Goal: Information Seeking & Learning: Learn about a topic

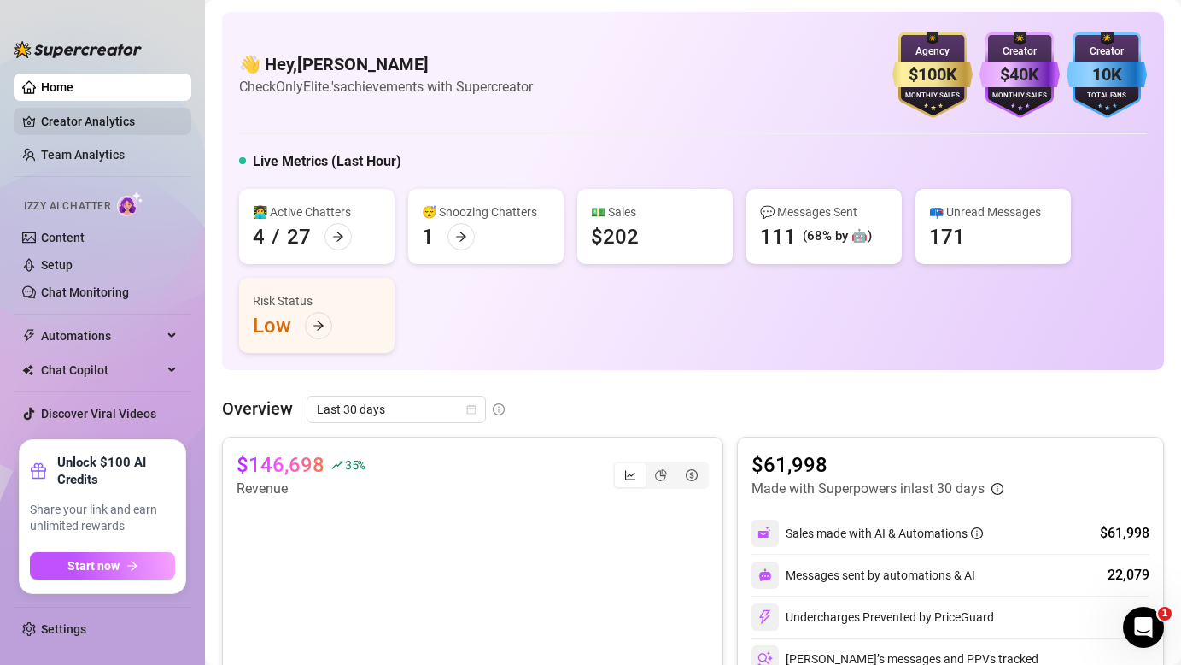
click at [47, 124] on link "Creator Analytics" at bounding box center [109, 121] width 137 height 27
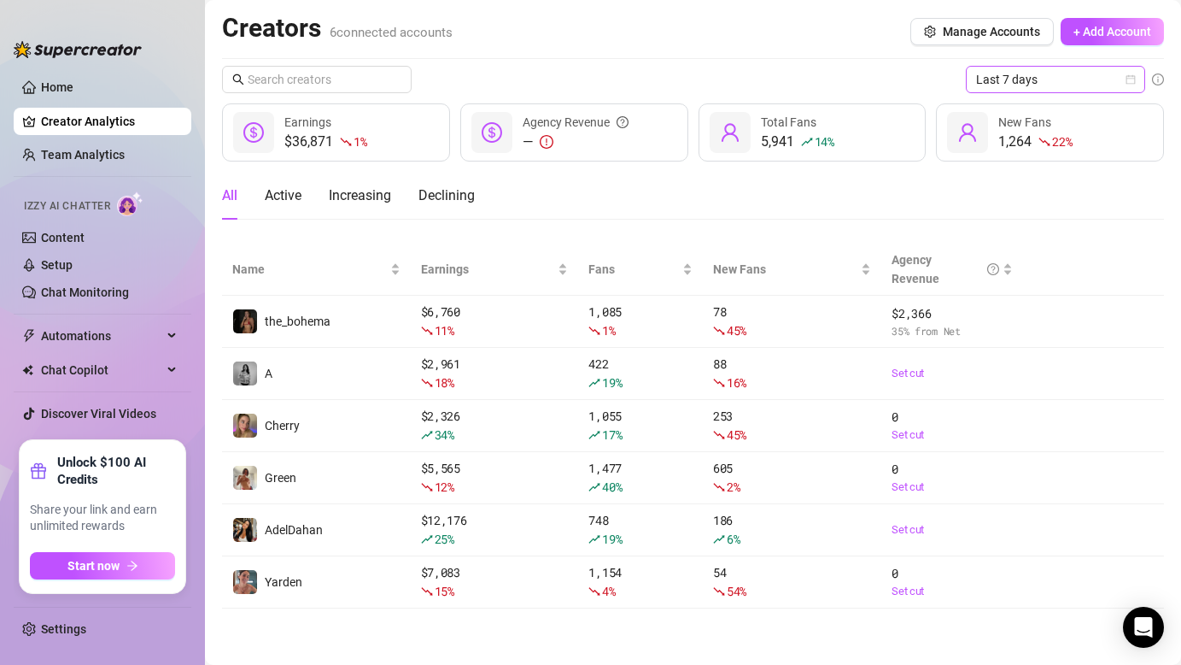
click at [1053, 85] on span "Last 7 days" at bounding box center [1055, 80] width 159 height 26
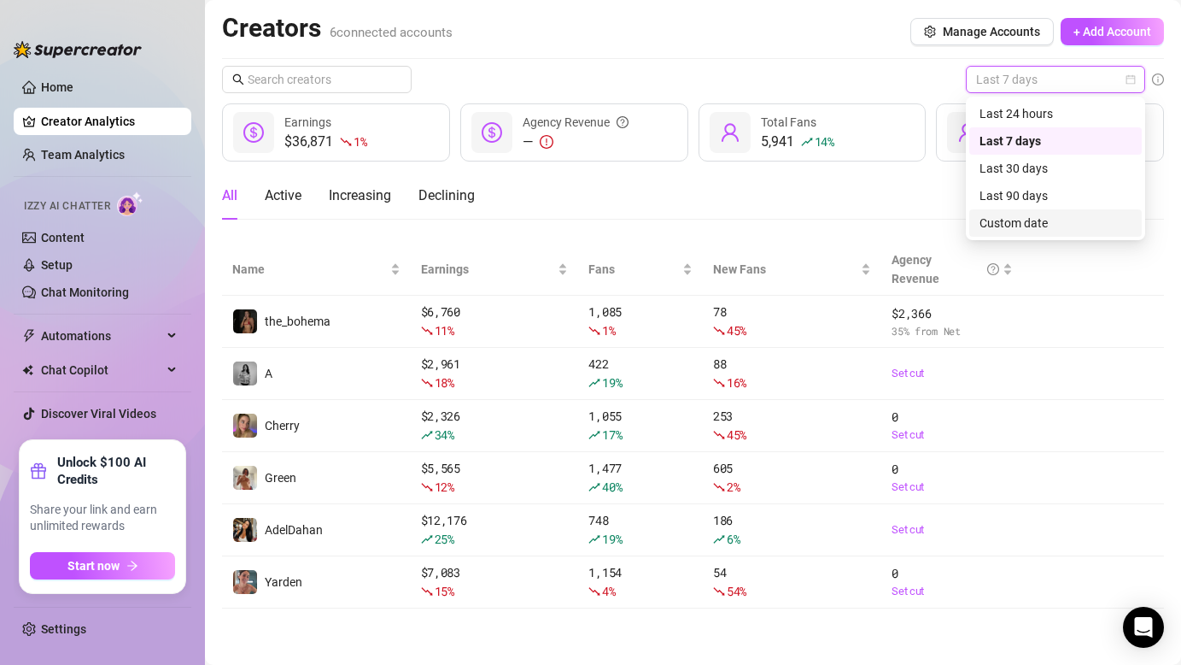
click at [999, 223] on div "Custom date" at bounding box center [1056, 223] width 152 height 19
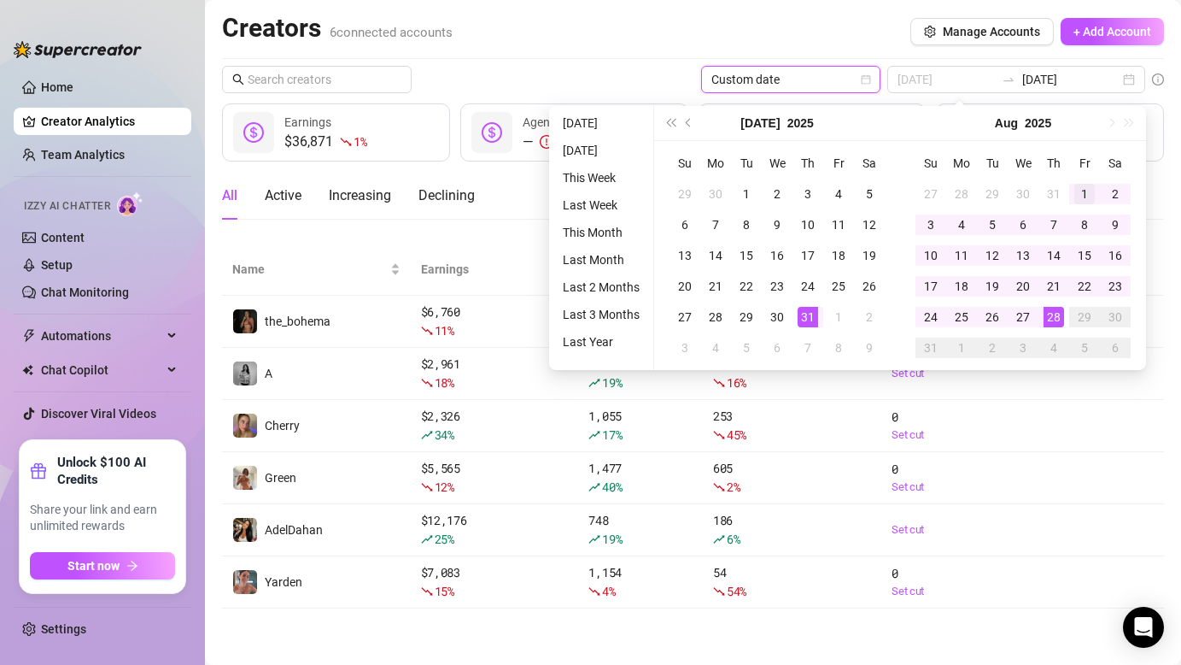
type input "[DATE]"
click at [1090, 199] on div "1" at bounding box center [1085, 194] width 21 height 21
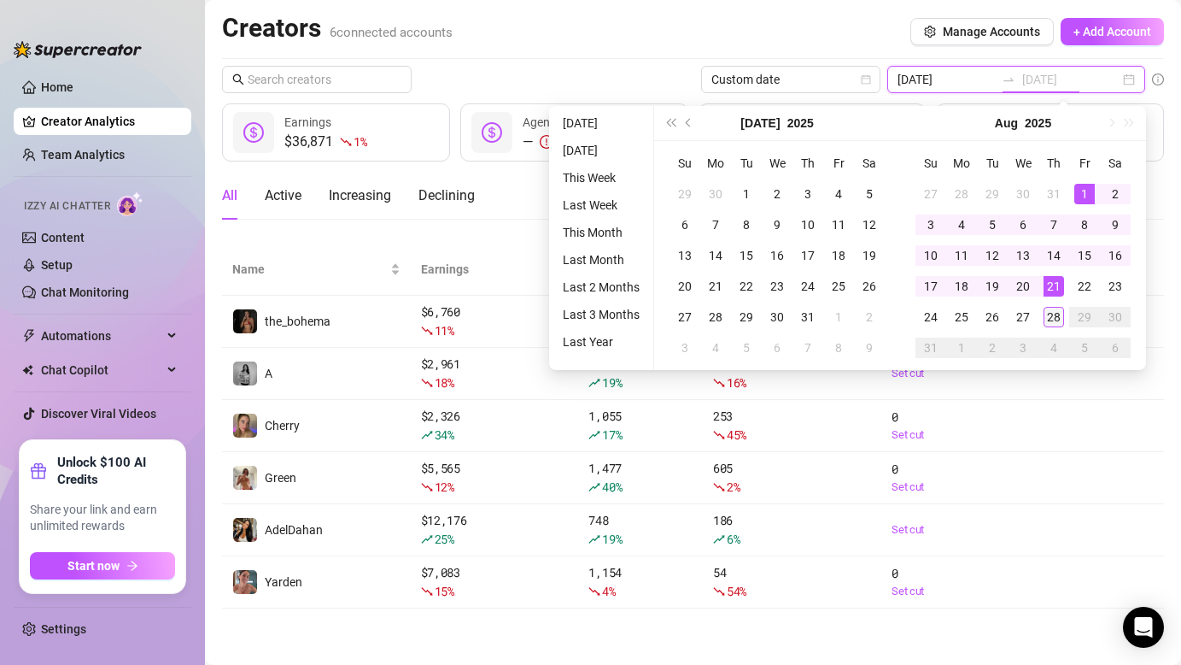
type input "[DATE]"
click at [1052, 315] on div "28" at bounding box center [1054, 317] width 21 height 21
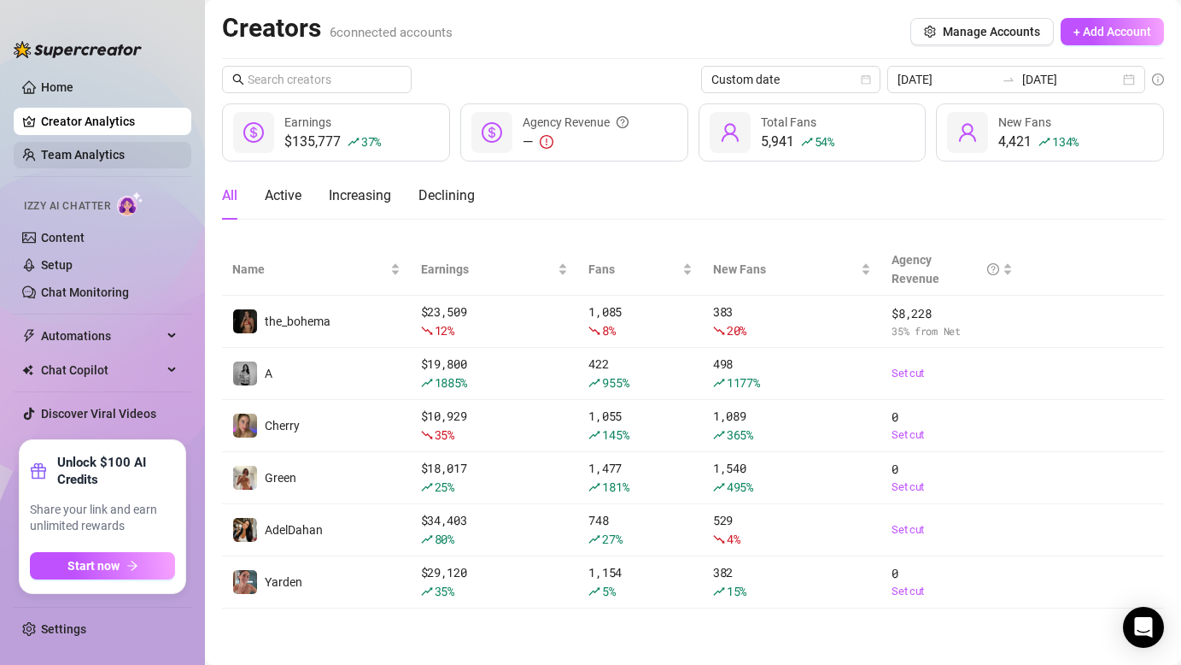
click at [60, 152] on link "Team Analytics" at bounding box center [83, 155] width 84 height 14
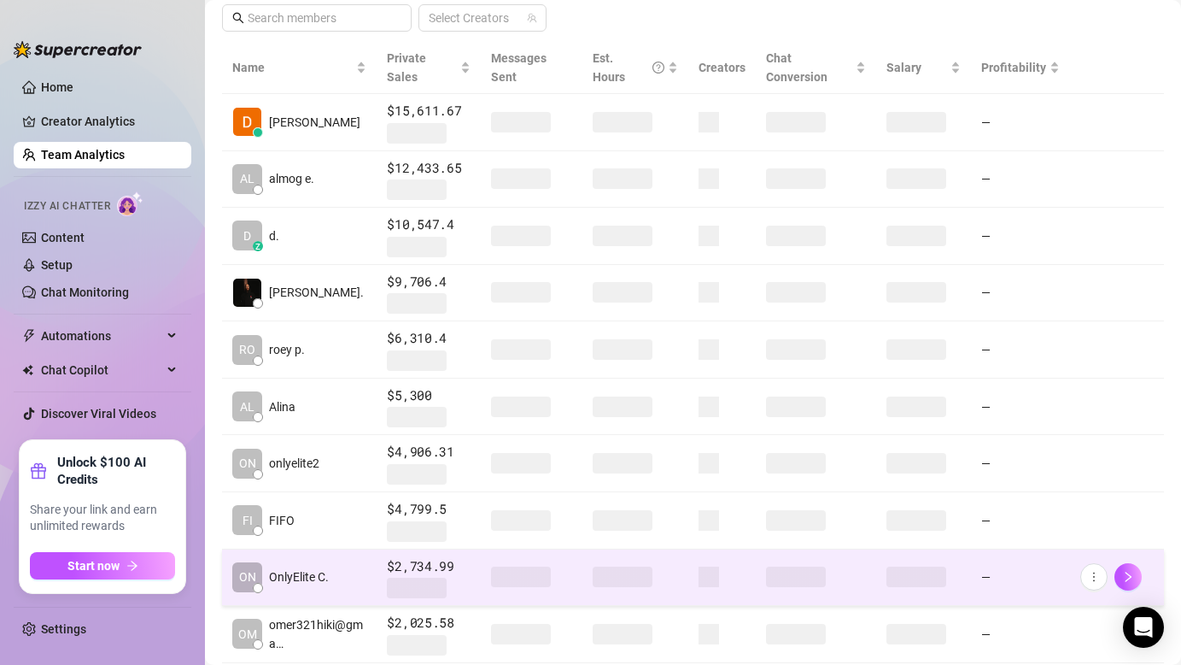
scroll to position [369, 0]
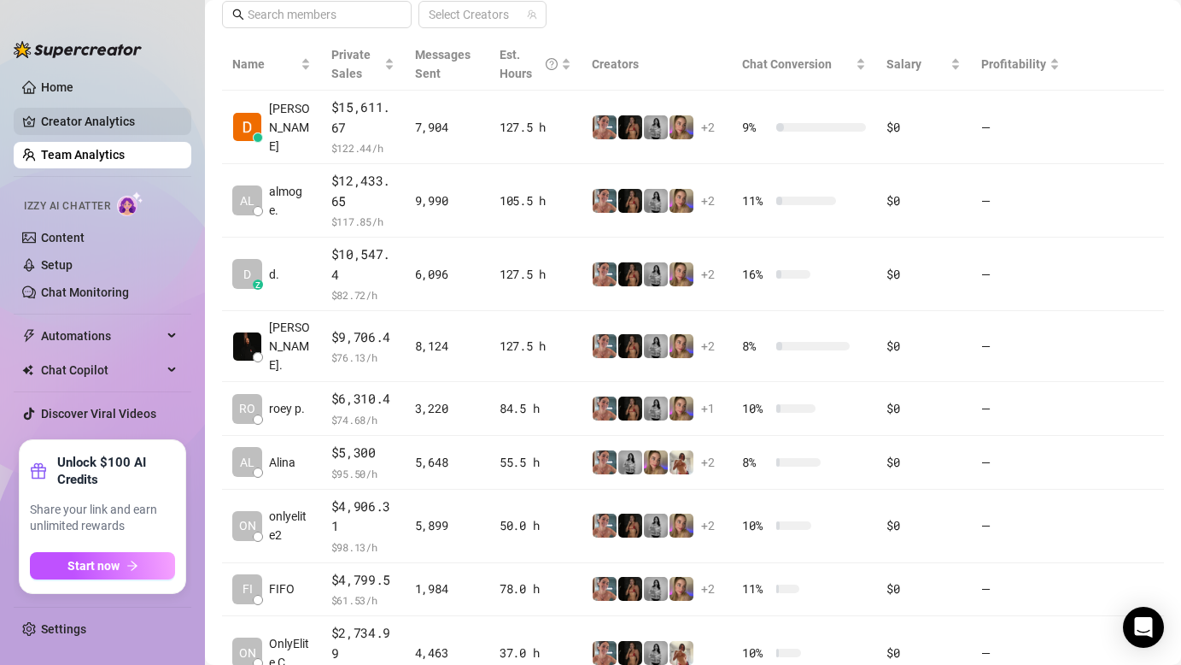
click at [94, 126] on link "Creator Analytics" at bounding box center [109, 121] width 137 height 27
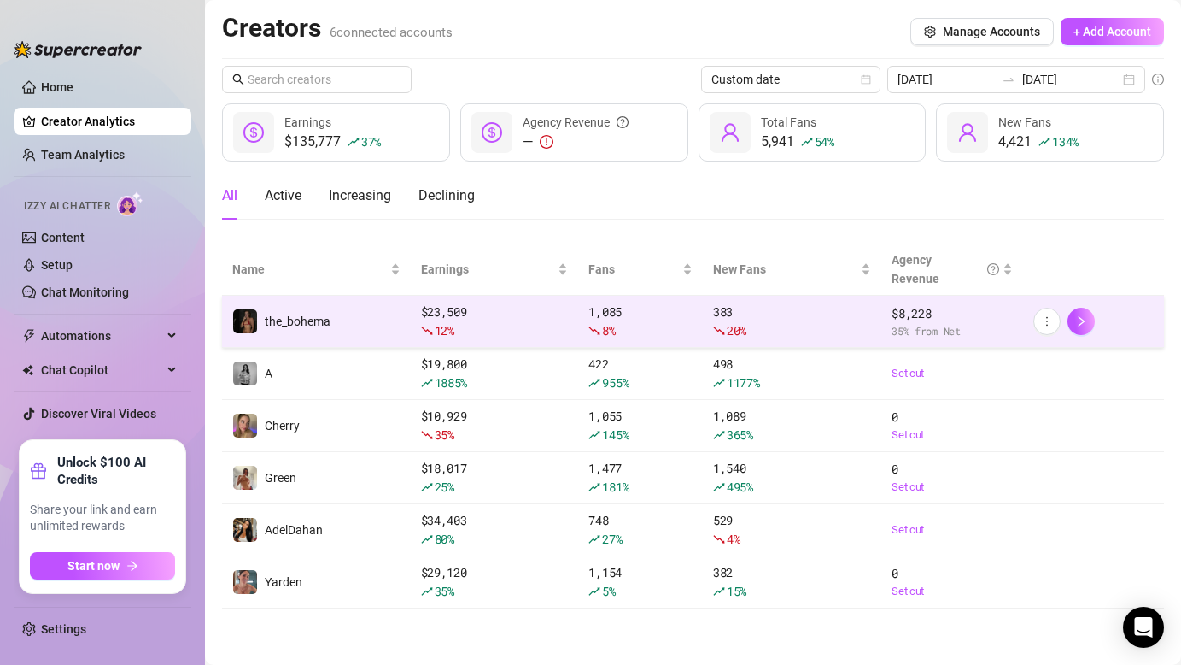
click at [353, 345] on td "the_bohema" at bounding box center [316, 322] width 189 height 52
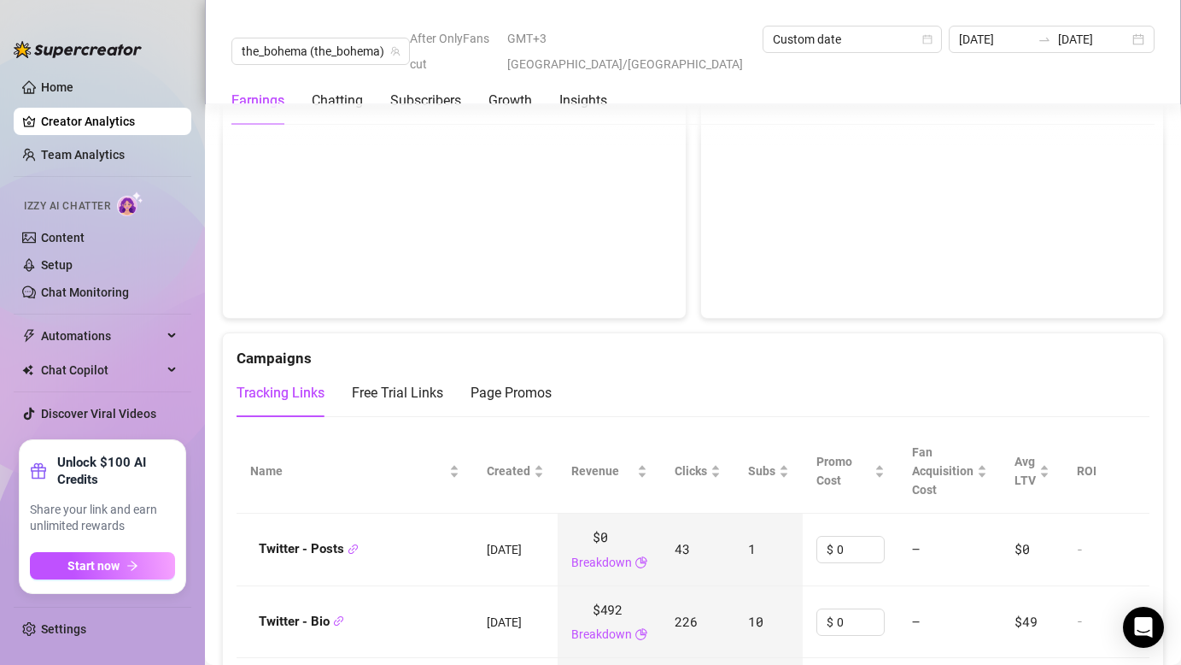
scroll to position [1995, 0]
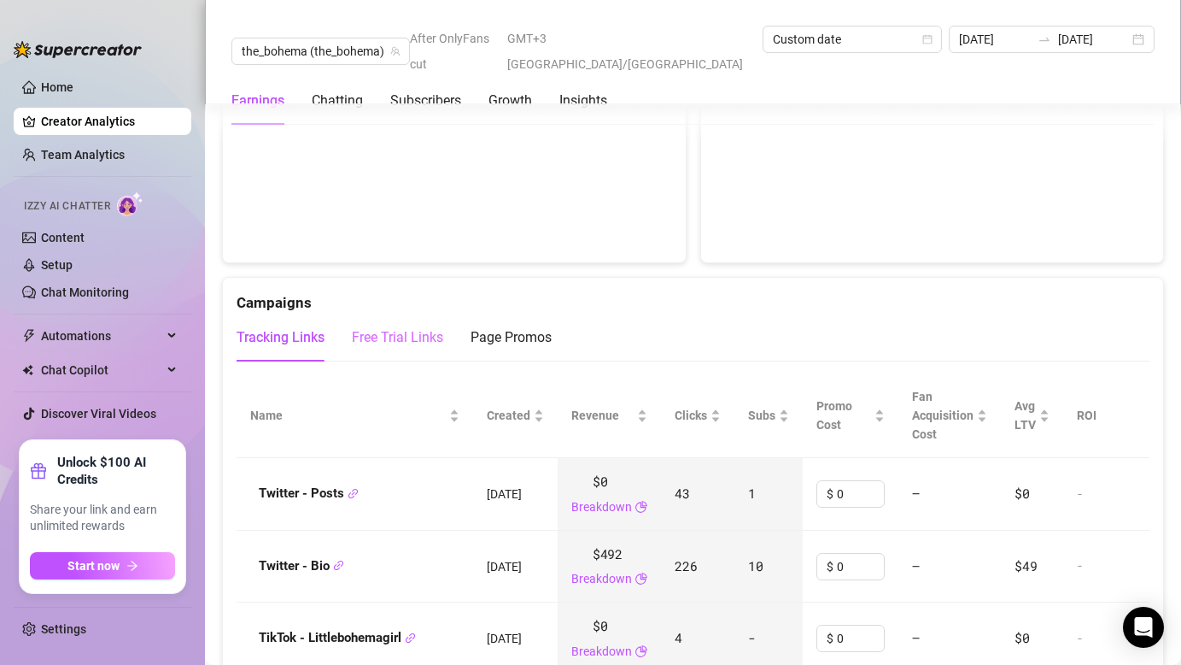
click at [371, 313] on div "Free Trial Links" at bounding box center [397, 337] width 91 height 48
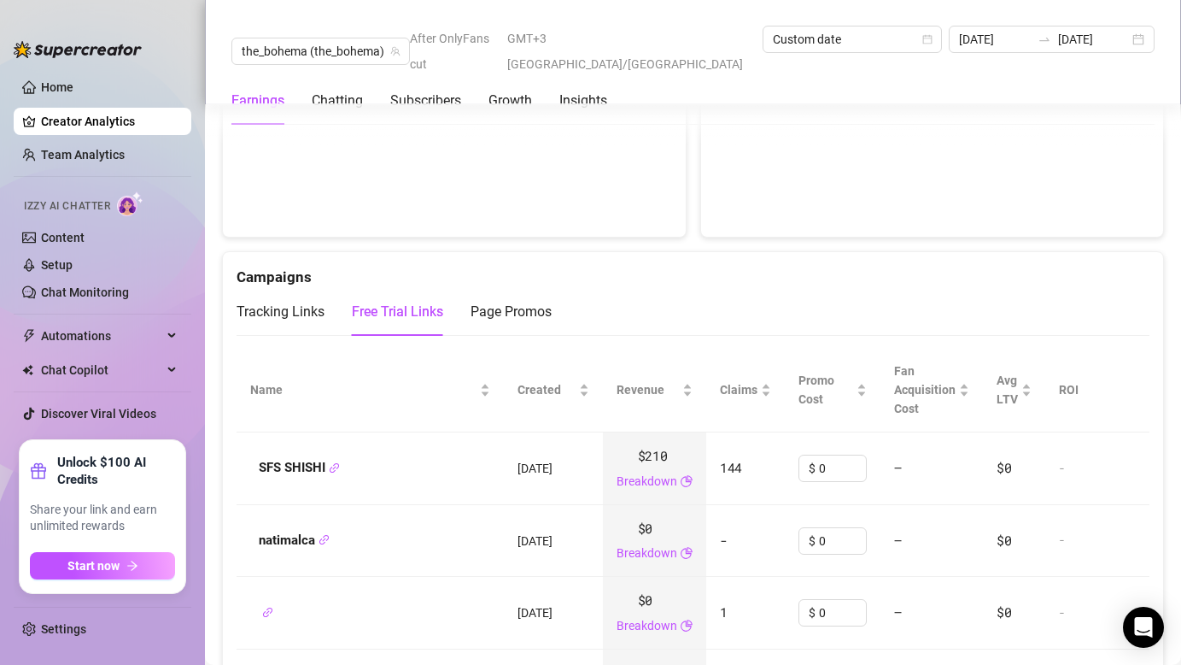
scroll to position [2029, 0]
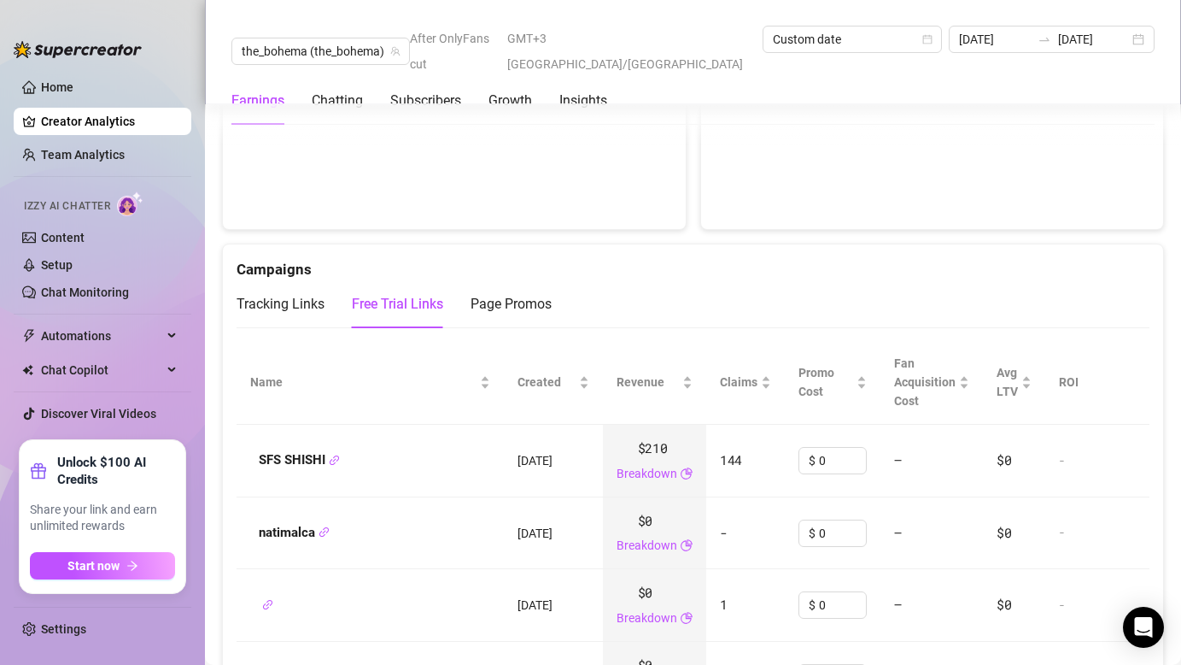
drag, startPoint x: 598, startPoint y: 417, endPoint x: 683, endPoint y: 418, distance: 84.6
click at [683, 425] on td "$210 Breakdown" at bounding box center [654, 461] width 103 height 73
drag, startPoint x: 767, startPoint y: 442, endPoint x: 732, endPoint y: 432, distance: 36.3
click at [732, 432] on td "144" at bounding box center [745, 461] width 79 height 73
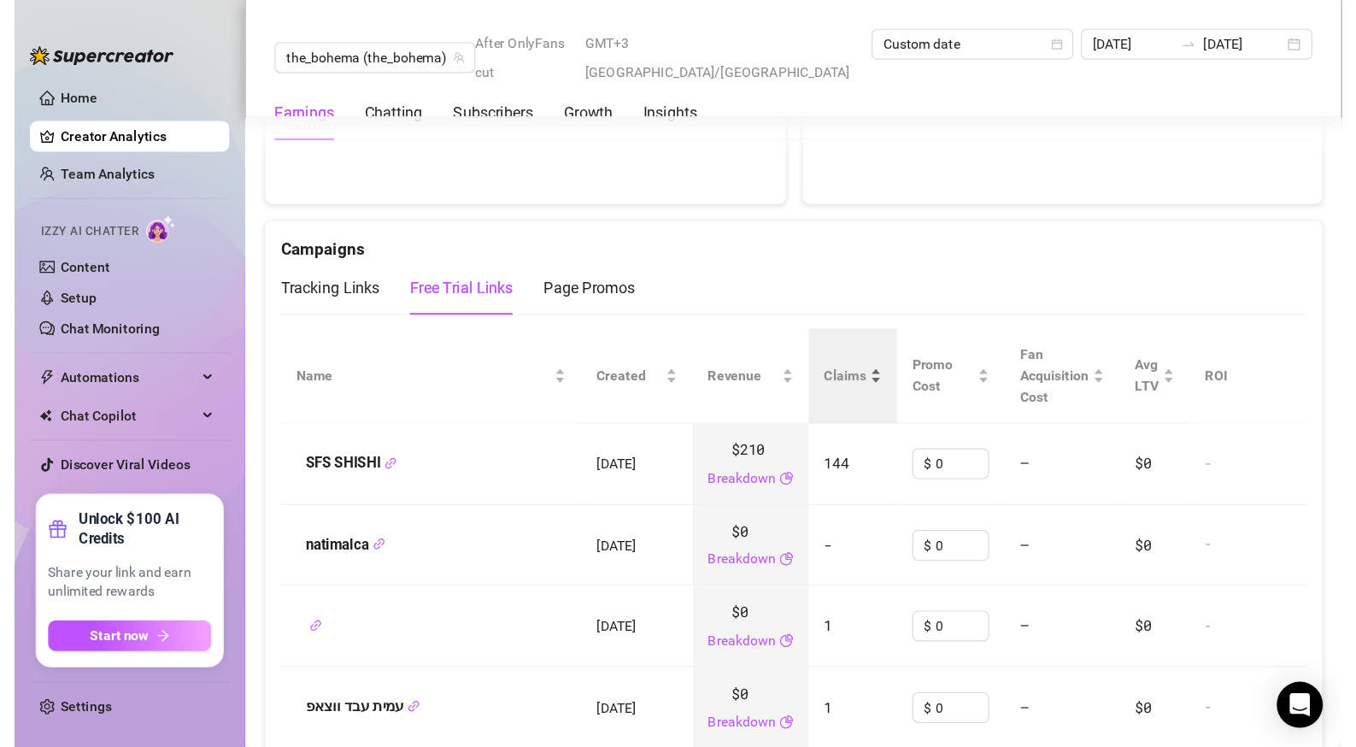
scroll to position [2097, 0]
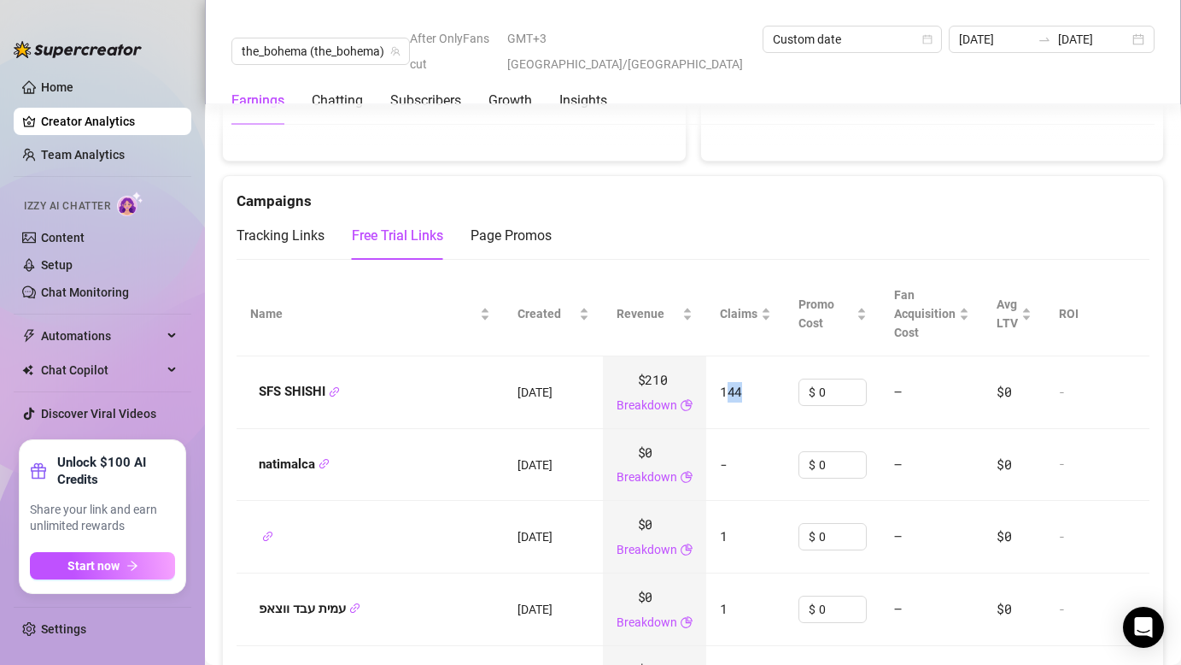
drag, startPoint x: 759, startPoint y: 366, endPoint x: 719, endPoint y: 364, distance: 40.2
click at [719, 364] on td "144" at bounding box center [745, 392] width 79 height 73
drag, startPoint x: 689, startPoint y: 355, endPoint x: 629, endPoint y: 350, distance: 60.9
click at [629, 356] on td "$210 Breakdown" at bounding box center [654, 392] width 103 height 73
click at [638, 370] on span "$210" at bounding box center [653, 380] width 30 height 21
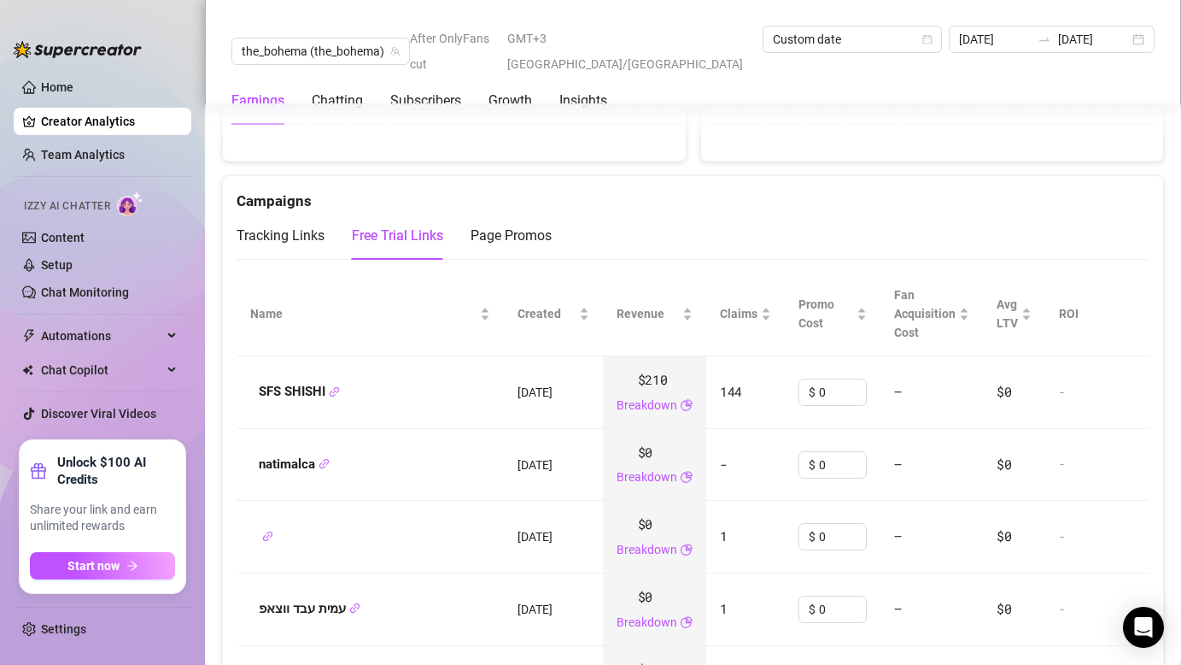
click at [858, 465] on td "$ 0" at bounding box center [833, 465] width 96 height 73
drag, startPoint x: 553, startPoint y: 377, endPoint x: 434, endPoint y: 379, distance: 118.8
click at [434, 379] on tr "SFS SHISHI [DATE] $210 Breakdown 144 $ 0 — $0 -" at bounding box center [693, 392] width 913 height 73
click at [866, 384] on td "$ 0" at bounding box center [833, 392] width 96 height 73
drag, startPoint x: 911, startPoint y: 377, endPoint x: 774, endPoint y: 353, distance: 138.8
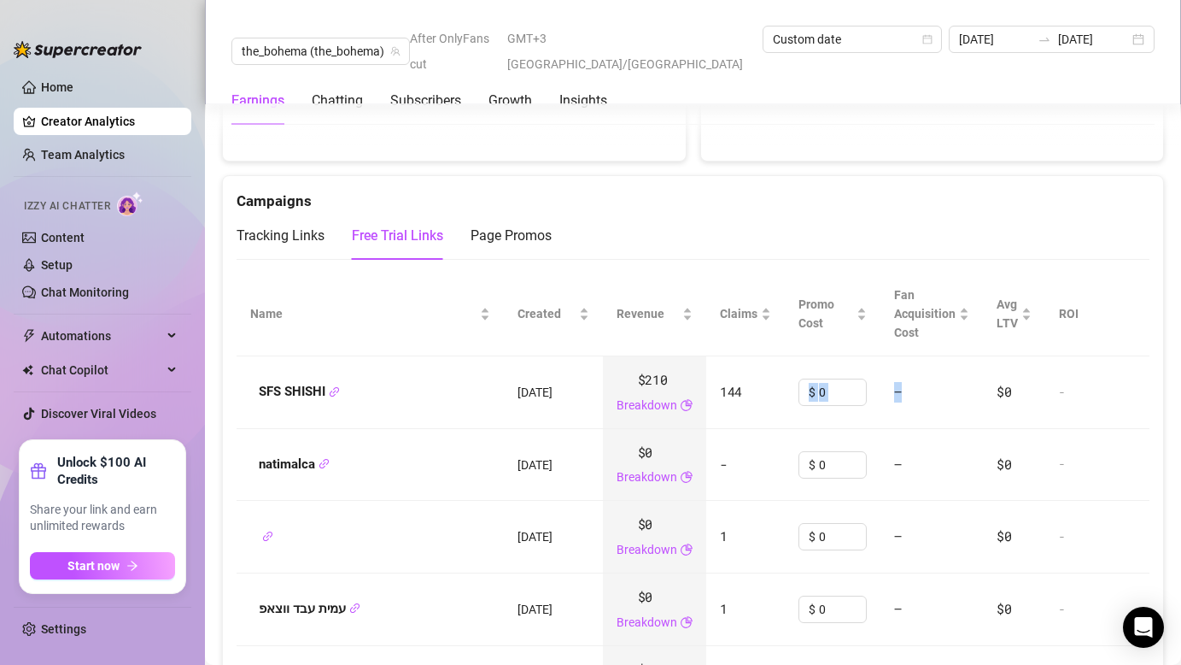
click at [774, 356] on tr "SFS SHISHI [DATE] $210 Breakdown 144 $ 0 — $0 -" at bounding box center [693, 392] width 913 height 73
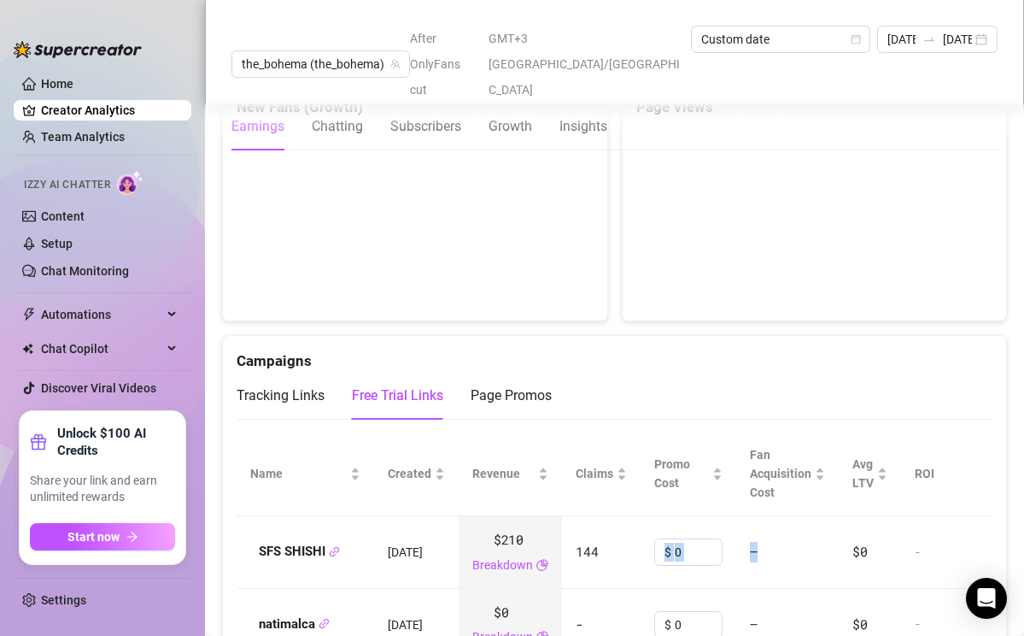
scroll to position [1905, 0]
click at [523, 528] on span "$210" at bounding box center [509, 538] width 30 height 21
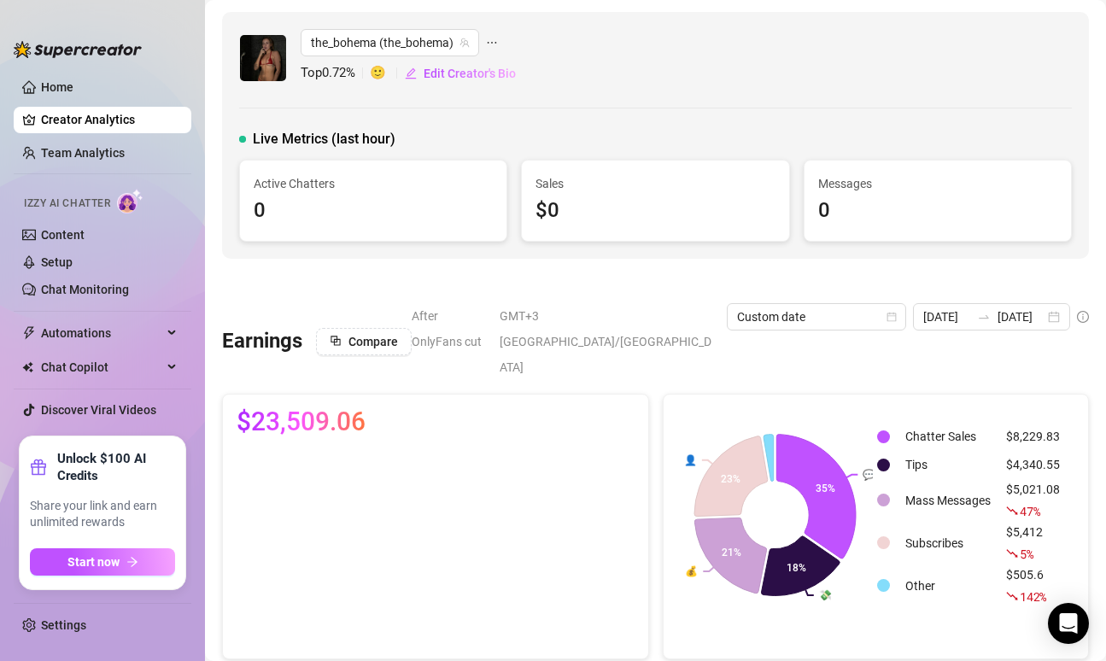
scroll to position [144, 0]
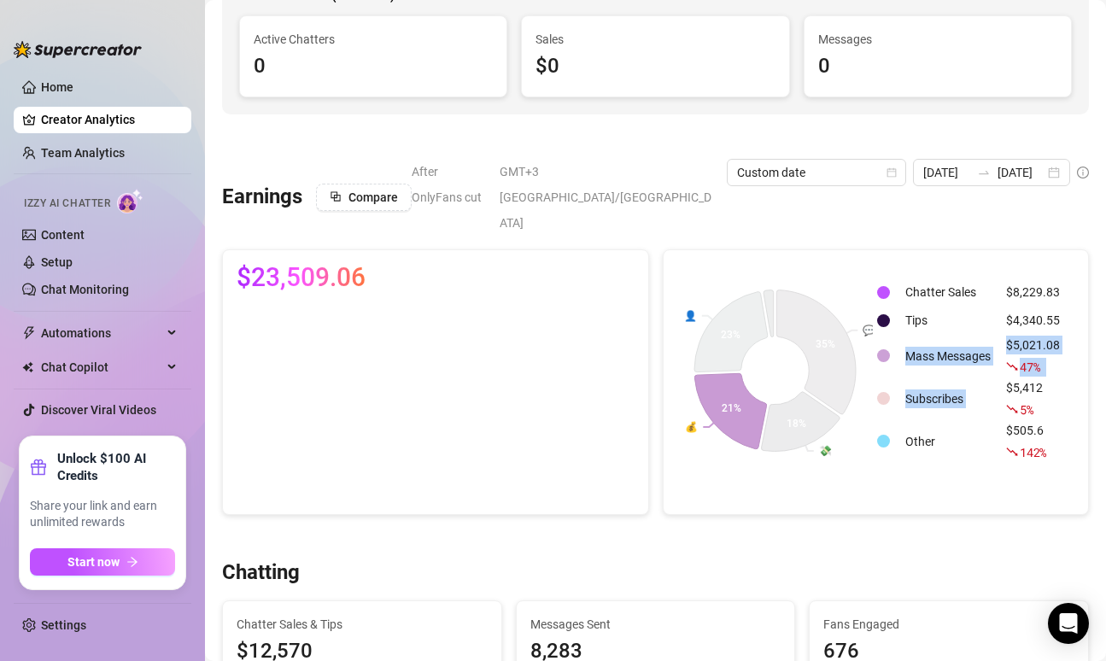
drag, startPoint x: 1030, startPoint y: 341, endPoint x: 982, endPoint y: 316, distance: 53.9
click at [982, 316] on tbody "Chatter Sales $8,229.83 Tips $4,340.55 Mass Messages $5,021.08 47 % Subscribes …" at bounding box center [972, 370] width 190 height 183
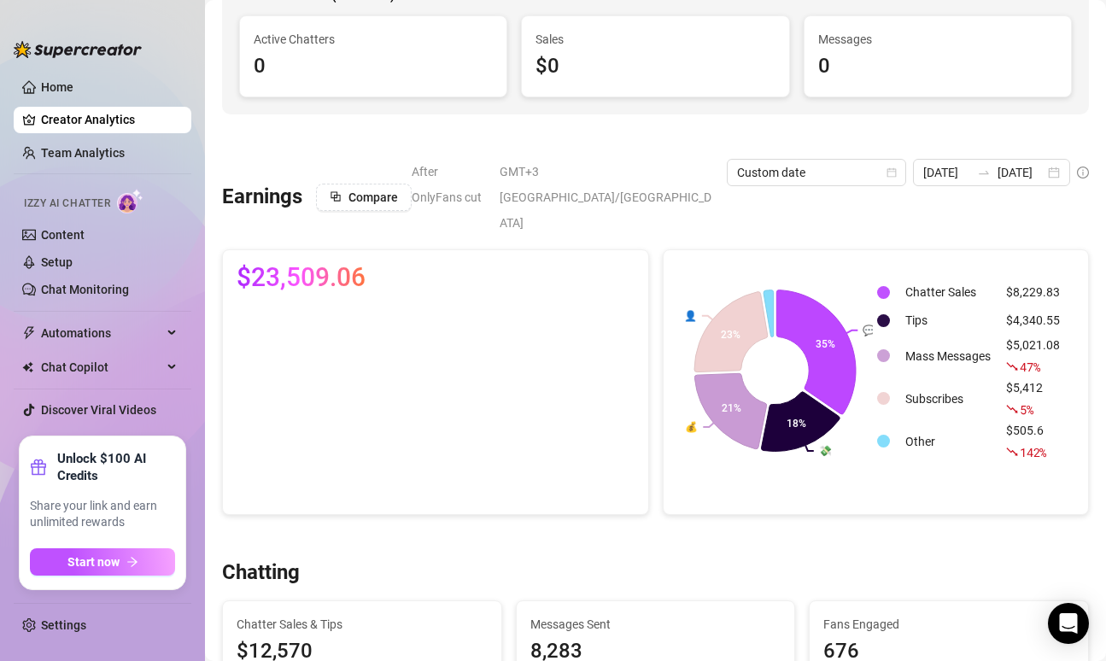
click at [1013, 446] on div "Chatter Sales $8,229.83 Tips $4,340.55 Mass Messages $5,021.08 47 % Subscribes …" at bounding box center [975, 371] width 199 height 214
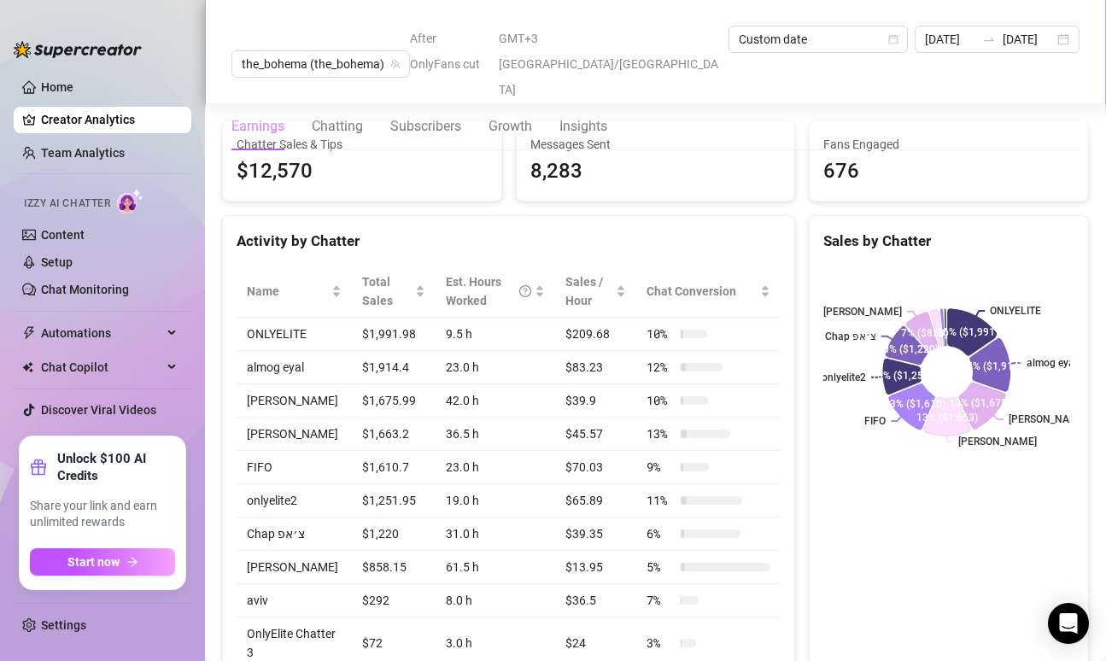
scroll to position [647, 0]
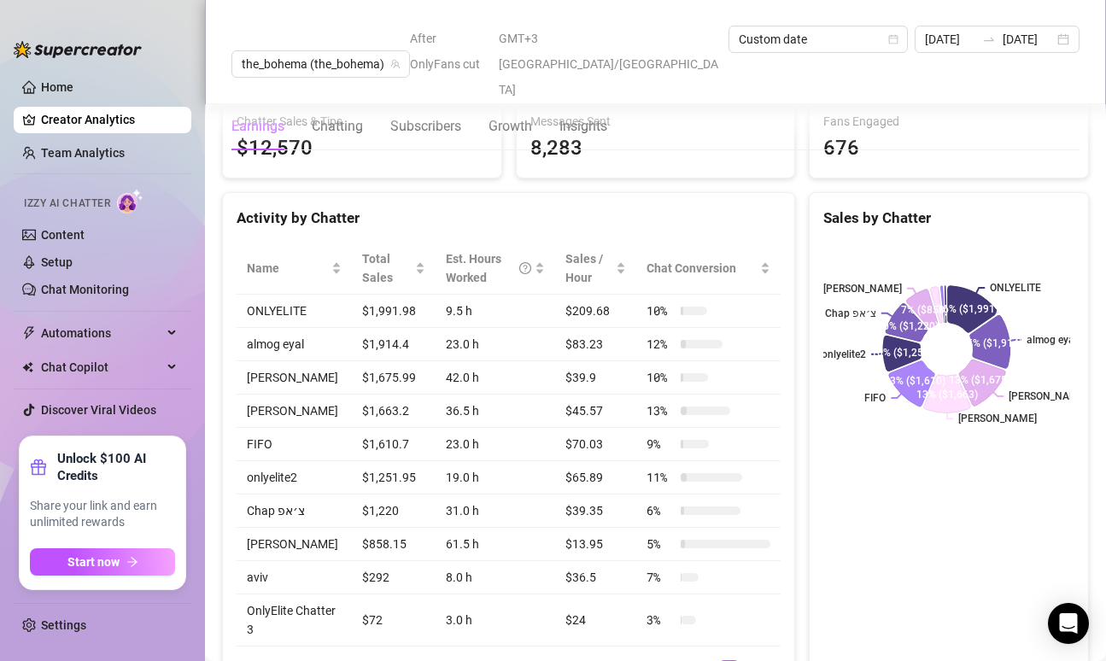
click at [241, 328] on td "almog eyal" at bounding box center [294, 344] width 115 height 33
drag, startPoint x: 242, startPoint y: 349, endPoint x: 284, endPoint y: 308, distance: 59.8
click at [284, 308] on tbody "ONLYELITE $1,991.98 9.5 h $209.68 10 % [PERSON_NAME] $1,914.4 23.0 h $83.23 12 …" at bounding box center [509, 471] width 544 height 352
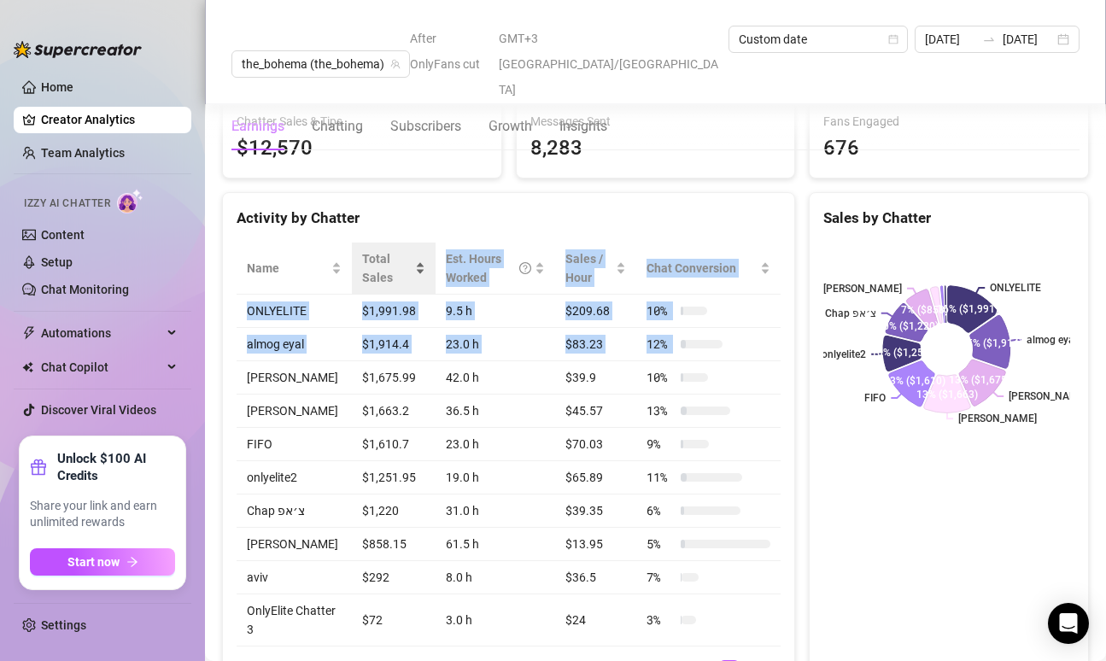
drag, startPoint x: 247, startPoint y: 357, endPoint x: 410, endPoint y: 252, distance: 194.1
click at [410, 252] on table "Name Total Sales Est. Hours Worked Sales / Hour Chat Conversion ONLYELITE $1,99…" at bounding box center [509, 445] width 544 height 404
click at [275, 333] on td "almog eyal" at bounding box center [294, 344] width 115 height 33
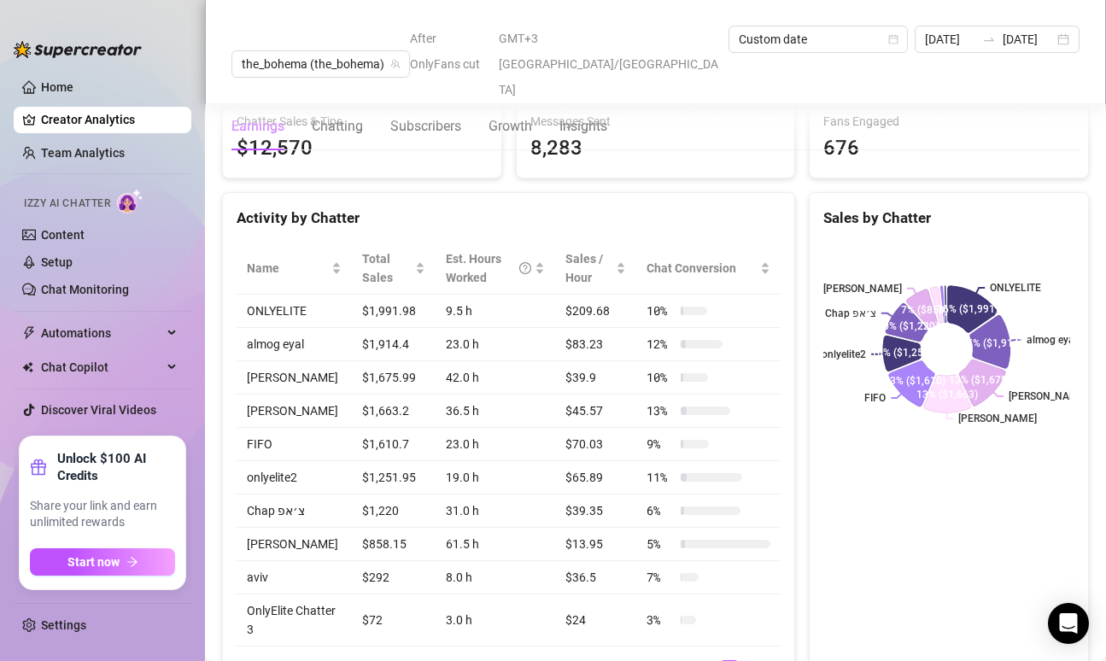
drag, startPoint x: 309, startPoint y: 353, endPoint x: 249, endPoint y: 319, distance: 69.6
click at [176, 245] on div "Home Creator Analytics Team Analytics Izzy AI Chatter Content Setup Chat Monito…" at bounding box center [553, 330] width 1106 height 661
click at [267, 328] on td "almog eyal" at bounding box center [294, 344] width 115 height 33
click at [278, 328] on td "almog eyal" at bounding box center [294, 344] width 115 height 33
click at [284, 295] on td "ONLYELITE" at bounding box center [294, 311] width 115 height 33
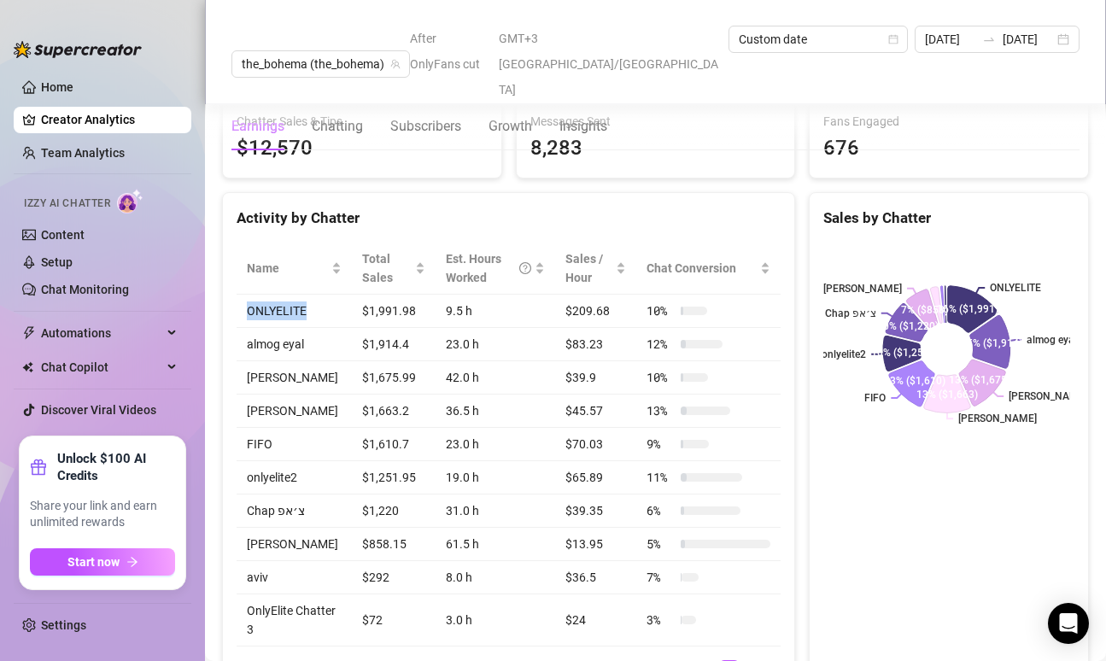
click at [284, 295] on td "ONLYELITE" at bounding box center [294, 311] width 115 height 33
click at [296, 328] on td "almog eyal" at bounding box center [294, 344] width 115 height 33
click at [293, 361] on td "[PERSON_NAME]" at bounding box center [294, 377] width 115 height 33
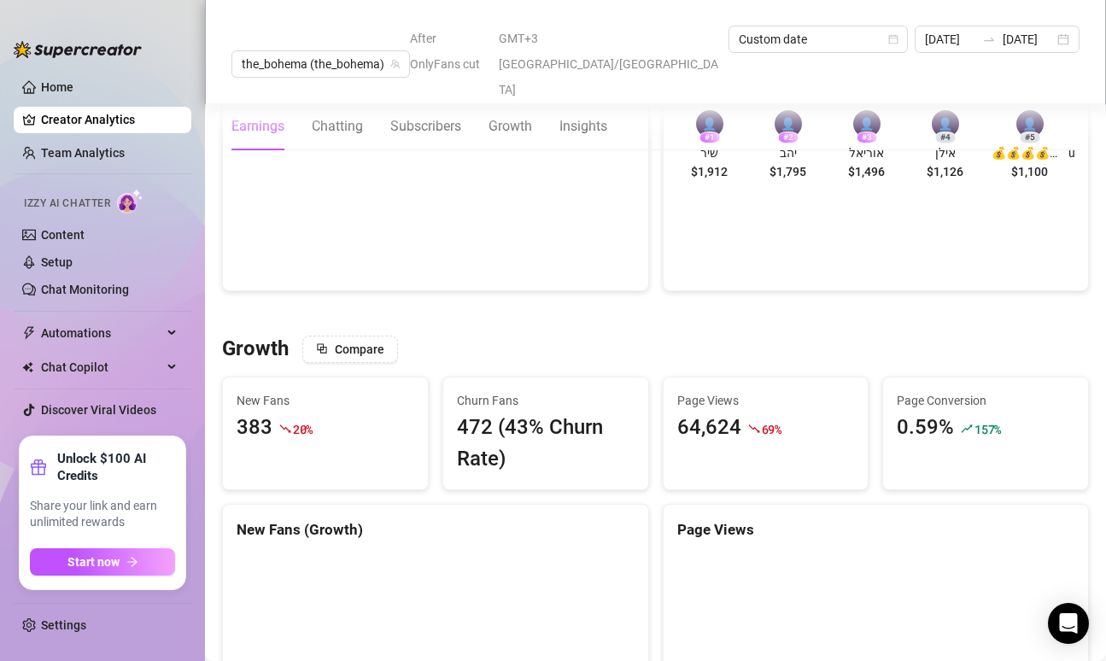
scroll to position [1476, 0]
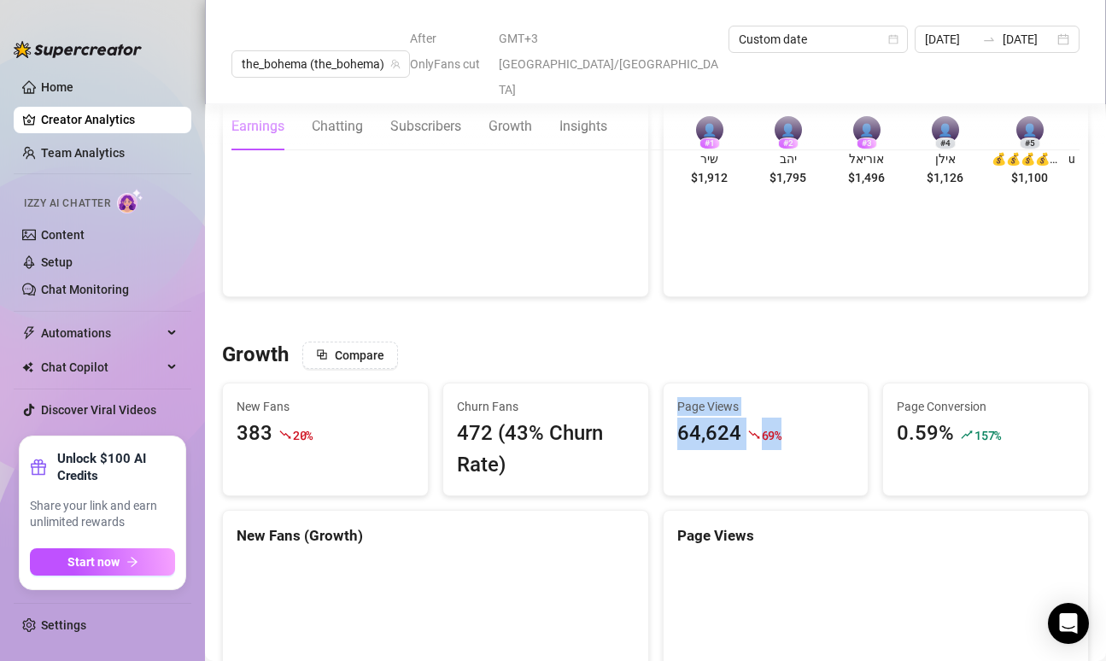
drag, startPoint x: 777, startPoint y: 447, endPoint x: 667, endPoint y: 360, distance: 139.9
click at [667, 383] on div "Page Views 64,624 69 %" at bounding box center [766, 440] width 207 height 114
click at [681, 423] on div "Page Views 64,624 69 %" at bounding box center [766, 424] width 205 height 80
drag, startPoint x: 741, startPoint y: 434, endPoint x: 691, endPoint y: 356, distance: 92.2
click at [691, 383] on div "Page Views 64,624 69 %" at bounding box center [766, 440] width 207 height 114
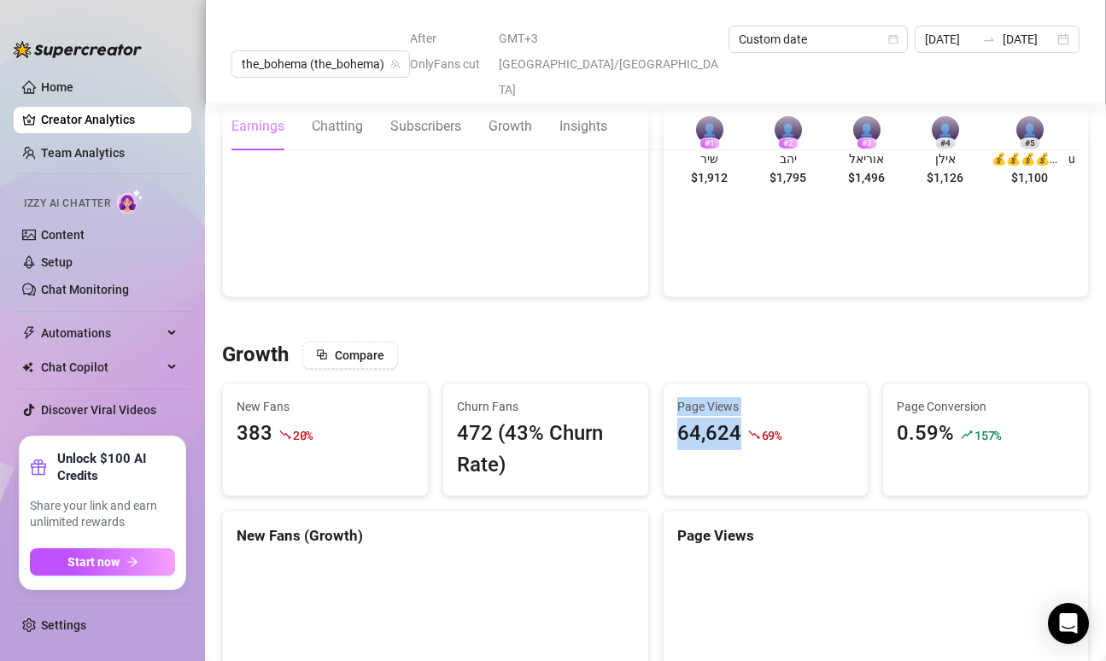
click at [806, 397] on span "Page Views" at bounding box center [766, 406] width 178 height 19
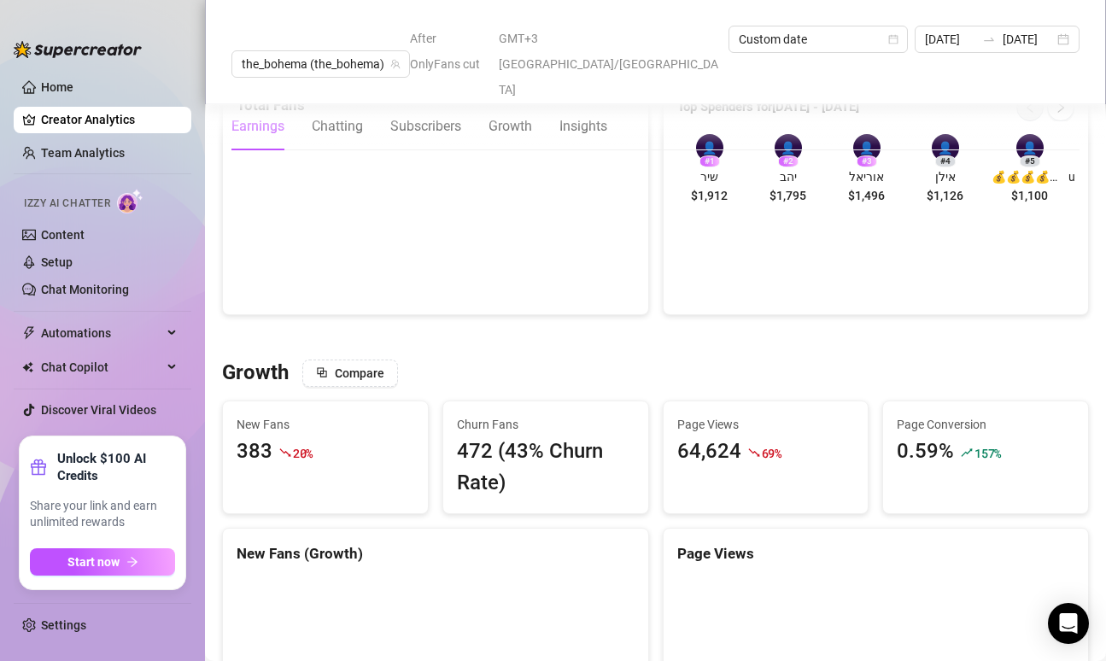
scroll to position [1478, 0]
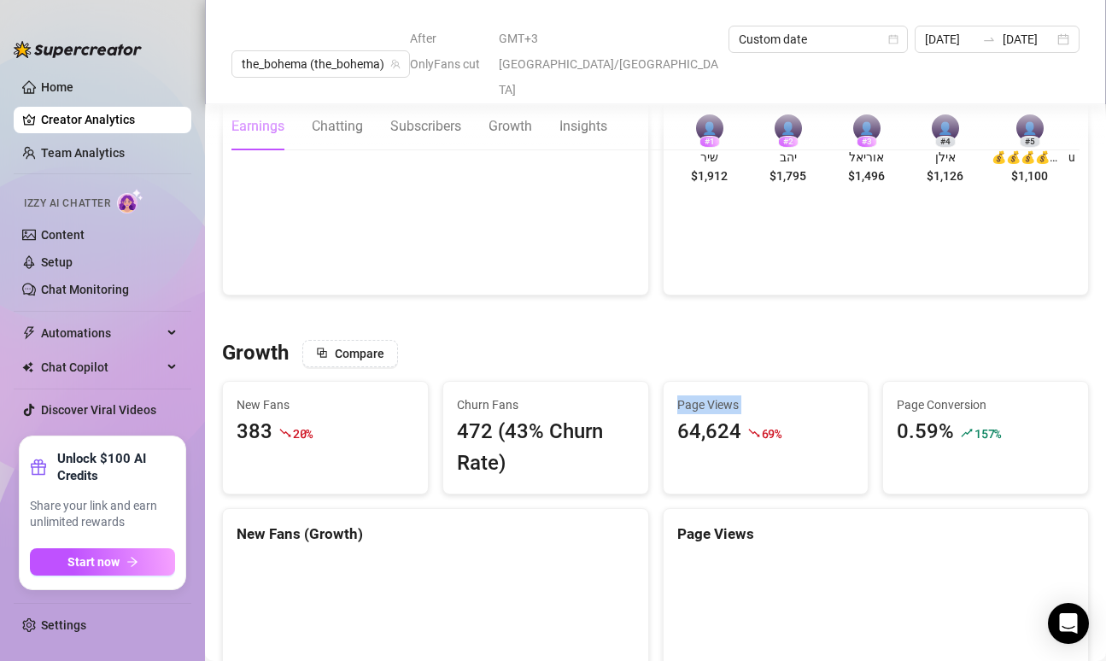
drag, startPoint x: 669, startPoint y: 408, endPoint x: 759, endPoint y: 360, distance: 101.7
click at [759, 382] on div "Page Views 64,624 69 %" at bounding box center [766, 422] width 205 height 80
click at [764, 382] on div "Page Views 64,624 69 %" at bounding box center [766, 422] width 205 height 80
drag, startPoint x: 783, startPoint y: 431, endPoint x: 732, endPoint y: 402, distance: 58.9
click at [732, 402] on div "Page Views 64,624 69 %" at bounding box center [766, 422] width 205 height 80
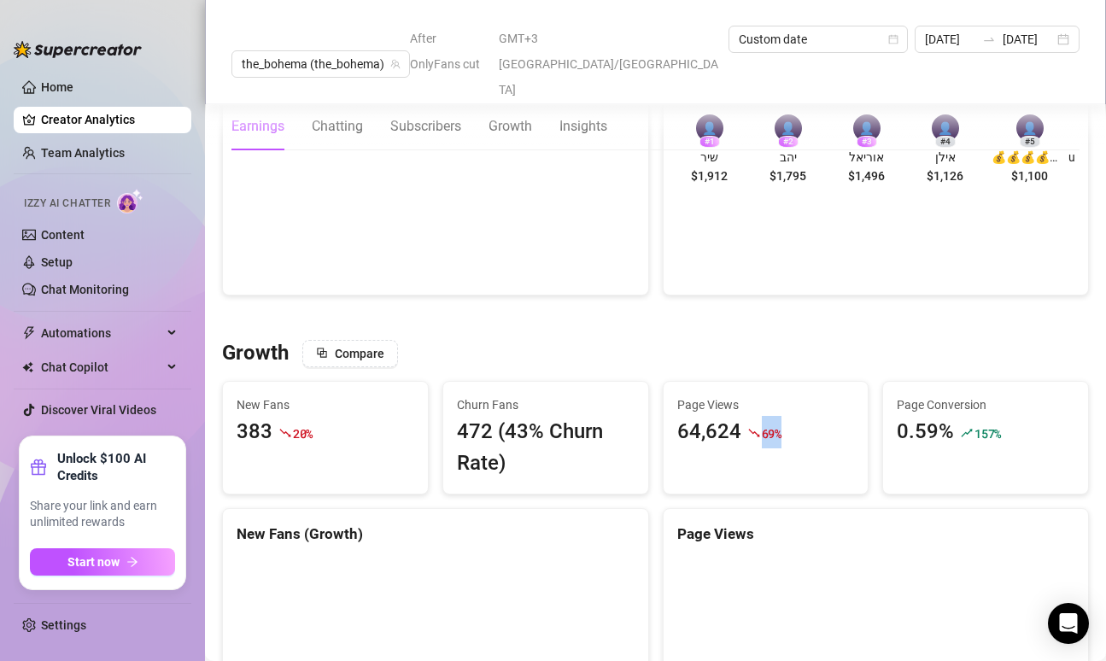
click at [732, 416] on div "64,624" at bounding box center [709, 432] width 64 height 32
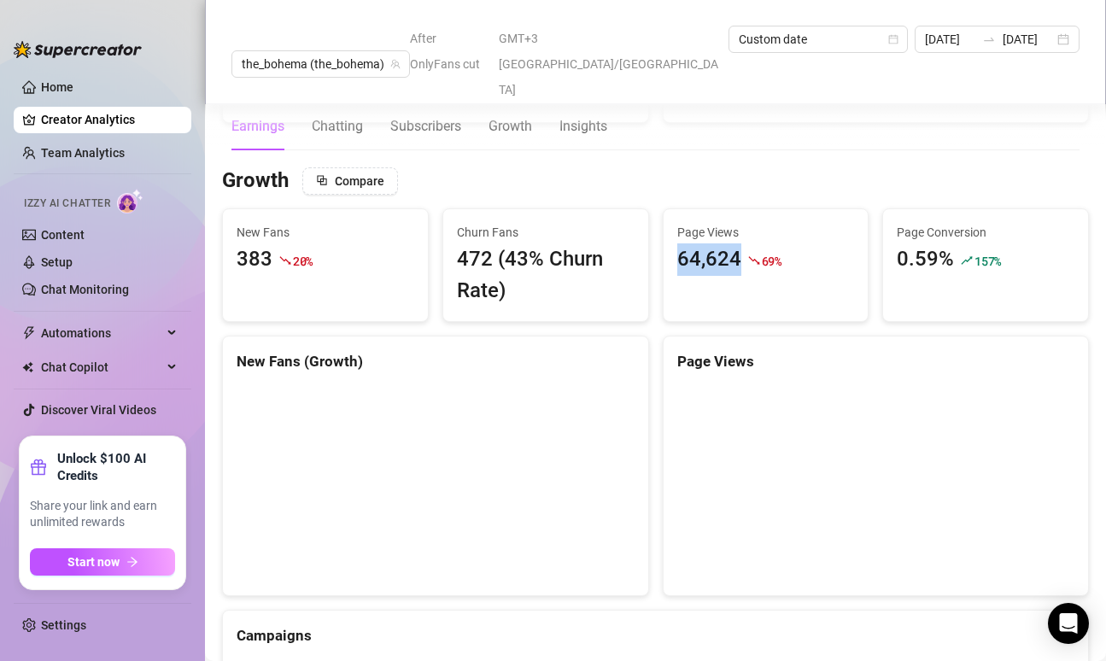
scroll to position [1608, 0]
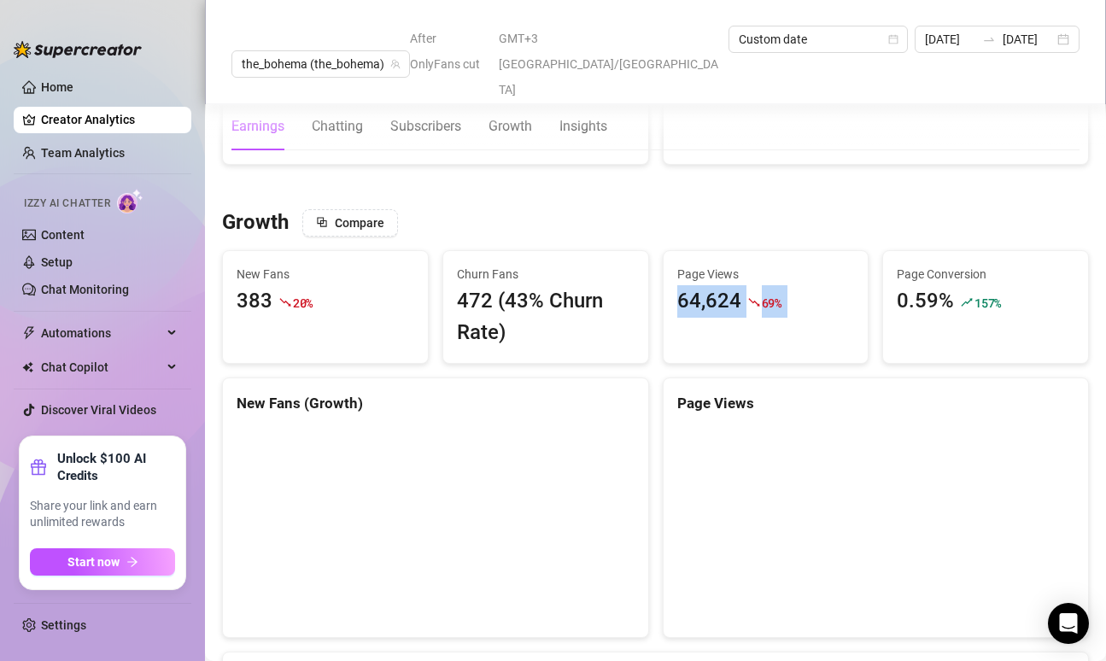
click at [735, 313] on div "Page Views 64,624 69 %" at bounding box center [766, 307] width 207 height 114
drag, startPoint x: 734, startPoint y: 313, endPoint x: 673, endPoint y: 237, distance: 96.6
click at [673, 250] on div "Page Views 64,624 69 %" at bounding box center [766, 307] width 207 height 114
click at [688, 265] on span "Page Views" at bounding box center [766, 274] width 178 height 19
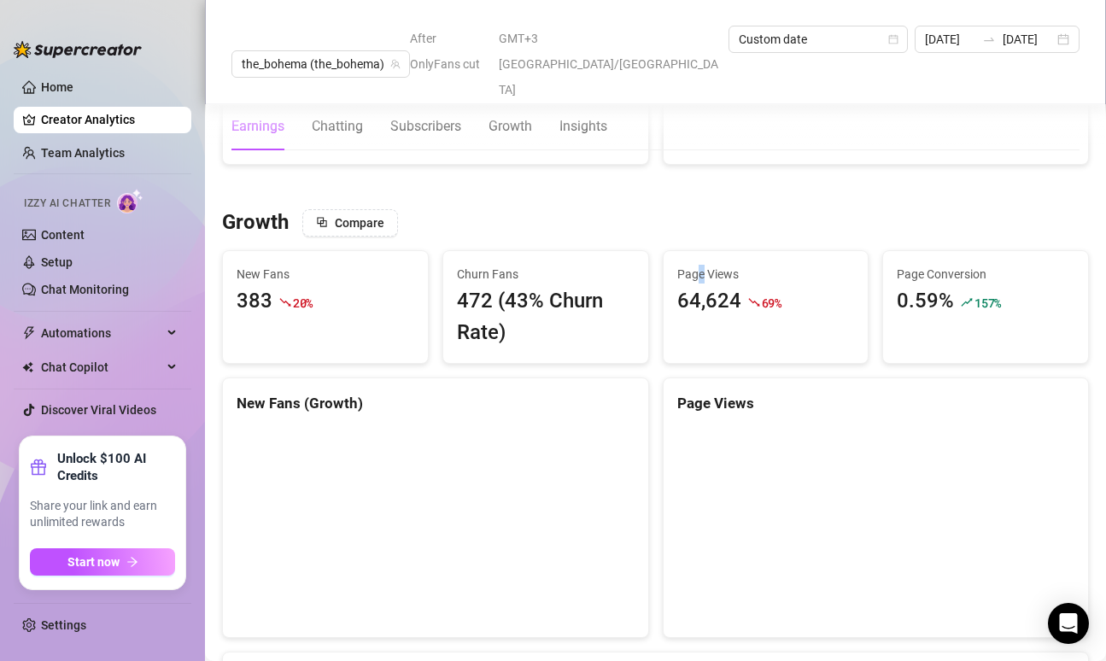
click at [692, 265] on span "Page Views" at bounding box center [766, 274] width 178 height 19
click at [694, 285] on div "64,624" at bounding box center [709, 301] width 64 height 32
click at [696, 304] on div "Page Views 64,624 69 %" at bounding box center [766, 291] width 205 height 80
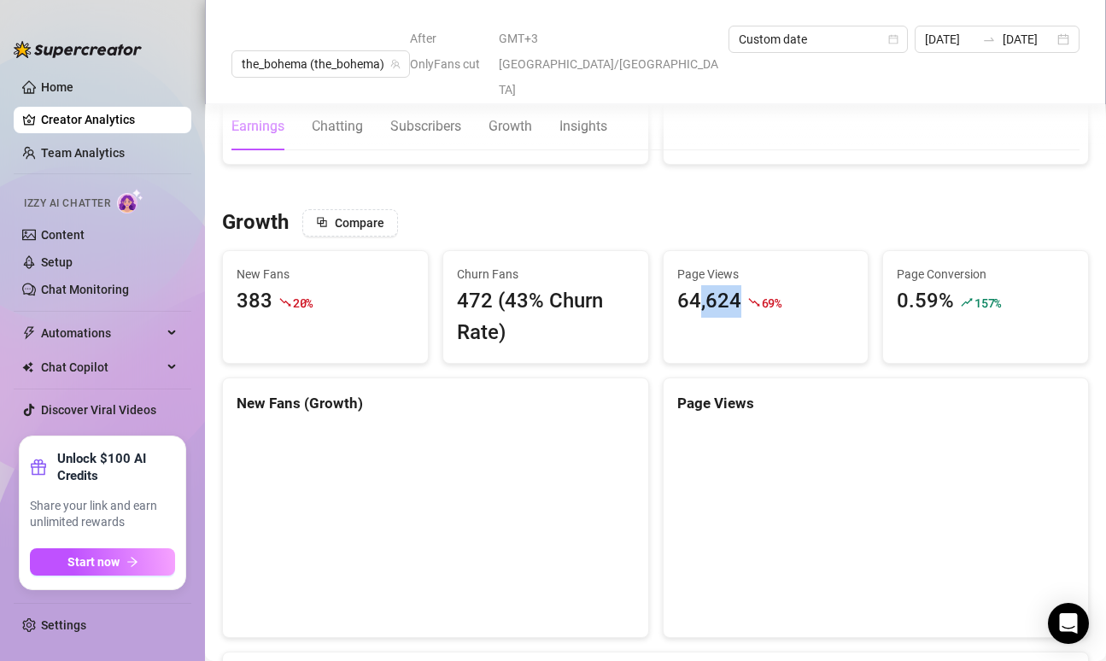
drag, startPoint x: 743, startPoint y: 323, endPoint x: 694, endPoint y: 280, distance: 64.8
click at [694, 275] on div "Page Views 64,624 69 %" at bounding box center [766, 307] width 207 height 114
click at [694, 285] on div "64,624" at bounding box center [709, 301] width 64 height 32
click at [674, 303] on div "Page Views 64,624 69 %" at bounding box center [766, 291] width 205 height 80
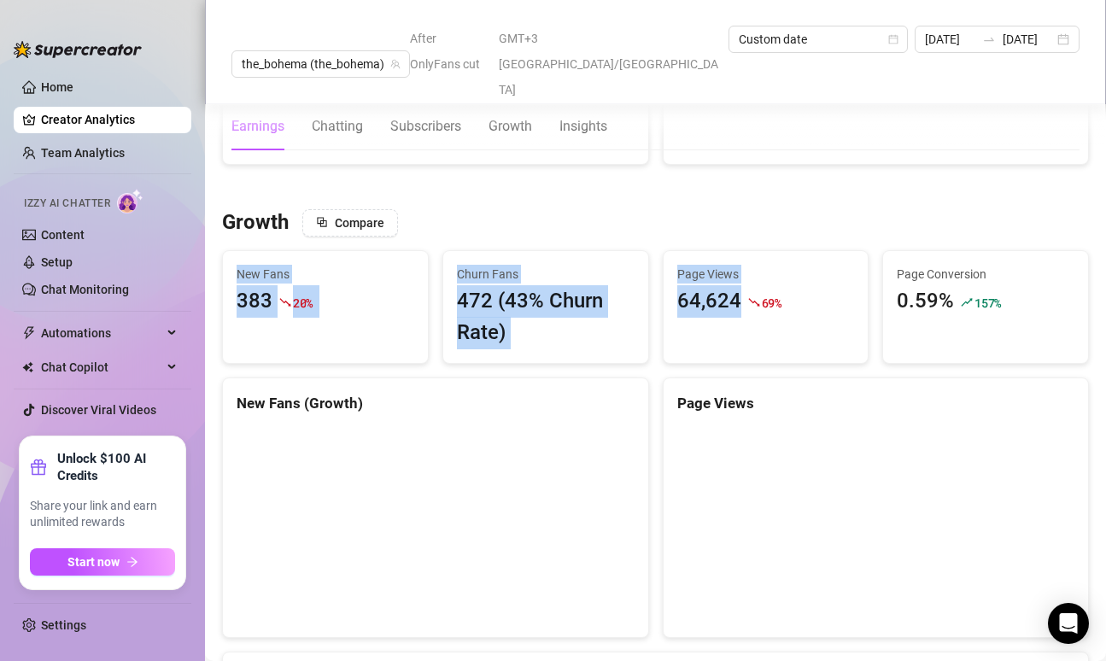
drag, startPoint x: 674, startPoint y: 303, endPoint x: 712, endPoint y: 202, distance: 107.6
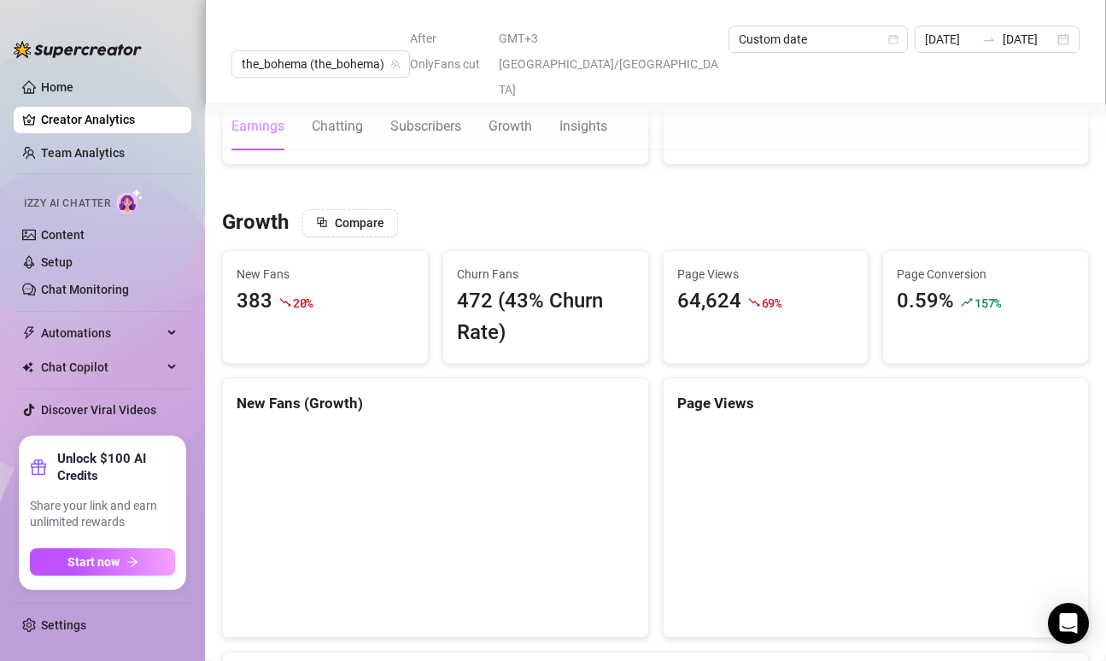
click at [731, 285] on div "64,624" at bounding box center [709, 301] width 64 height 32
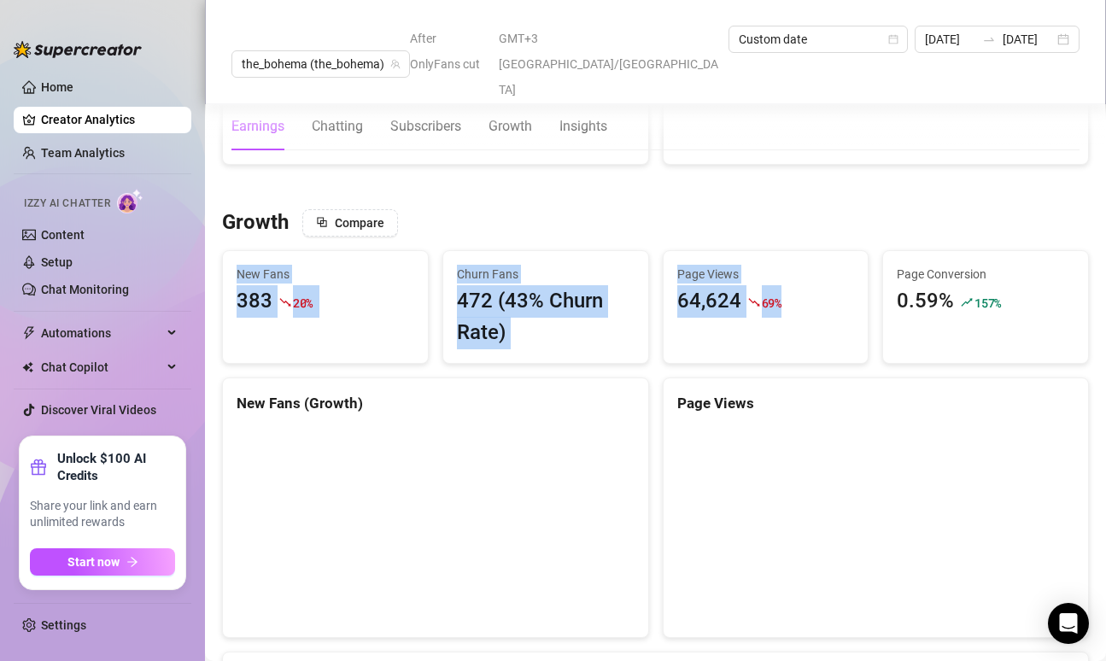
drag, startPoint x: 802, startPoint y: 290, endPoint x: 675, endPoint y: 188, distance: 163.4
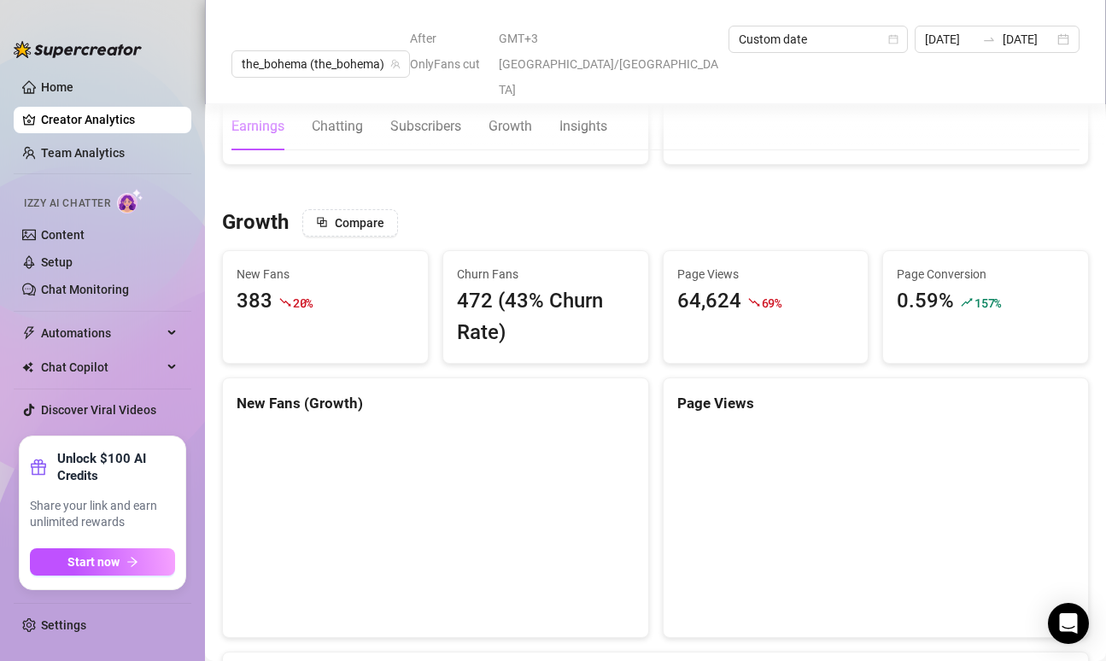
click at [673, 209] on div "Growth Compare" at bounding box center [655, 222] width 867 height 27
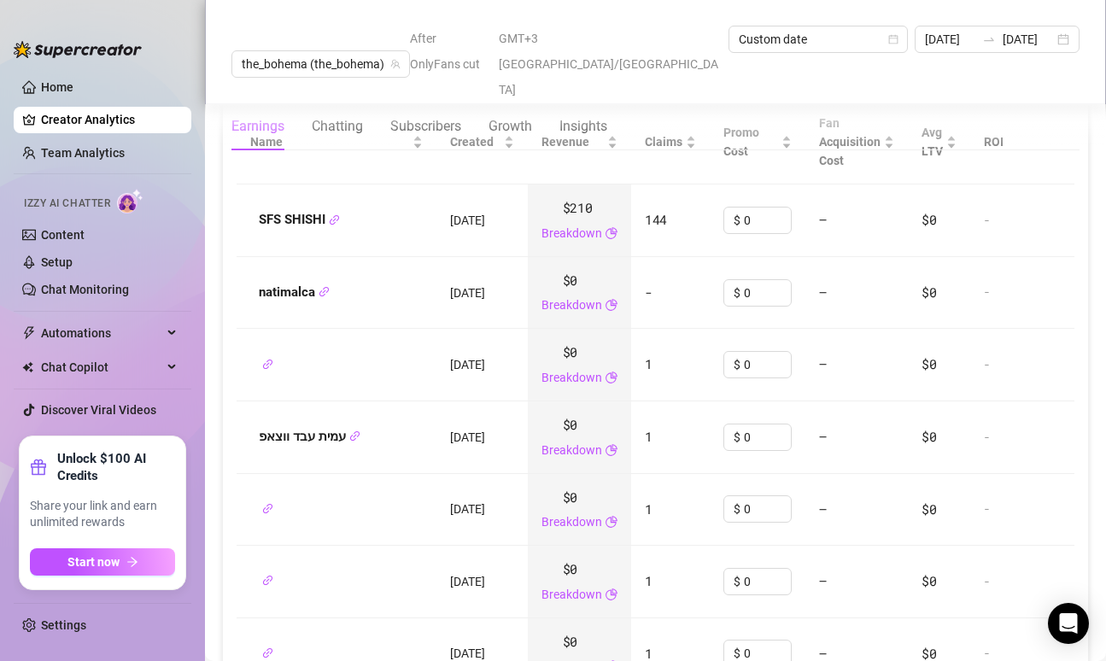
scroll to position [1978, 0]
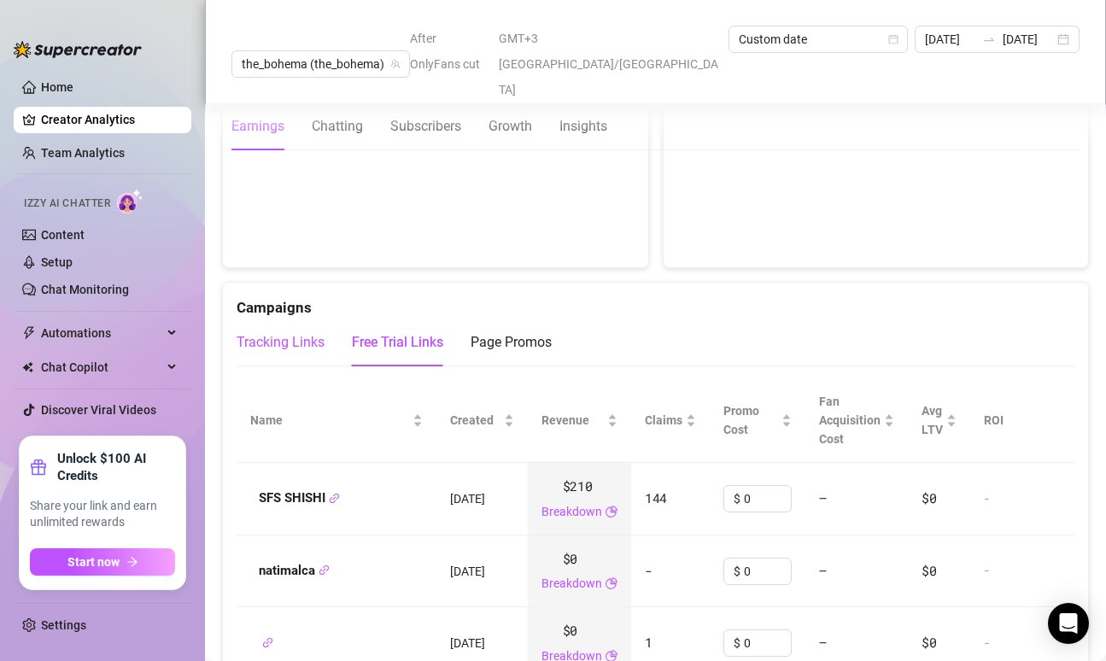
click at [269, 332] on div "Tracking Links" at bounding box center [281, 342] width 88 height 21
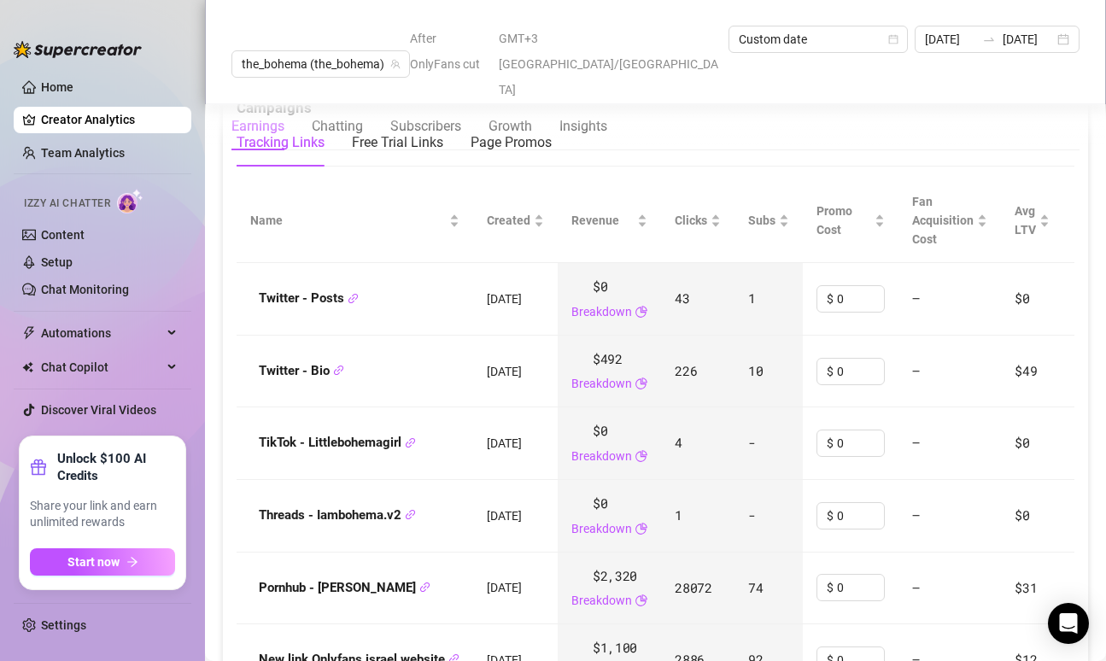
scroll to position [2183, 0]
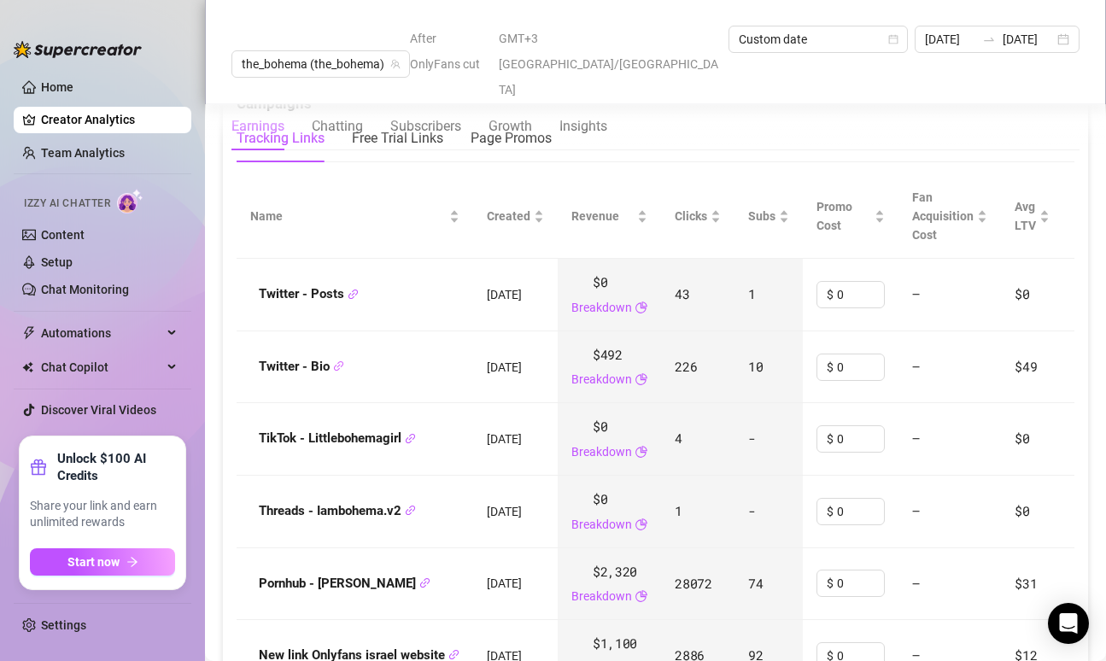
drag, startPoint x: 300, startPoint y: 342, endPoint x: 214, endPoint y: 346, distance: 86.4
click at [214, 346] on main "the_bohema (the_bohema) After OnlyFans cut GMT+3 [GEOGRAPHIC_DATA]/[GEOGRAPHIC_…" at bounding box center [655, 130] width 901 height 4626
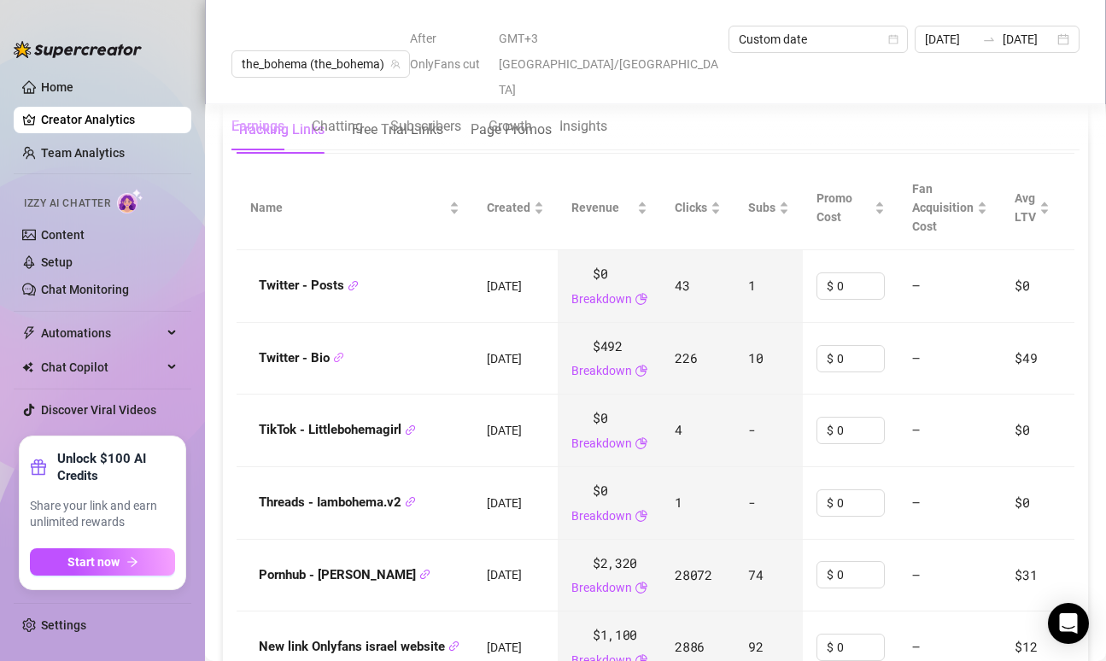
scroll to position [2195, 0]
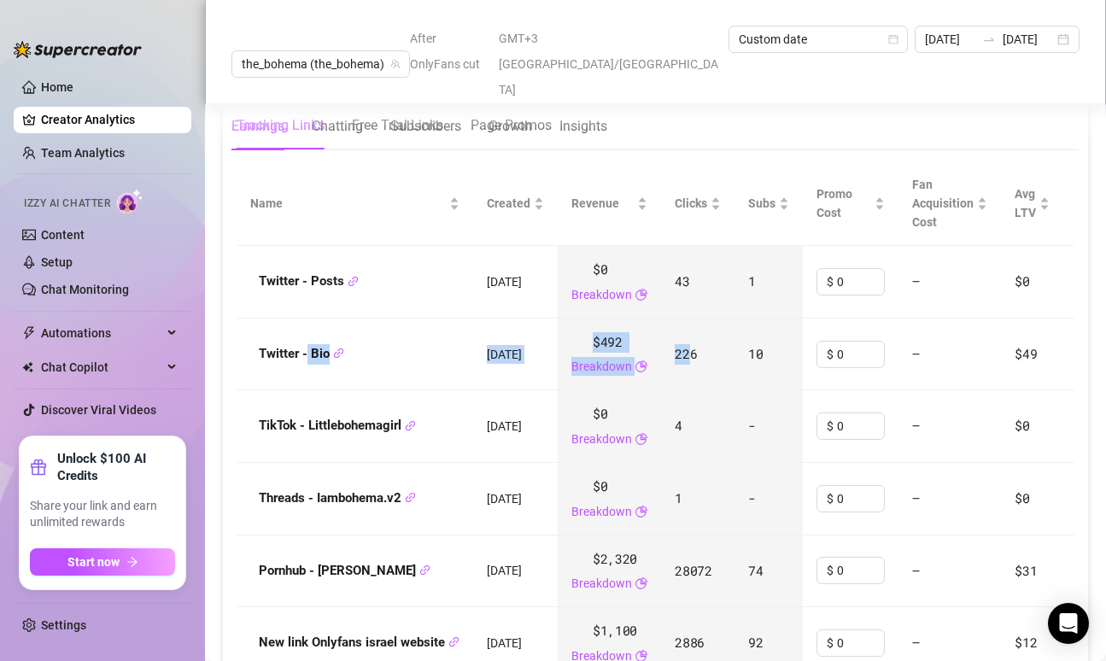
drag, startPoint x: 703, startPoint y: 321, endPoint x: 454, endPoint y: 349, distance: 250.9
click at [308, 323] on tr "Twitter - Bio [DATE] $492 Breakdown 226 10 $ 0 — $49 - Last scan: a day ago" at bounding box center [779, 355] width 1084 height 73
click at [880, 342] on div "0" at bounding box center [860, 355] width 47 height 26
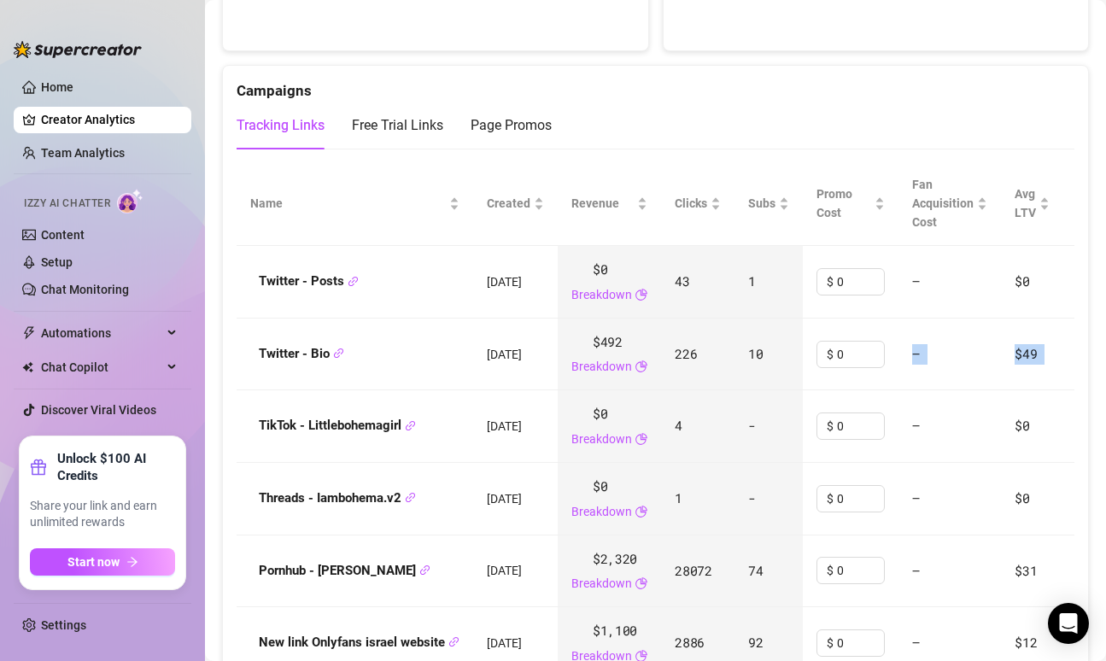
scroll to position [0, 228]
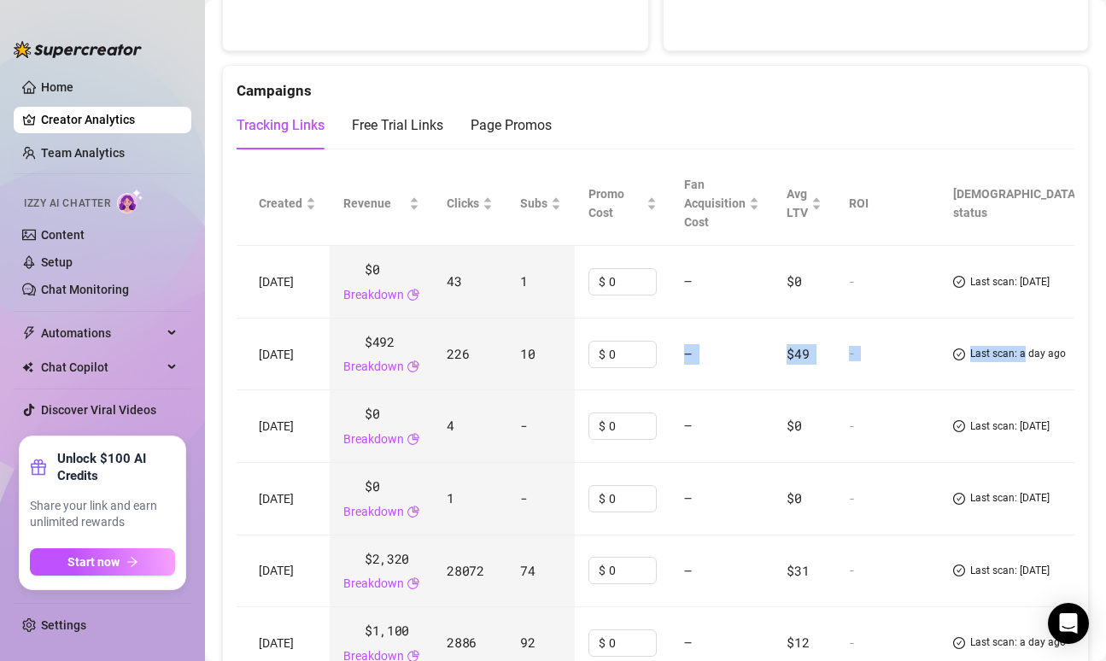
drag, startPoint x: 965, startPoint y: 316, endPoint x: 1052, endPoint y: 315, distance: 87.1
click at [1055, 319] on tr "Twitter - Bio [DATE] $492 Breakdown 226 10 $ 0 — $49 - Last scan: a day ago" at bounding box center [551, 355] width 1084 height 73
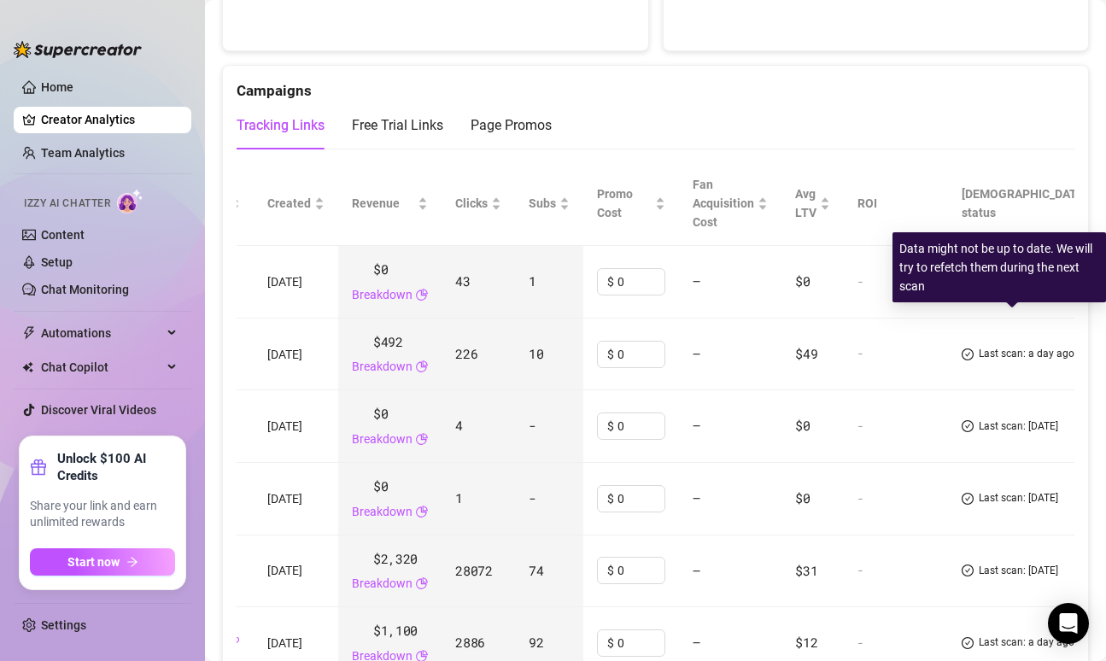
scroll to position [0, 219]
click at [1015, 346] on span "Last scan: a day ago" at bounding box center [1028, 354] width 96 height 16
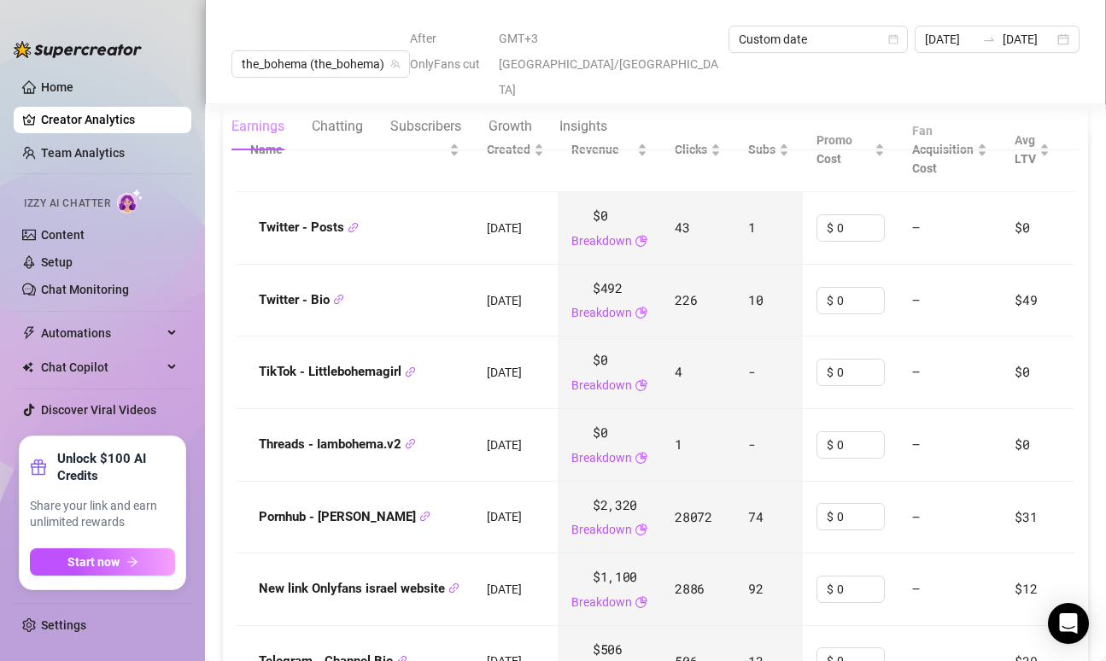
scroll to position [2258, 0]
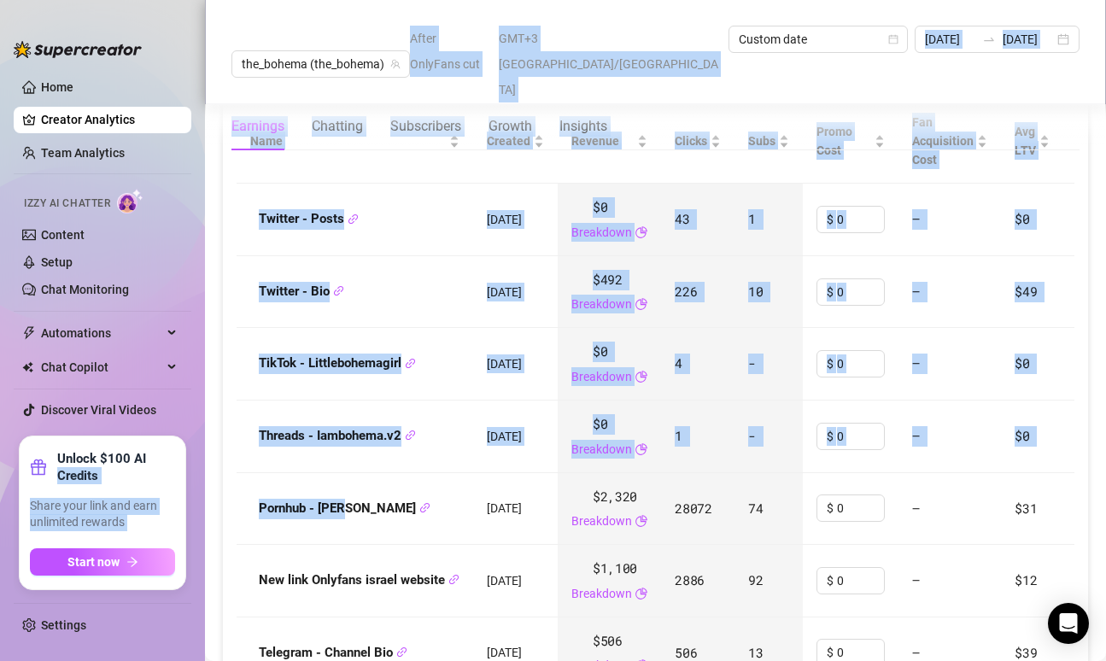
drag, startPoint x: 405, startPoint y: 479, endPoint x: 190, endPoint y: 462, distance: 215.9
click at [190, 462] on div "Home Creator Analytics Team Analytics Izzy AI Chatter Content Setup Chat Monito…" at bounding box center [553, 330] width 1106 height 661
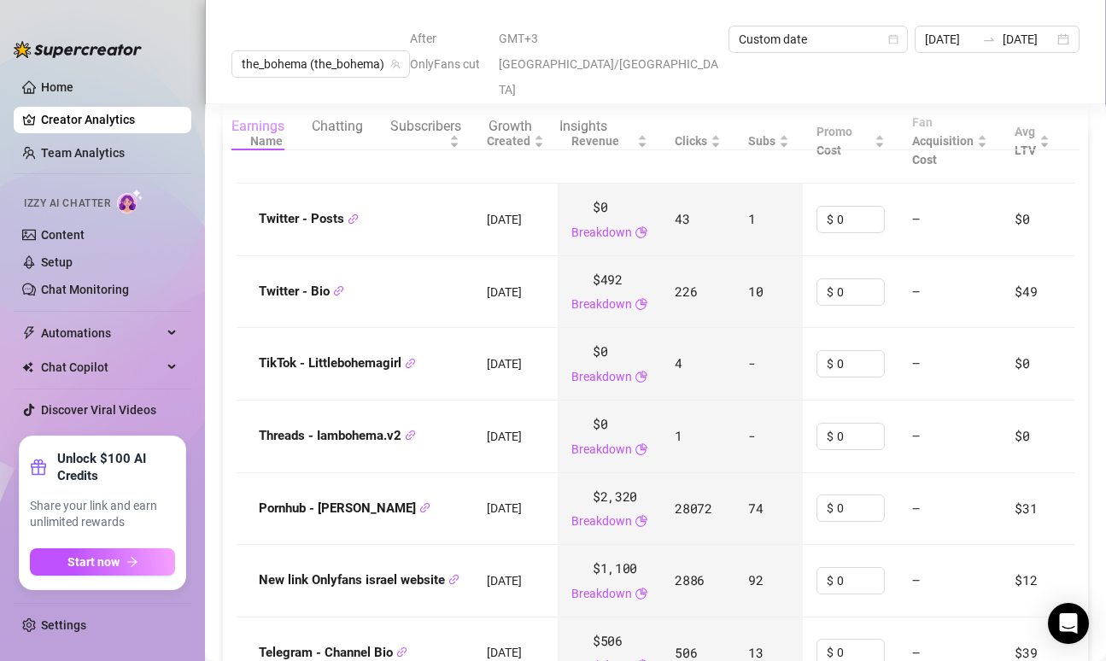
click at [378, 499] on div "Pornhub - [PERSON_NAME]" at bounding box center [354, 509] width 209 height 21
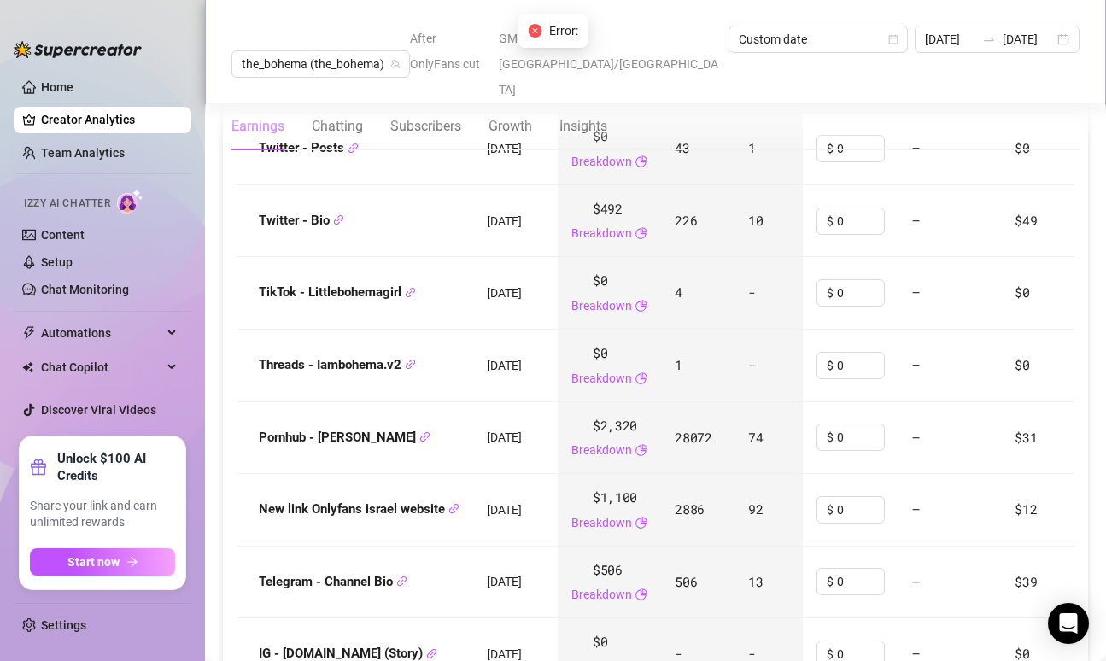
scroll to position [2331, 0]
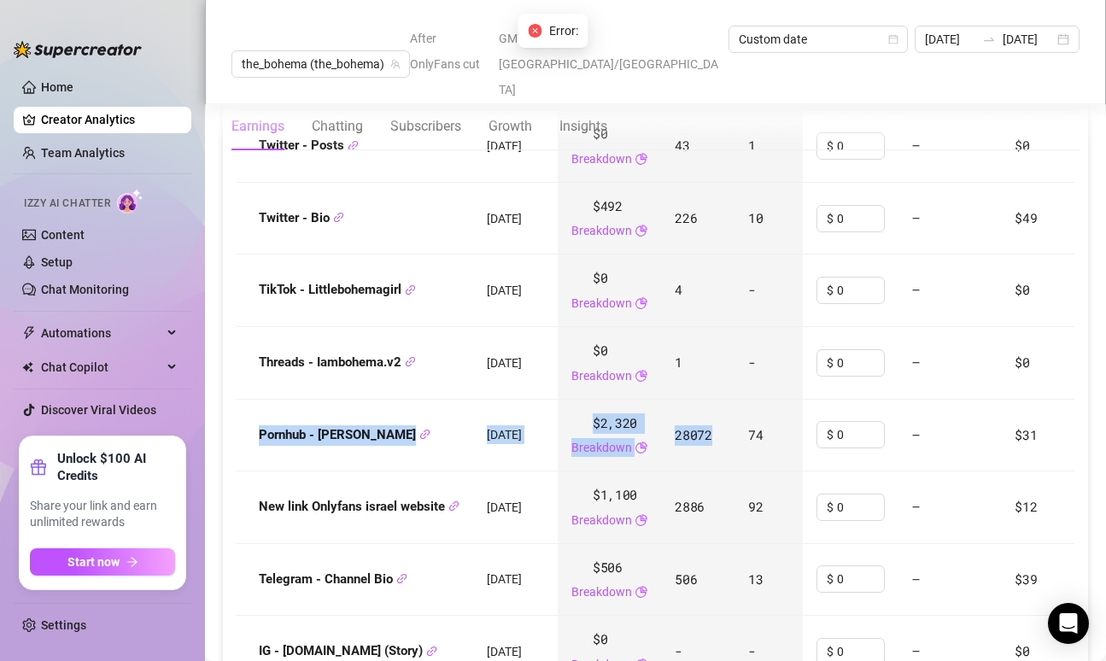
drag, startPoint x: 722, startPoint y: 412, endPoint x: 437, endPoint y: 390, distance: 286.1
click at [437, 400] on tr "Pornhub - Saar [DATE] $2,320 Breakdown 28072 74 $ 0 — $31 - Last scan: [DATE]" at bounding box center [779, 436] width 1084 height 73
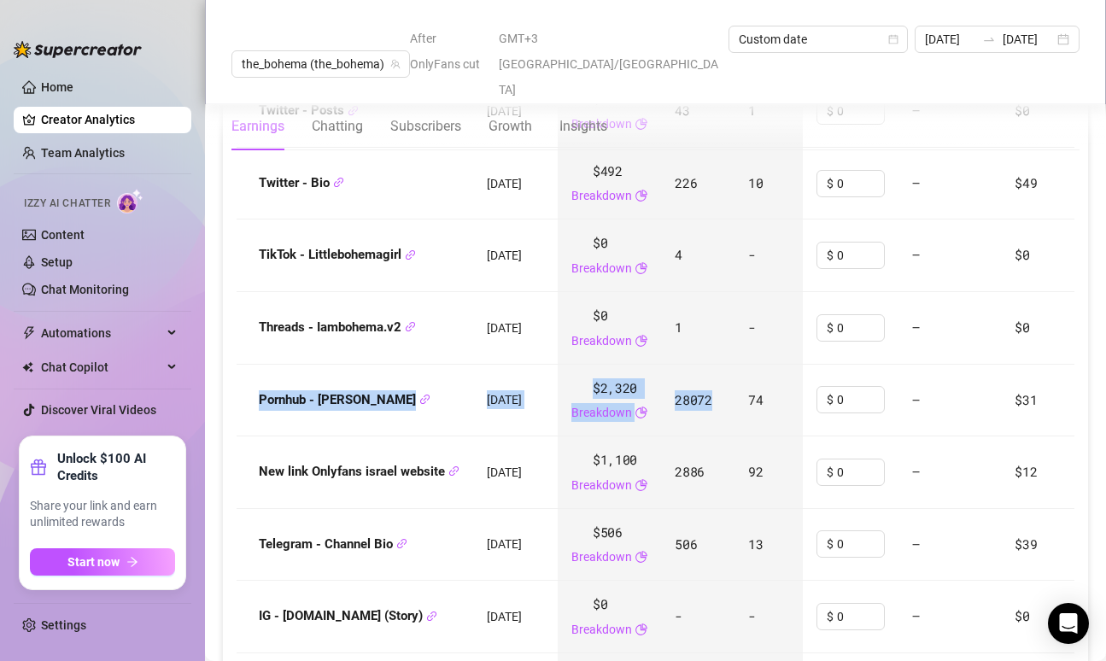
scroll to position [2423, 0]
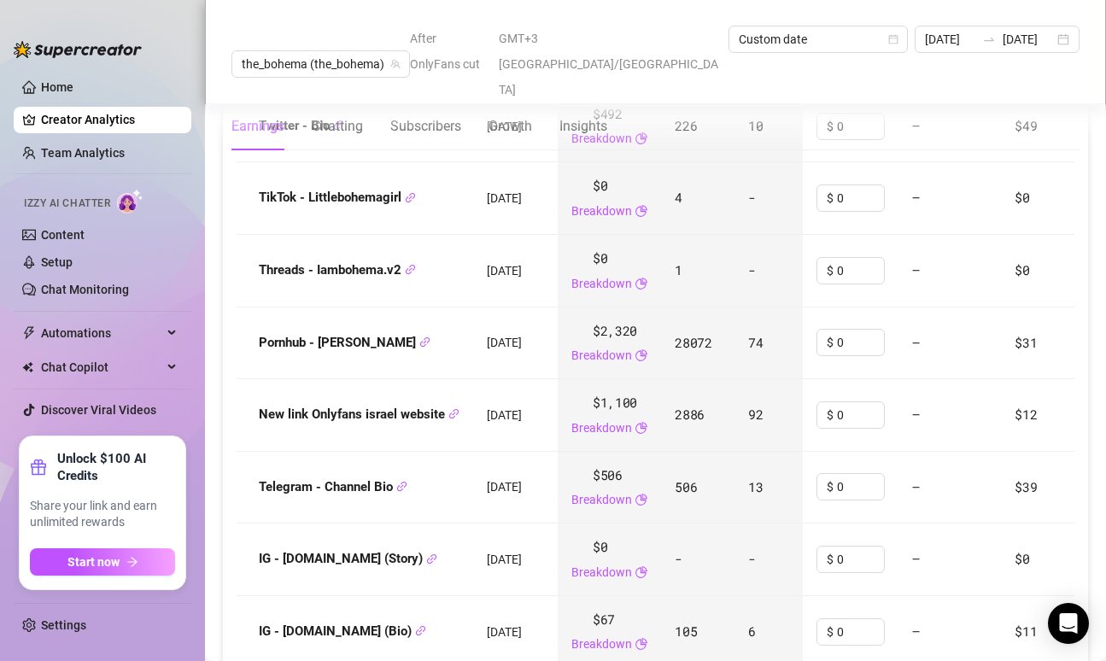
click at [719, 390] on td "2886" at bounding box center [697, 415] width 73 height 73
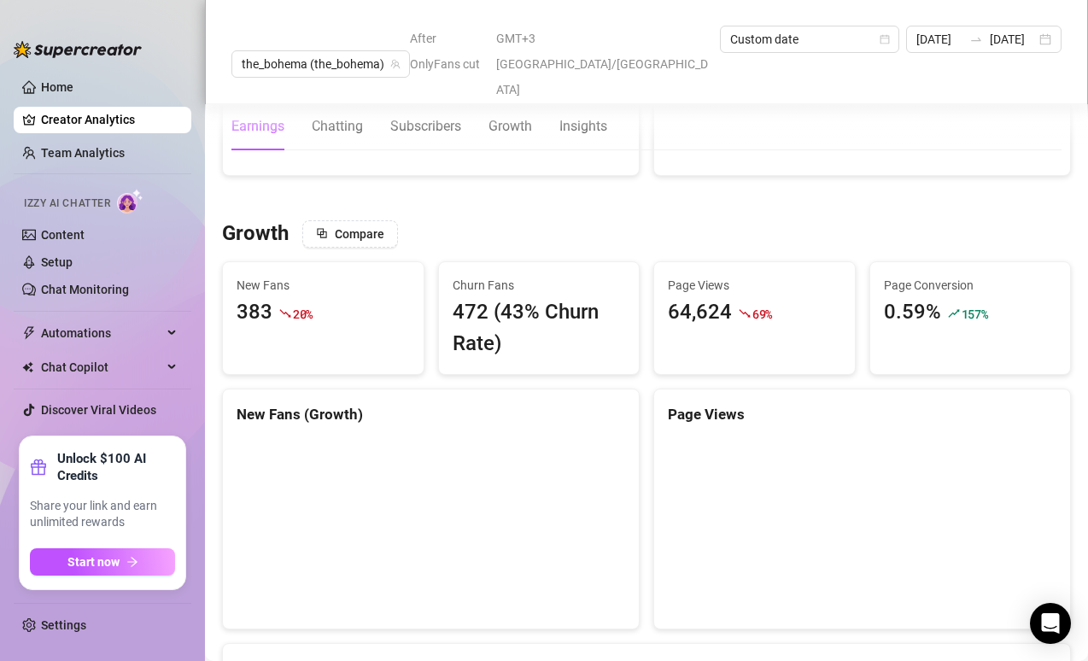
scroll to position [1592, 0]
drag, startPoint x: 929, startPoint y: 300, endPoint x: 878, endPoint y: 252, distance: 70.1
click at [884, 276] on div "Page Conversion 0.59% 157 %" at bounding box center [970, 302] width 173 height 53
click at [894, 296] on div "0.59%" at bounding box center [912, 312] width 57 height 32
drag, startPoint x: 977, startPoint y: 280, endPoint x: 913, endPoint y: 276, distance: 64.2
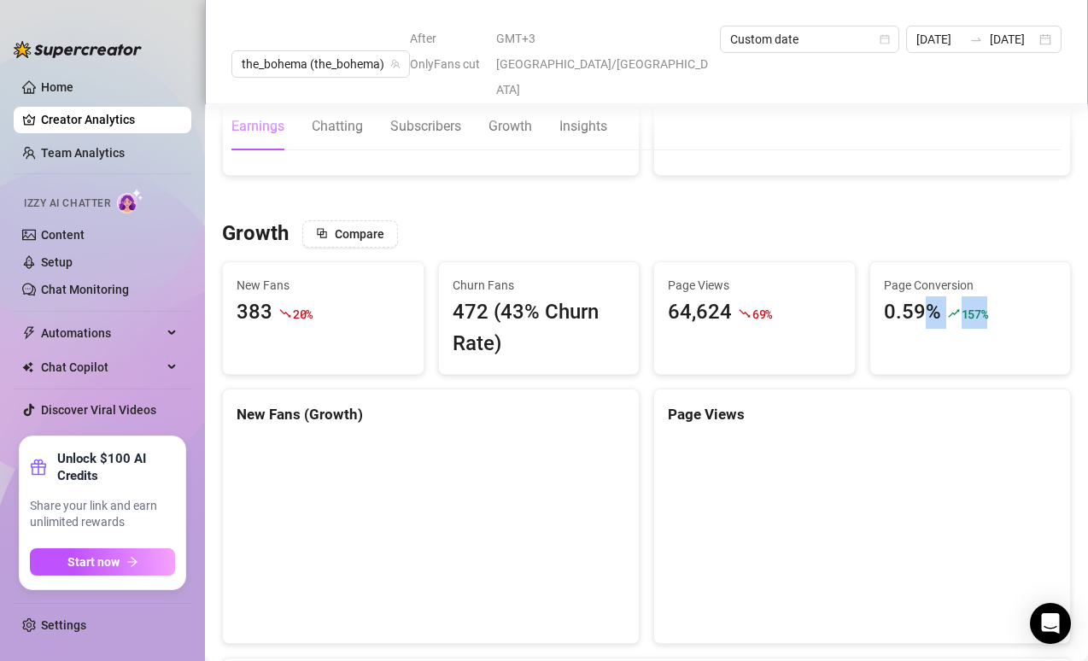
click at [913, 296] on div "0.59% 157 %" at bounding box center [970, 312] width 173 height 32
click at [907, 296] on div "0.59%" at bounding box center [912, 312] width 57 height 32
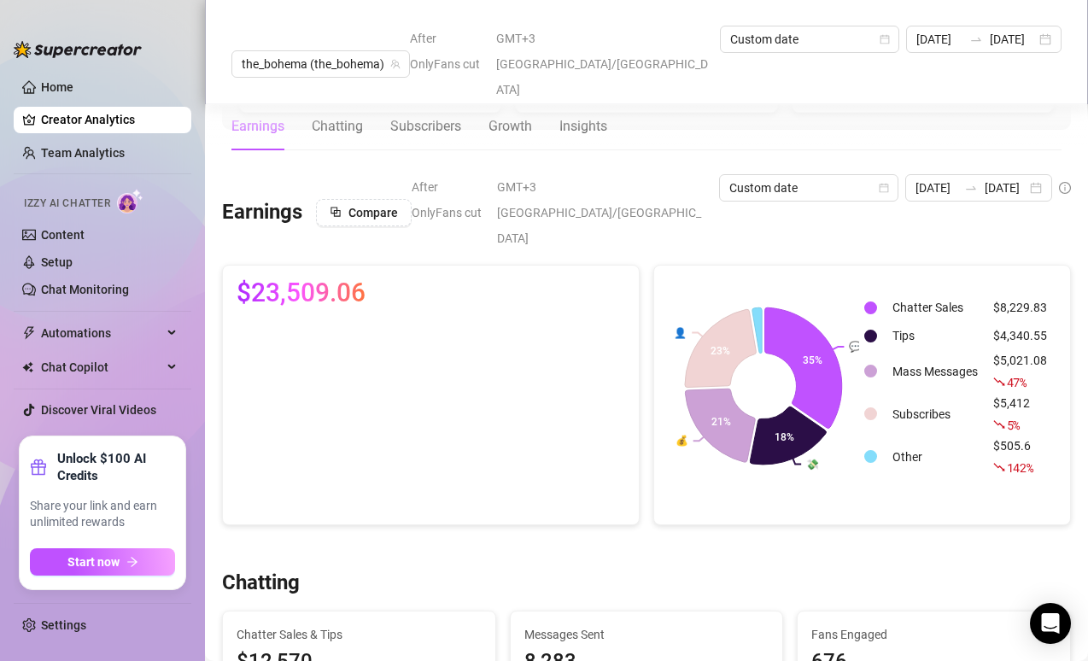
scroll to position [0, 0]
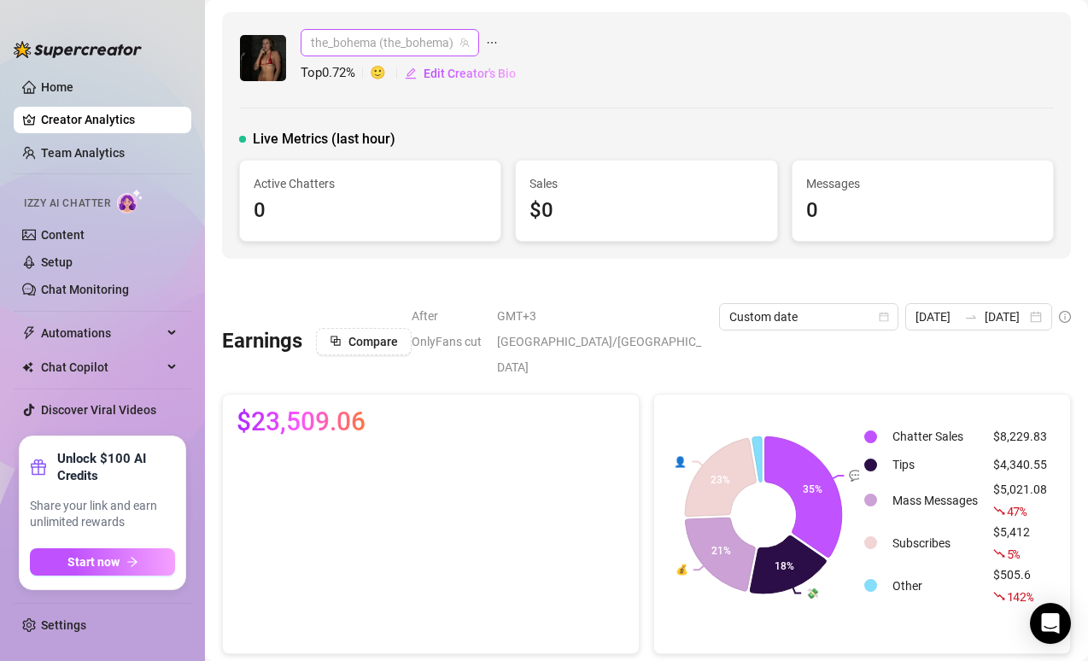
click at [364, 50] on span "the_bohema (the_bohema)" at bounding box center [390, 43] width 158 height 26
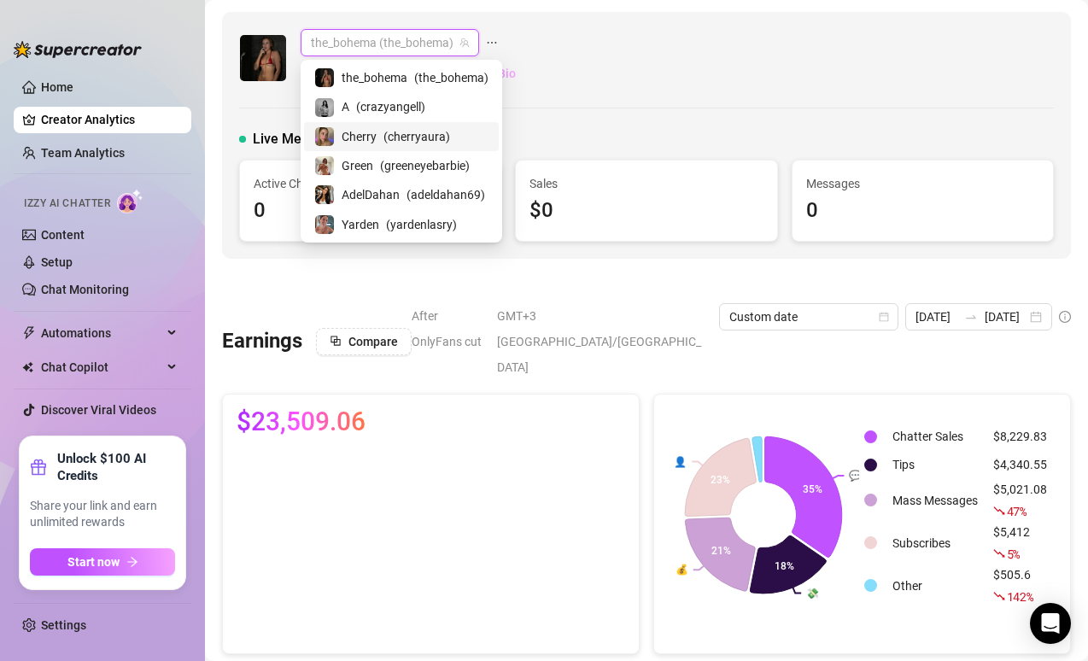
click at [376, 143] on div "Cherry ( cherryaura )" at bounding box center [401, 136] width 174 height 21
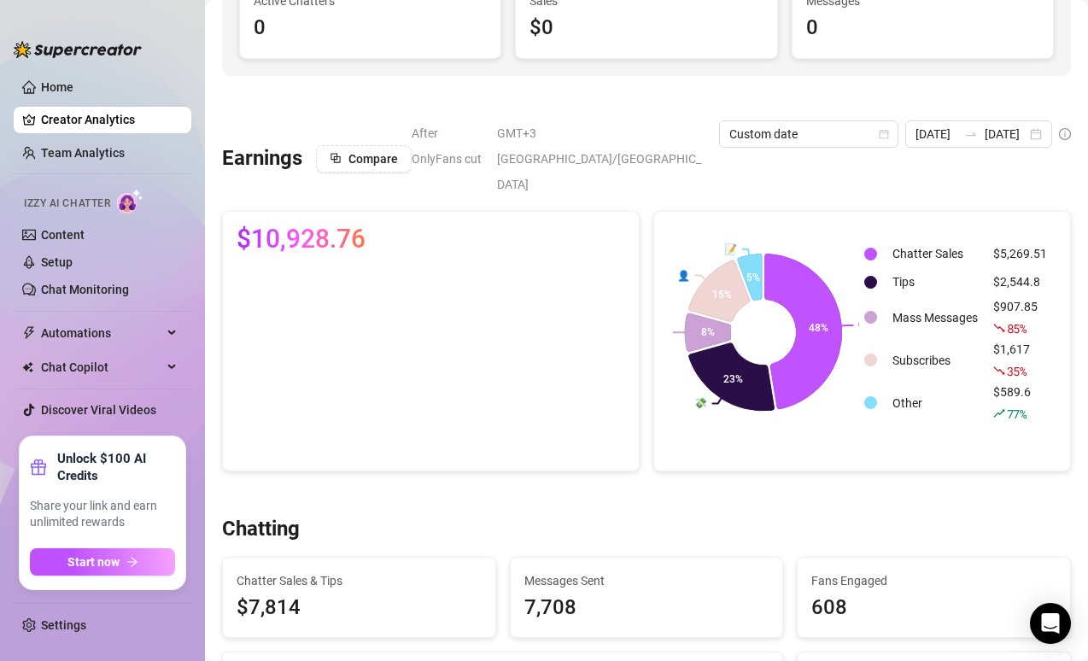
scroll to position [149, 0]
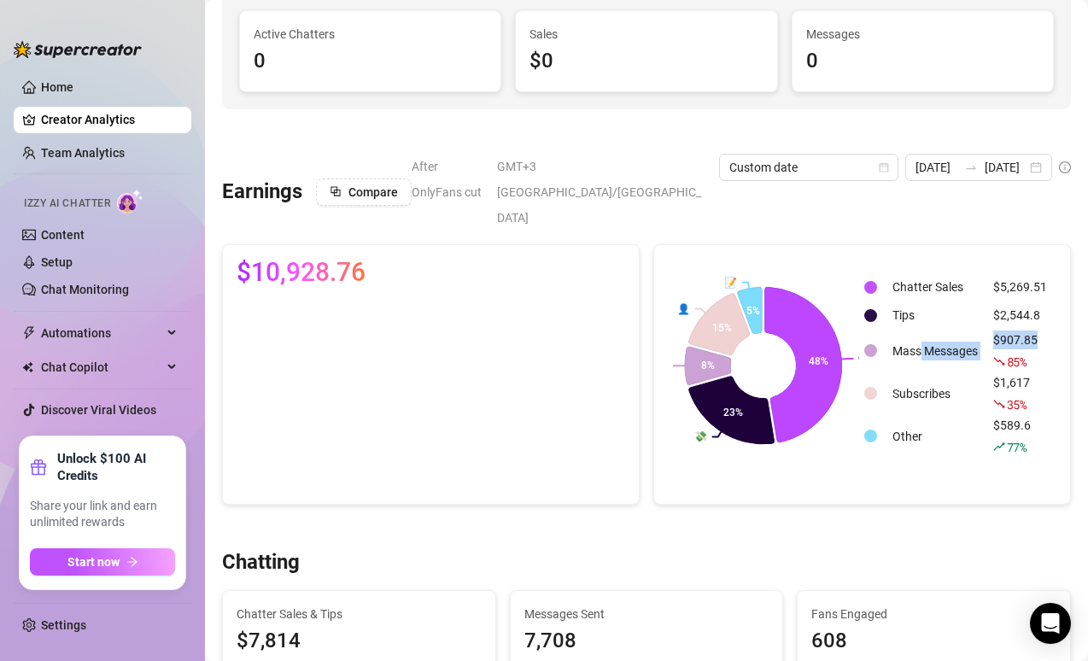
drag, startPoint x: 1042, startPoint y: 321, endPoint x: 974, endPoint y: 324, distance: 68.4
click at [974, 324] on table "Chatter Sales $5,269.51 Tips $2,544.8 Mass Messages $907.85 85 % Subscribes $1,…" at bounding box center [959, 365] width 193 height 186
click at [912, 460] on div "💬 💸 💰 👤 📝 48% 23% 8% 15% 5% Chatter Sales $5,269.51 Tips $2,544.8 Mass Messages…" at bounding box center [862, 374] width 418 height 261
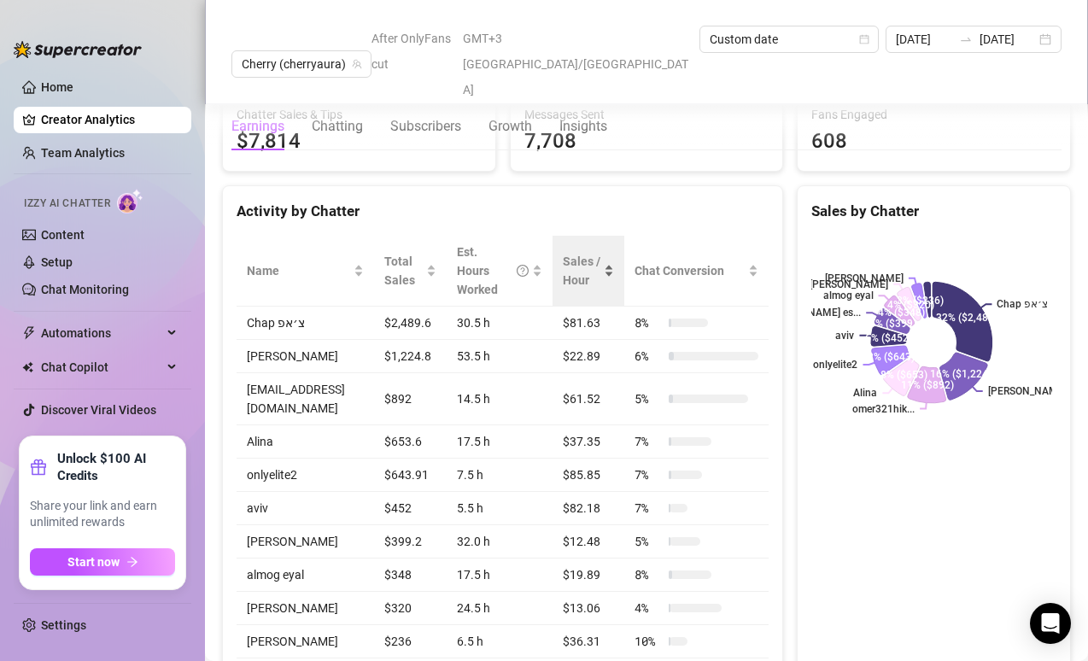
scroll to position [671, 0]
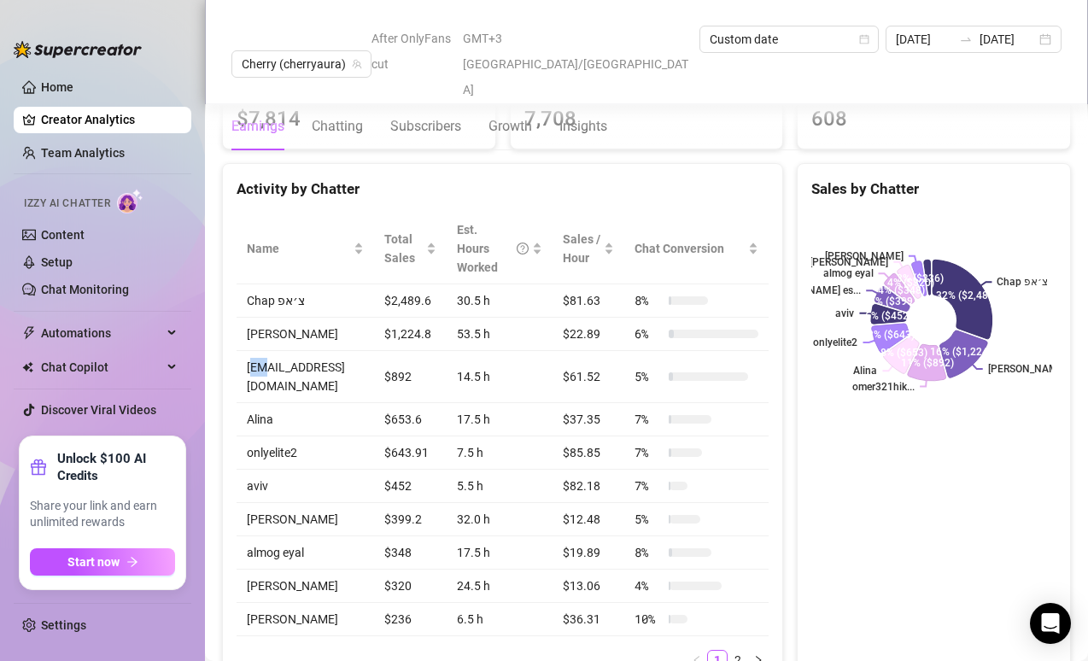
drag, startPoint x: 250, startPoint y: 342, endPoint x: 270, endPoint y: 344, distance: 19.8
click at [270, 351] on td "[EMAIL_ADDRESS][DOMAIN_NAME]" at bounding box center [306, 377] width 138 height 52
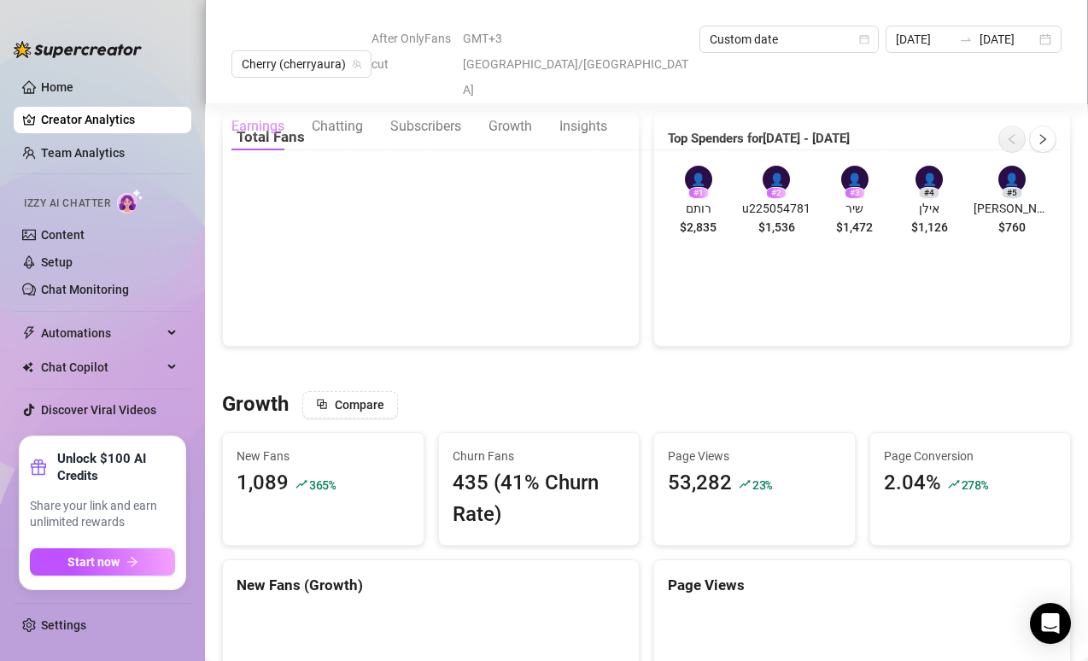
scroll to position [1473, 0]
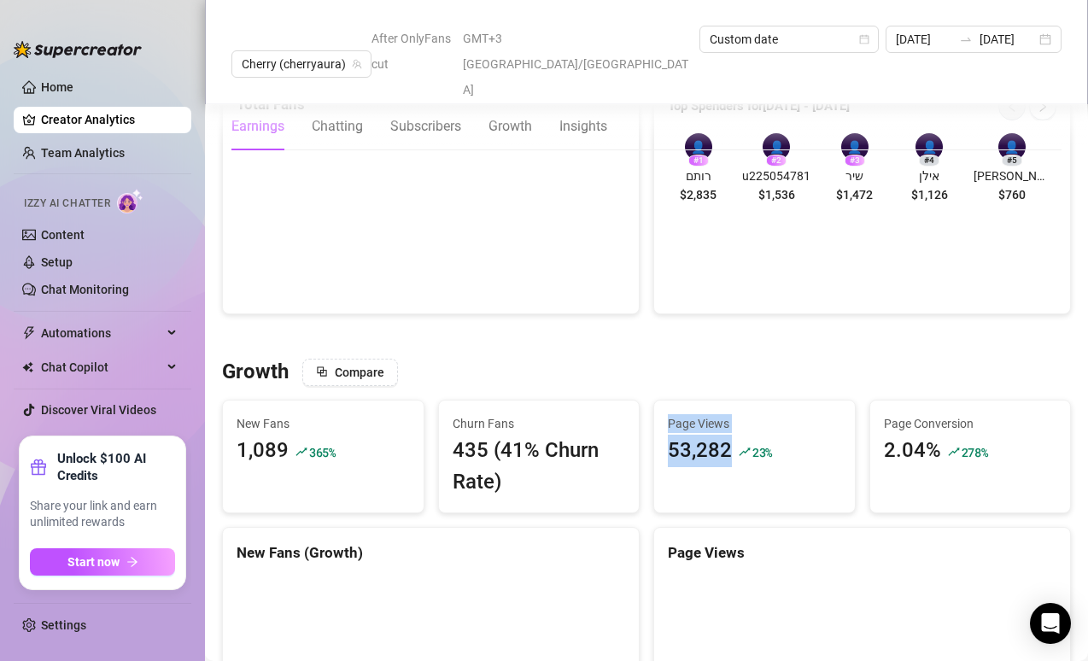
drag, startPoint x: 726, startPoint y: 441, endPoint x: 652, endPoint y: 366, distance: 105.1
click at [653, 400] on div "Page Views 53,282 23 %" at bounding box center [754, 457] width 202 height 114
click at [659, 401] on div "Page Views 53,282 23 %" at bounding box center [754, 441] width 201 height 80
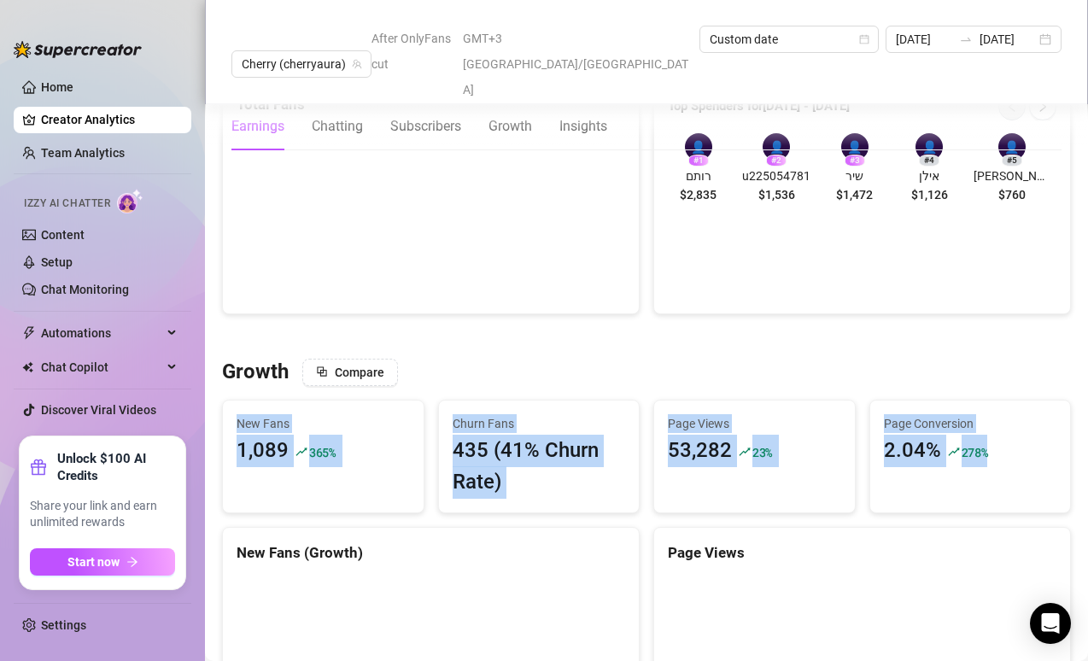
drag, startPoint x: 975, startPoint y: 429, endPoint x: 993, endPoint y: 421, distance: 20.3
click at [987, 435] on div "2.04% 278 %" at bounding box center [970, 451] width 173 height 32
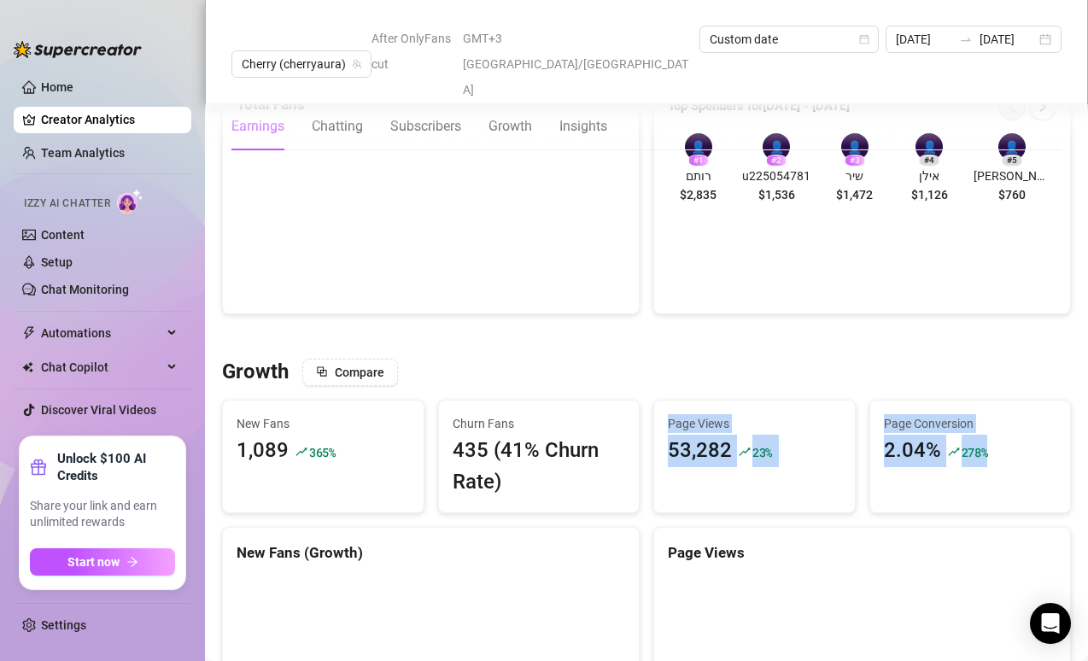
drag, startPoint x: 978, startPoint y: 414, endPoint x: 801, endPoint y: 354, distance: 186.7
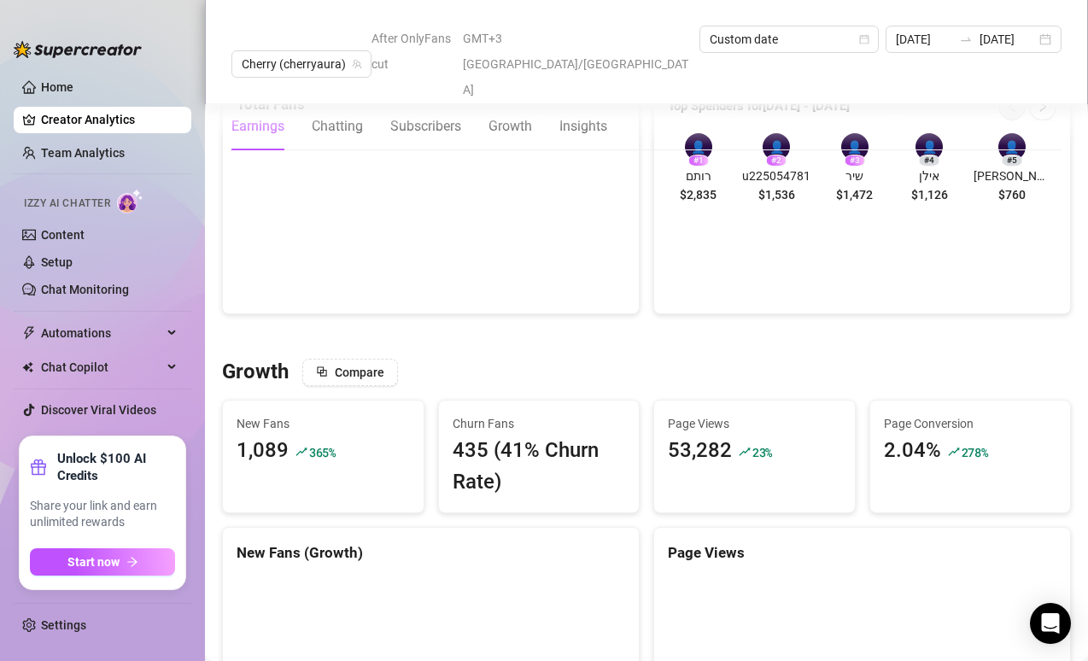
click at [801, 359] on div "Growth Compare" at bounding box center [646, 372] width 849 height 27
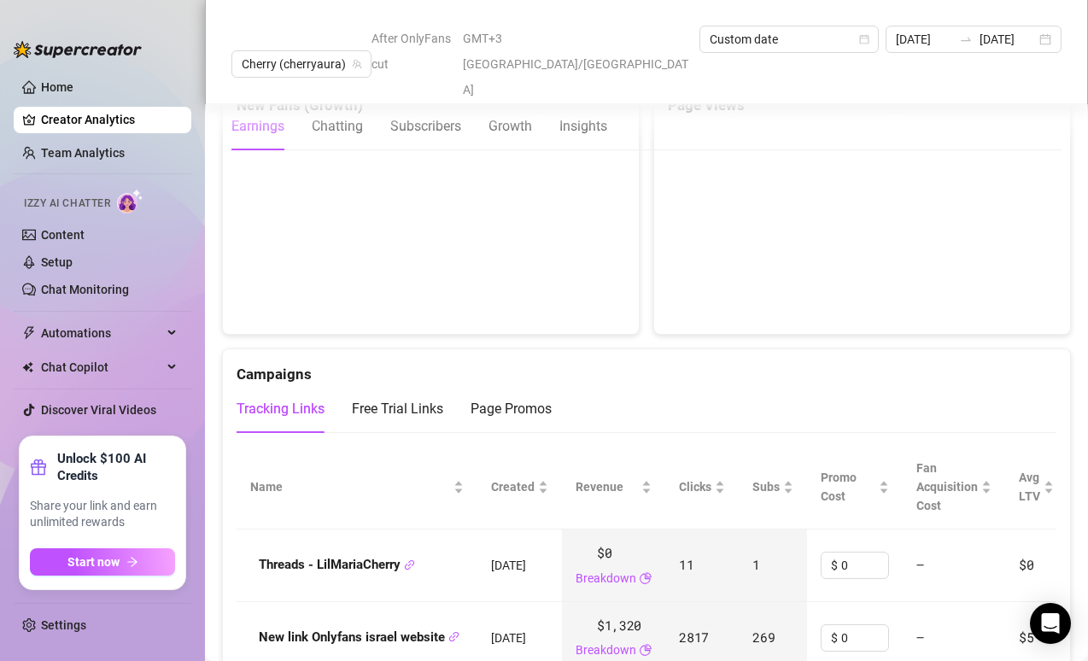
scroll to position [1966, 0]
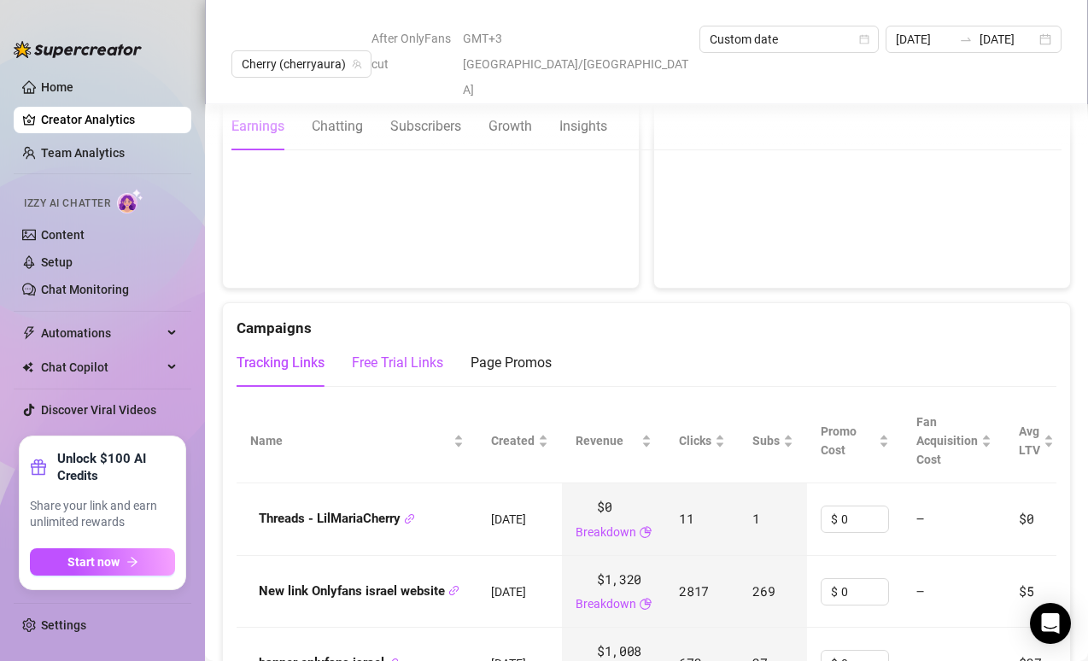
click at [395, 353] on div "Free Trial Links" at bounding box center [397, 363] width 91 height 21
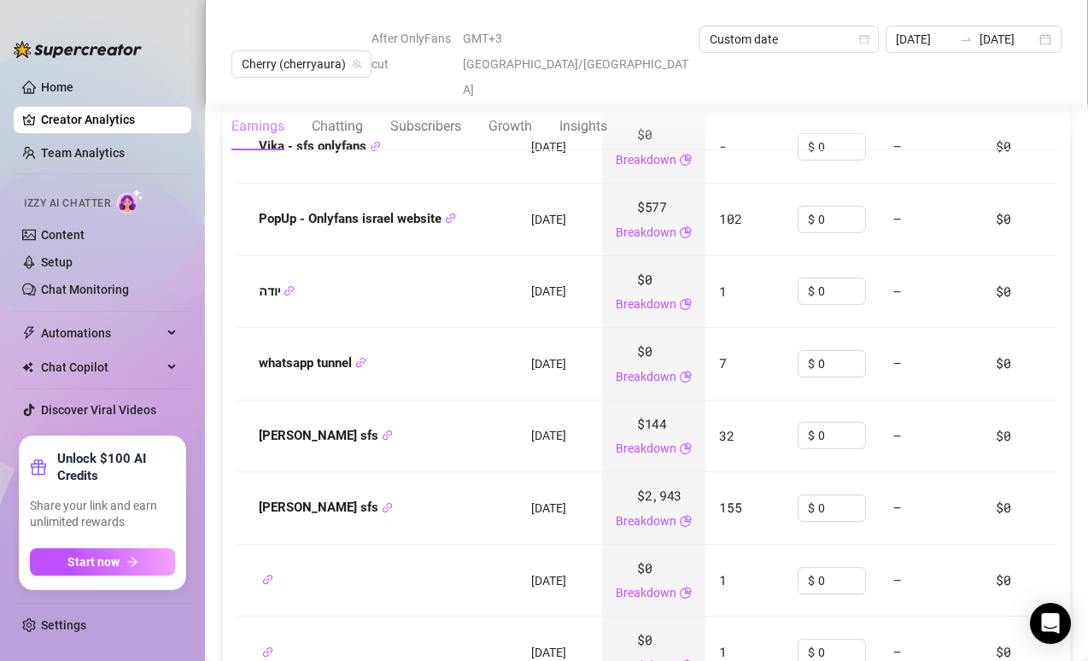
scroll to position [2485, 0]
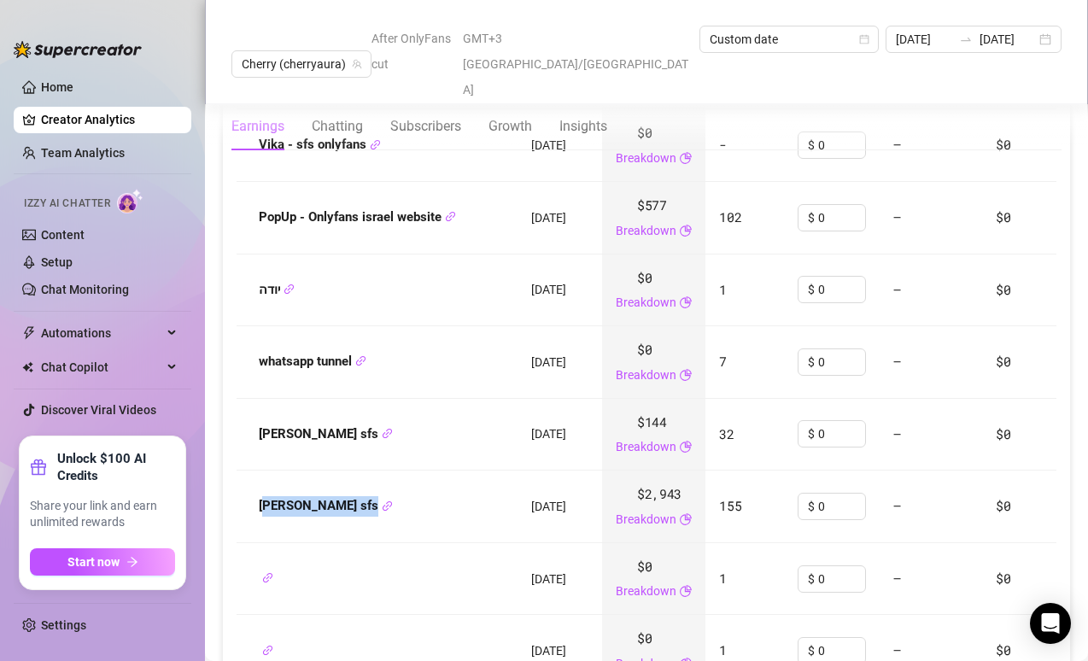
drag, startPoint x: 405, startPoint y: 460, endPoint x: 270, endPoint y: 472, distance: 135.5
click at [270, 496] on div "[PERSON_NAME] sfs" at bounding box center [377, 506] width 254 height 21
click at [267, 498] on strong "[PERSON_NAME] sfs" at bounding box center [326, 505] width 134 height 15
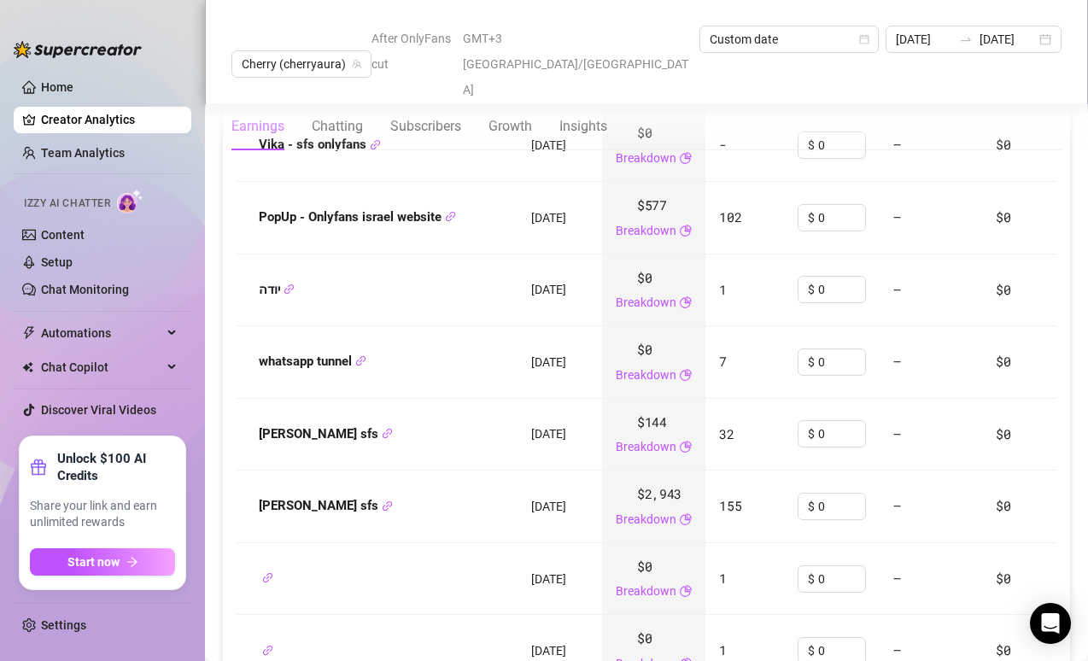
click at [671, 484] on span "$2,943" at bounding box center [659, 494] width 44 height 21
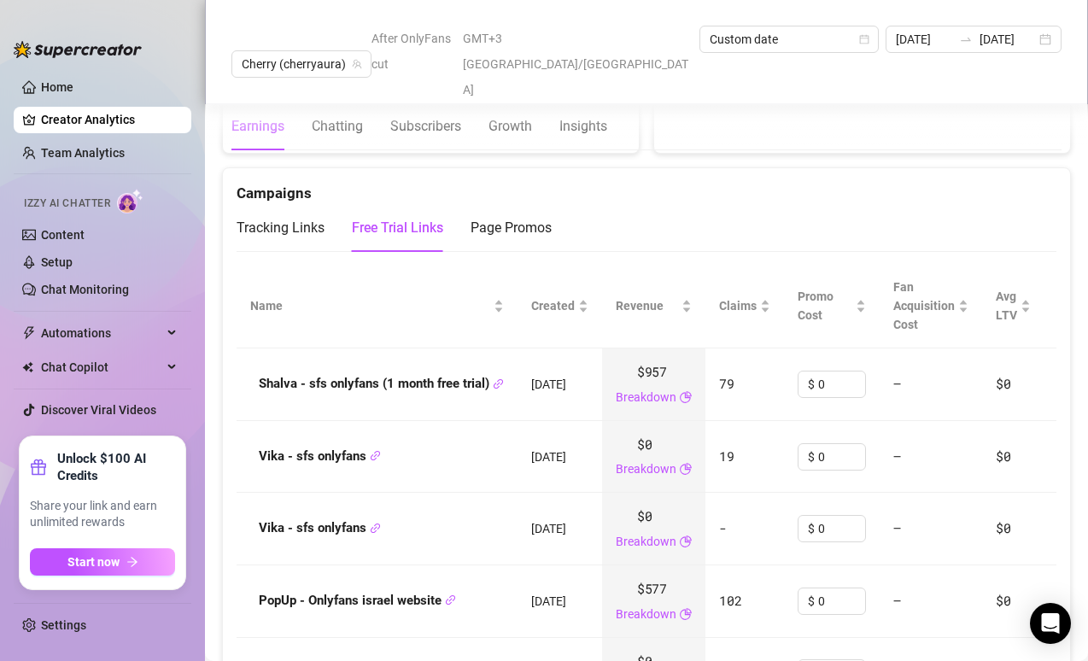
scroll to position [2074, 0]
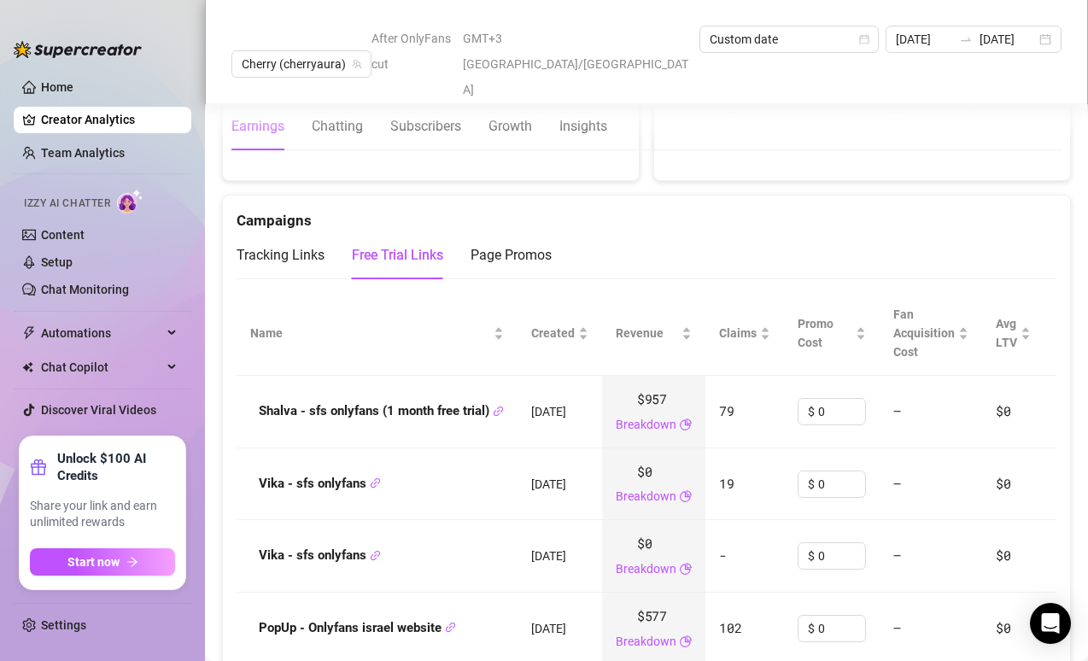
click at [296, 246] on div "Tracking Links Free Trial Links Page Promos" at bounding box center [647, 262] width 820 height 62
click at [311, 245] on div "Tracking Links" at bounding box center [281, 255] width 88 height 21
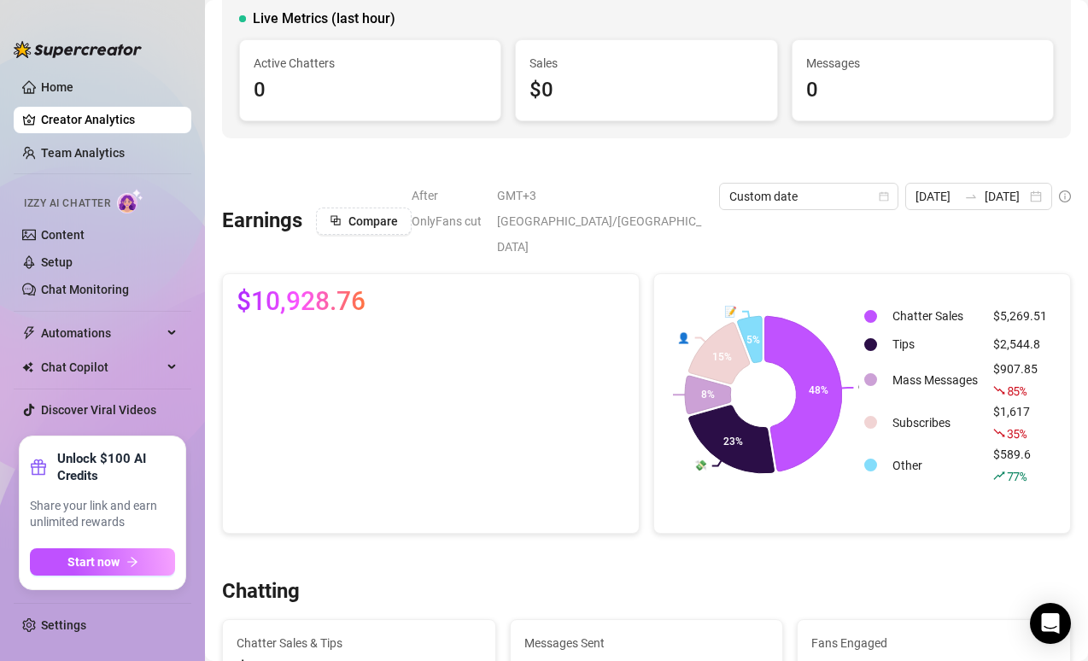
scroll to position [154, 0]
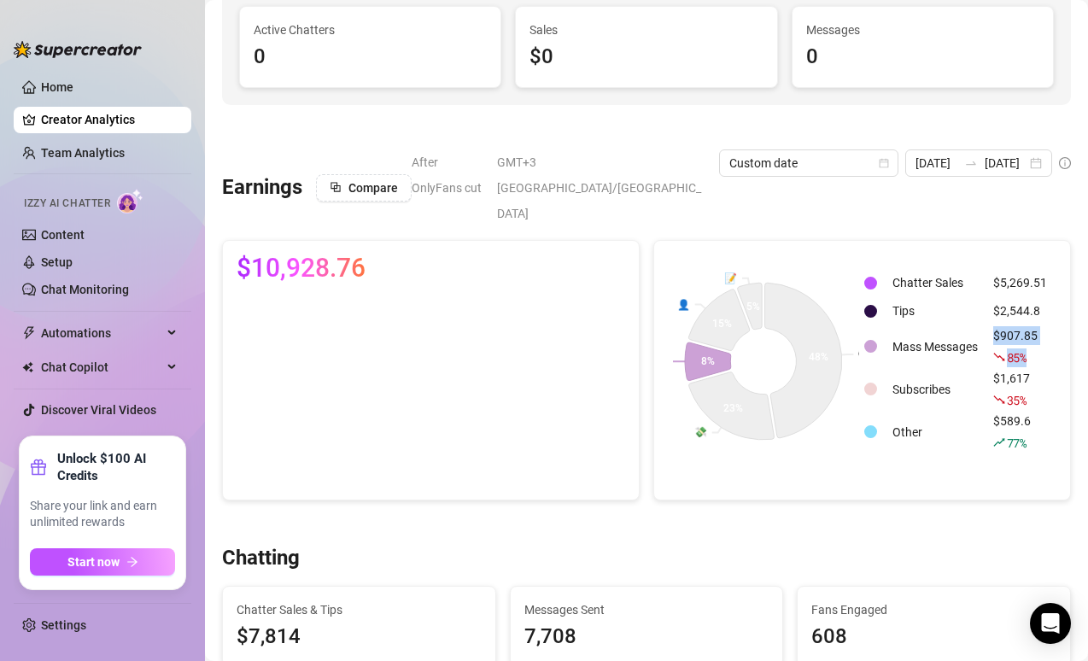
drag, startPoint x: 1033, startPoint y: 327, endPoint x: 976, endPoint y: 310, distance: 59.7
click at [987, 326] on td "$907.85 85 %" at bounding box center [1020, 346] width 67 height 41
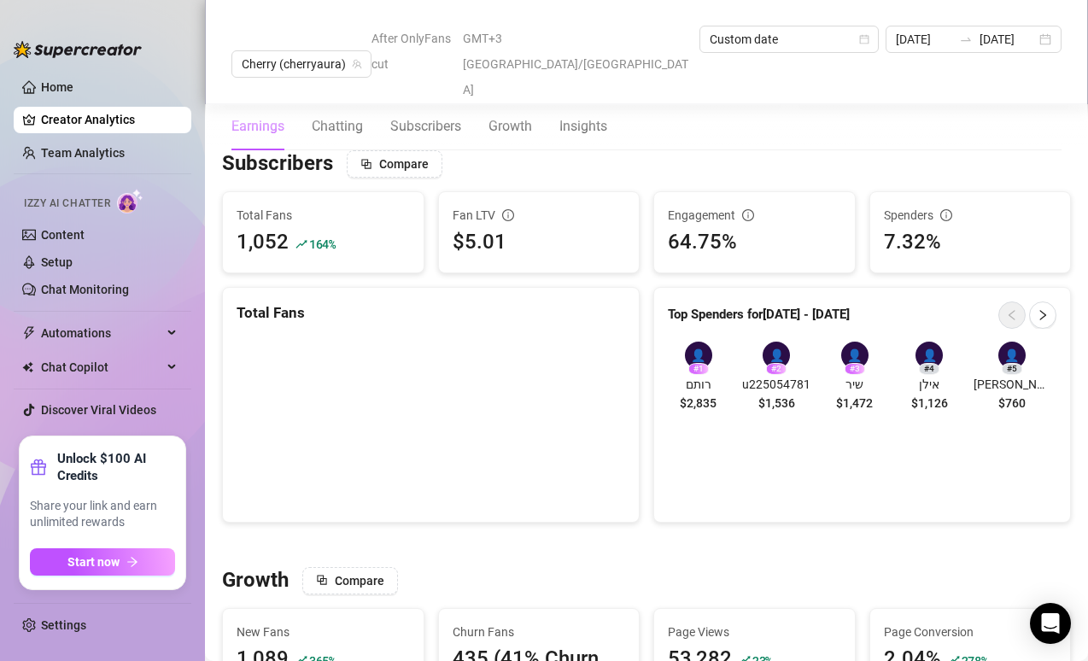
scroll to position [1261, 0]
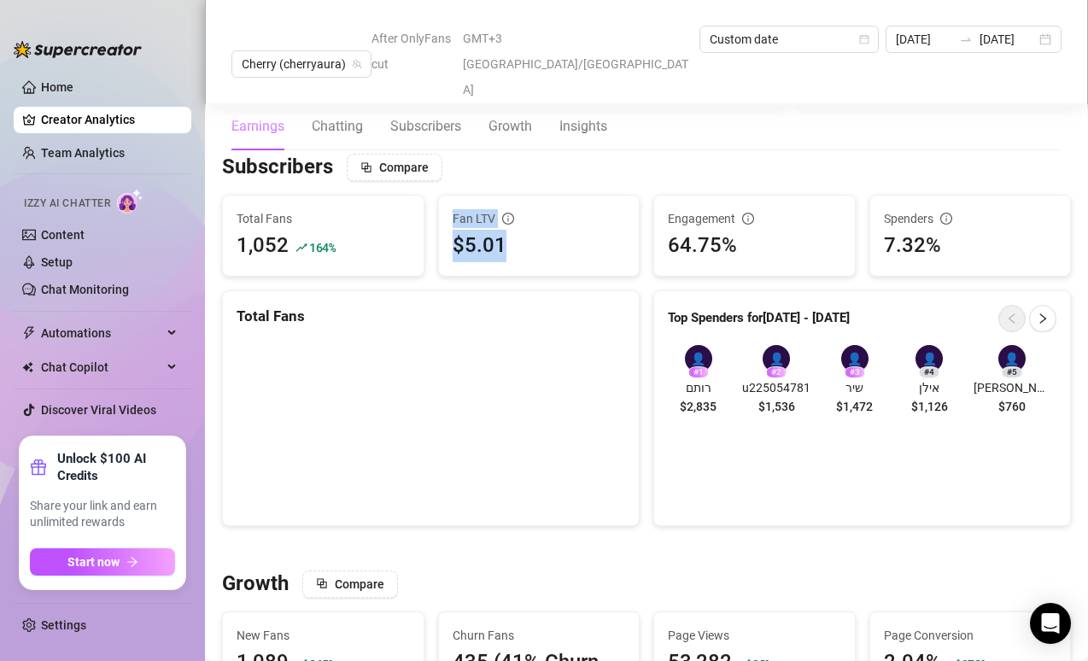
drag, startPoint x: 533, startPoint y: 217, endPoint x: 454, endPoint y: 165, distance: 95.0
click at [454, 196] on div "Fan LTV $5.01" at bounding box center [539, 236] width 201 height 80
click at [454, 209] on div "Fan LTV" at bounding box center [539, 218] width 173 height 19
click at [459, 230] on div "$5.01" at bounding box center [539, 246] width 173 height 32
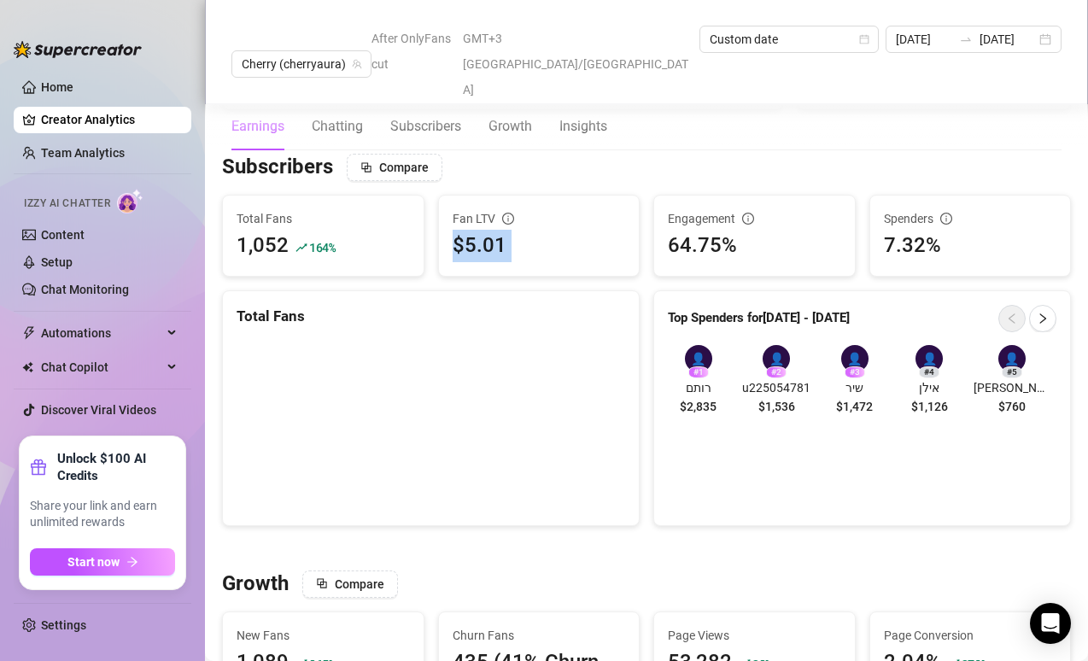
click at [459, 230] on div "$5.01" at bounding box center [539, 246] width 173 height 32
click at [476, 230] on div "$5.01" at bounding box center [539, 246] width 173 height 32
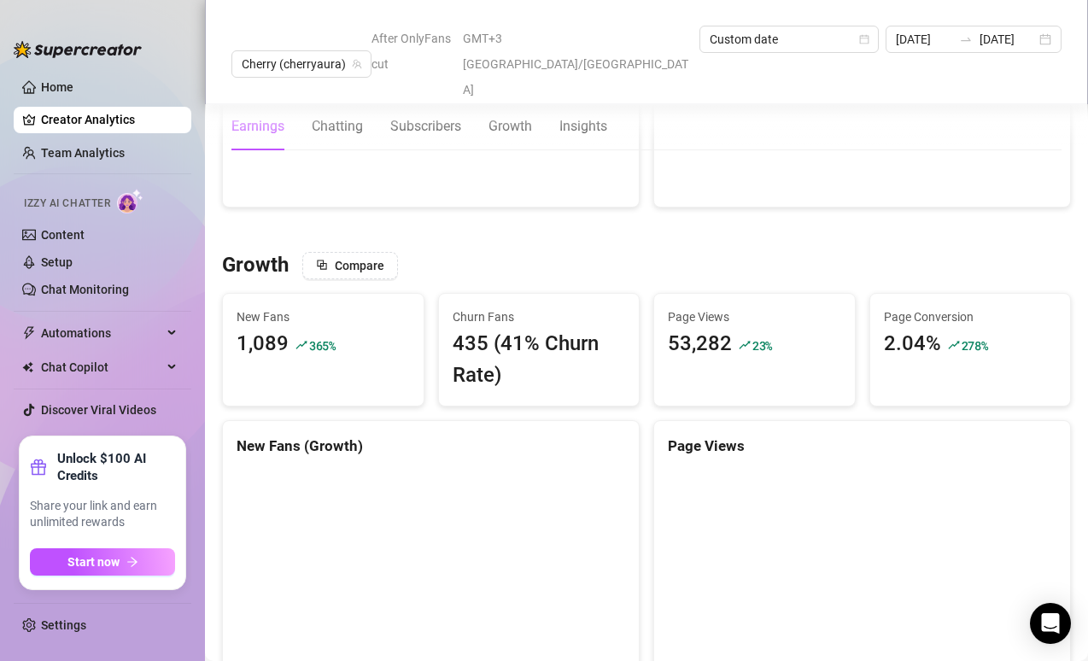
scroll to position [1575, 0]
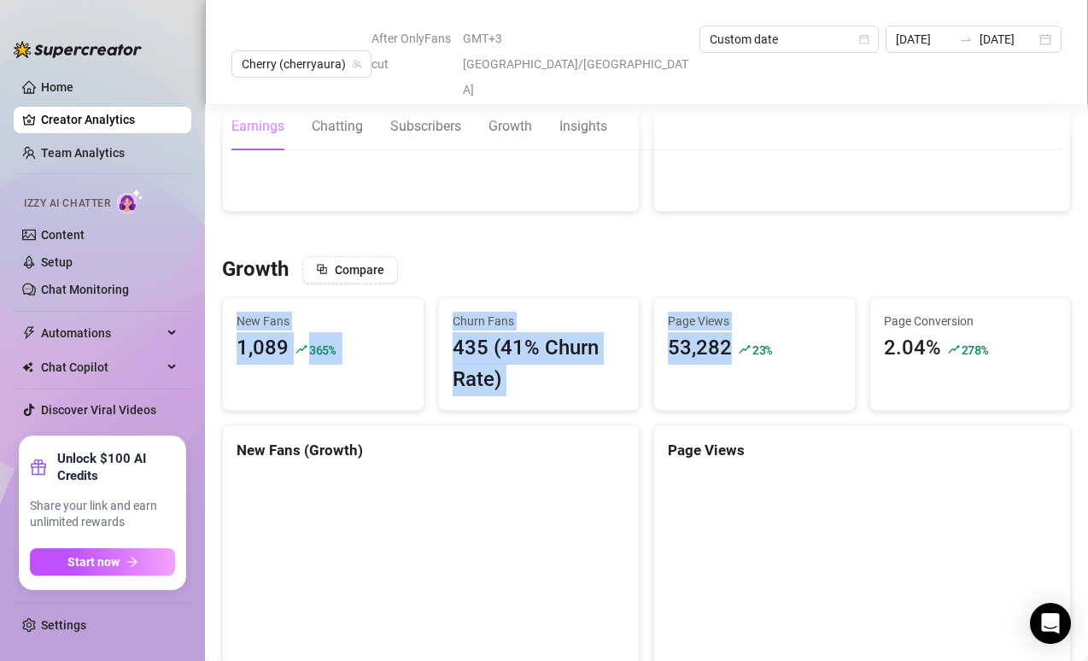
drag, startPoint x: 733, startPoint y: 340, endPoint x: 648, endPoint y: 244, distance: 127.7
click at [671, 298] on div "Page Views 53,282 23 %" at bounding box center [754, 338] width 201 height 80
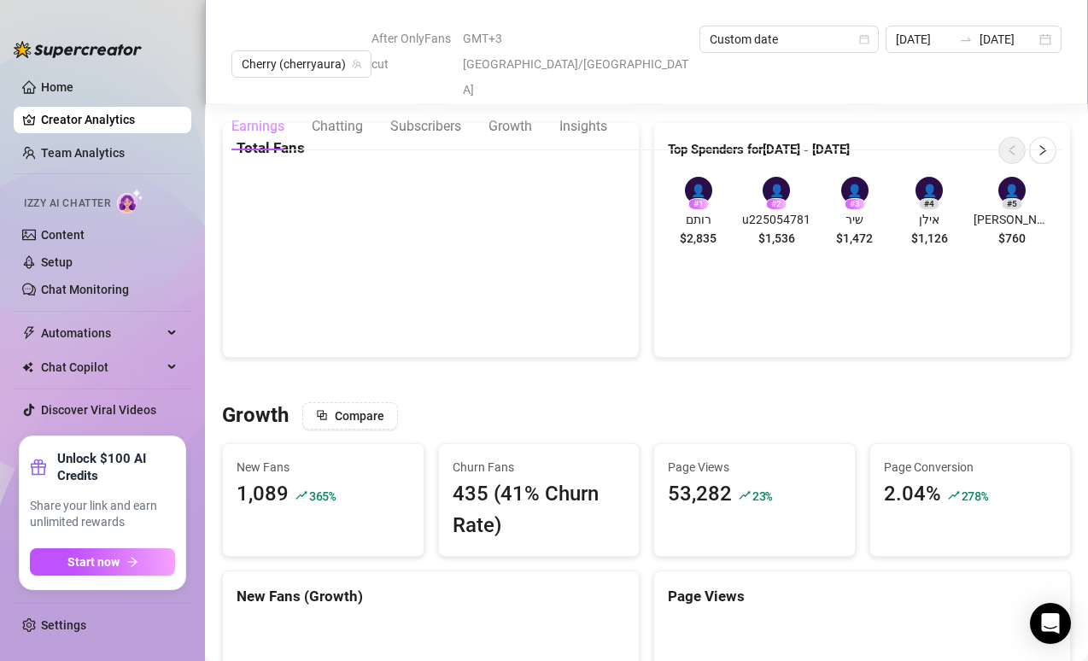
scroll to position [1456, 0]
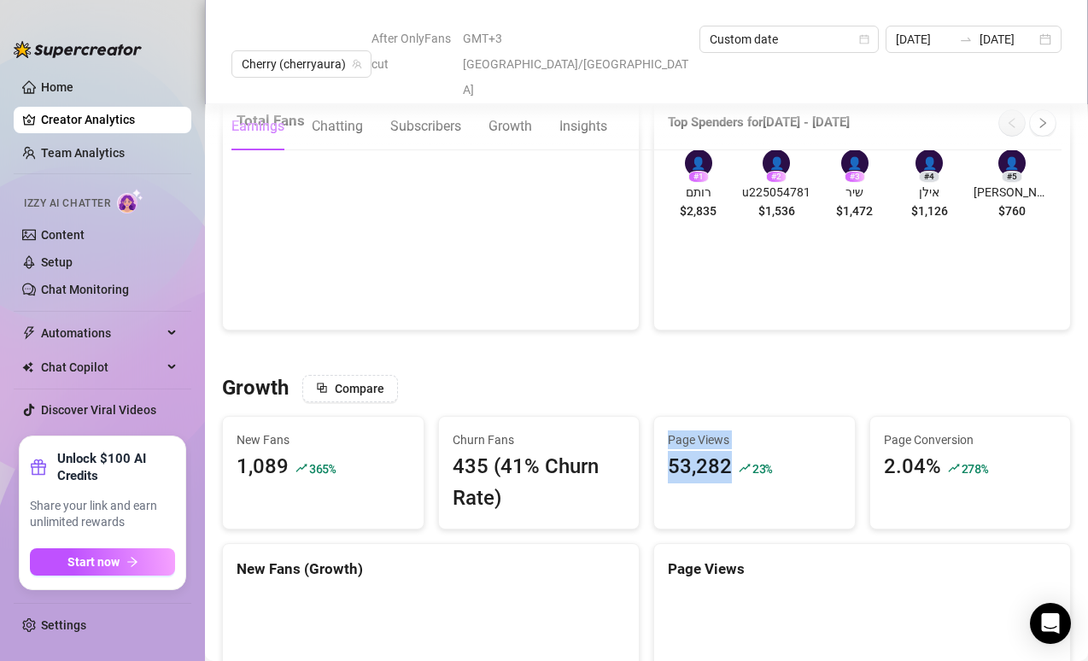
drag, startPoint x: 683, startPoint y: 470, endPoint x: 662, endPoint y: 390, distance: 83.1
click at [662, 416] on div "Page Views 53,282 23 %" at bounding box center [754, 473] width 202 height 114
click at [753, 451] on div "23 %" at bounding box center [763, 467] width 20 height 32
drag, startPoint x: 729, startPoint y: 443, endPoint x: 664, endPoint y: 408, distance: 73.8
click at [664, 417] on div "Page Views 53,282 23 %" at bounding box center [754, 457] width 201 height 80
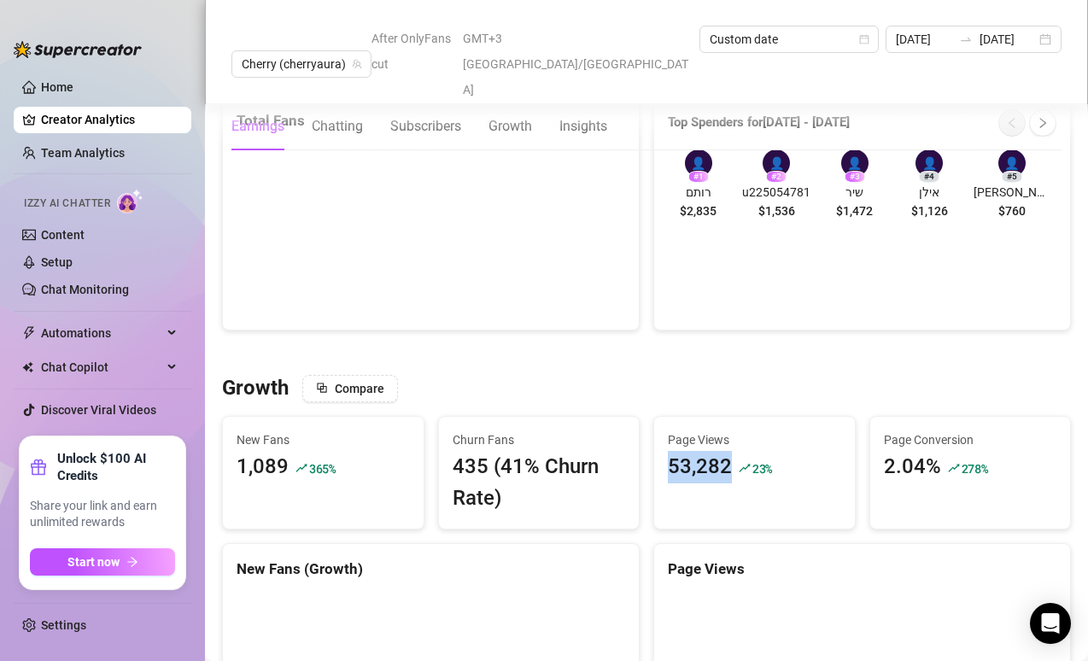
click at [668, 451] on div "53,282" at bounding box center [700, 467] width 64 height 32
drag, startPoint x: 684, startPoint y: 460, endPoint x: 665, endPoint y: 386, distance: 76.0
click at [665, 416] on div "Page Views 53,282 23 %" at bounding box center [754, 473] width 202 height 114
click at [668, 431] on span "Page Views" at bounding box center [754, 440] width 173 height 19
drag, startPoint x: 663, startPoint y: 429, endPoint x: 719, endPoint y: 426, distance: 56.4
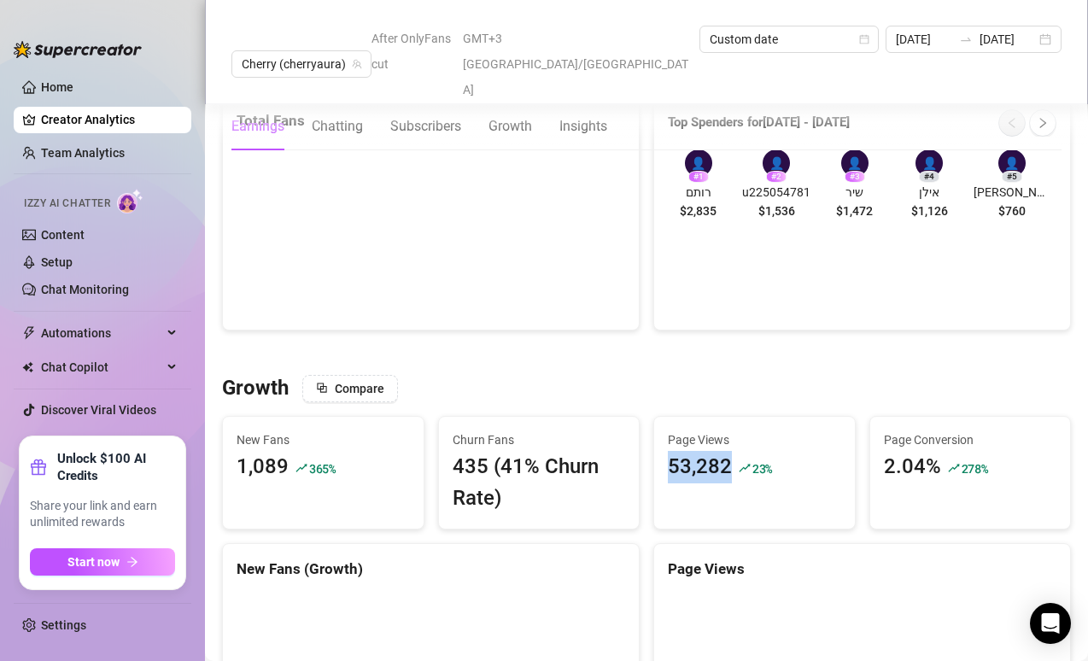
click at [719, 451] on div "53,282" at bounding box center [700, 467] width 64 height 32
click at [739, 462] on icon "rise" at bounding box center [745, 468] width 12 height 12
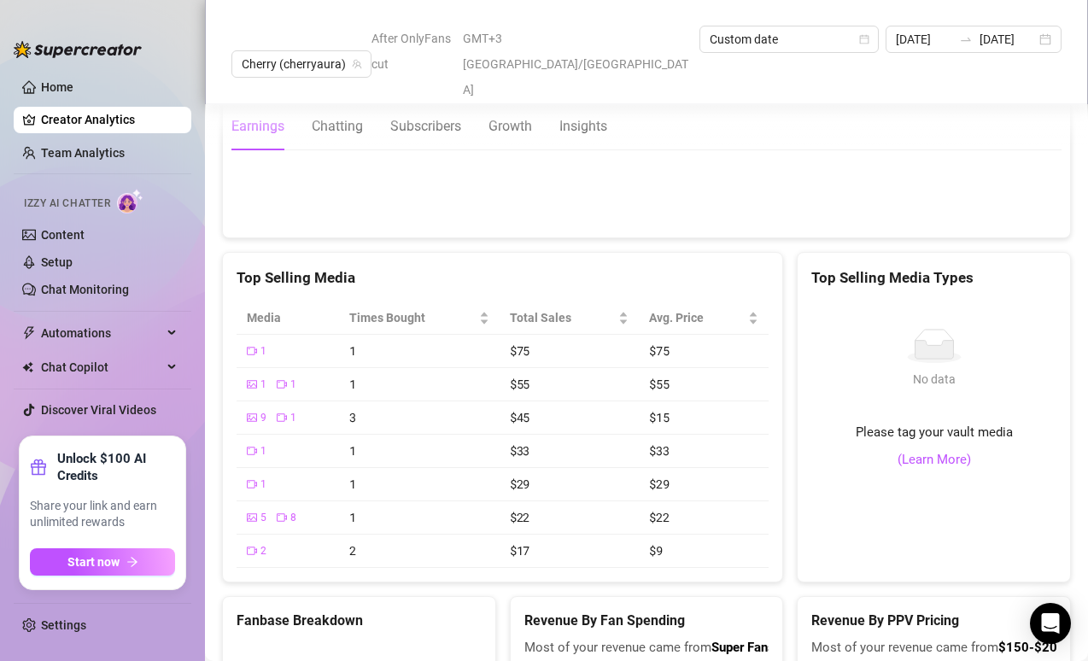
scroll to position [3423, 0]
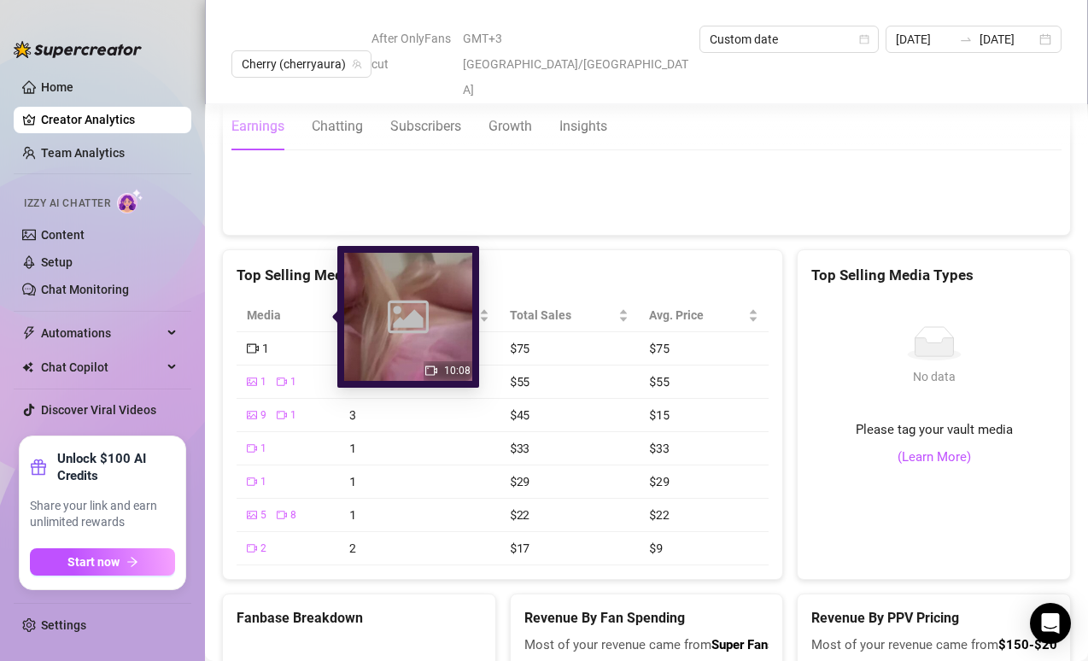
click at [251, 343] on icon "video-camera" at bounding box center [253, 349] width 12 height 12
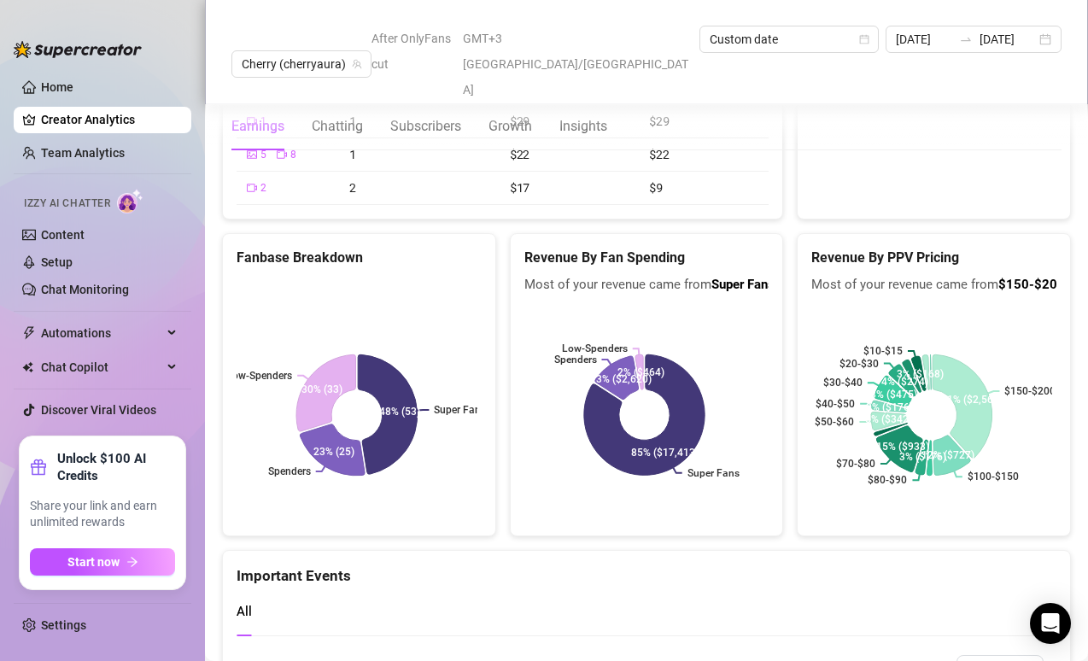
scroll to position [3390, 0]
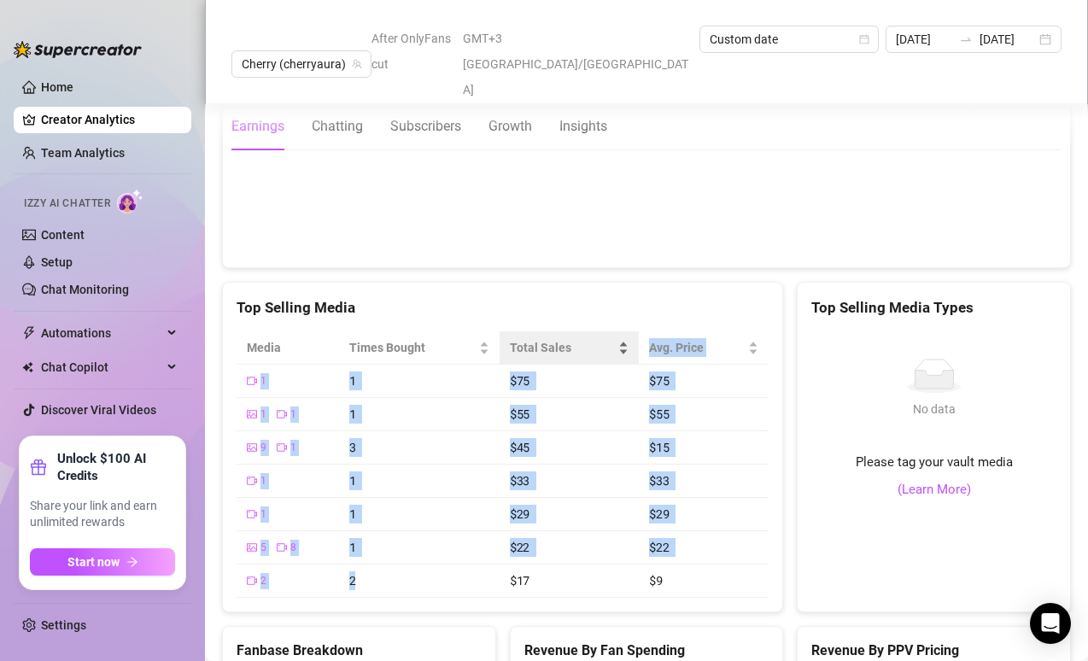
drag, startPoint x: 491, startPoint y: 555, endPoint x: 612, endPoint y: 330, distance: 255.7
click at [612, 331] on table "Media Times Bought Total Sales Avg. Price 1 1 $75 $75 1 1 1 $55 $55 9 1 3 $45 $…" at bounding box center [503, 464] width 532 height 267
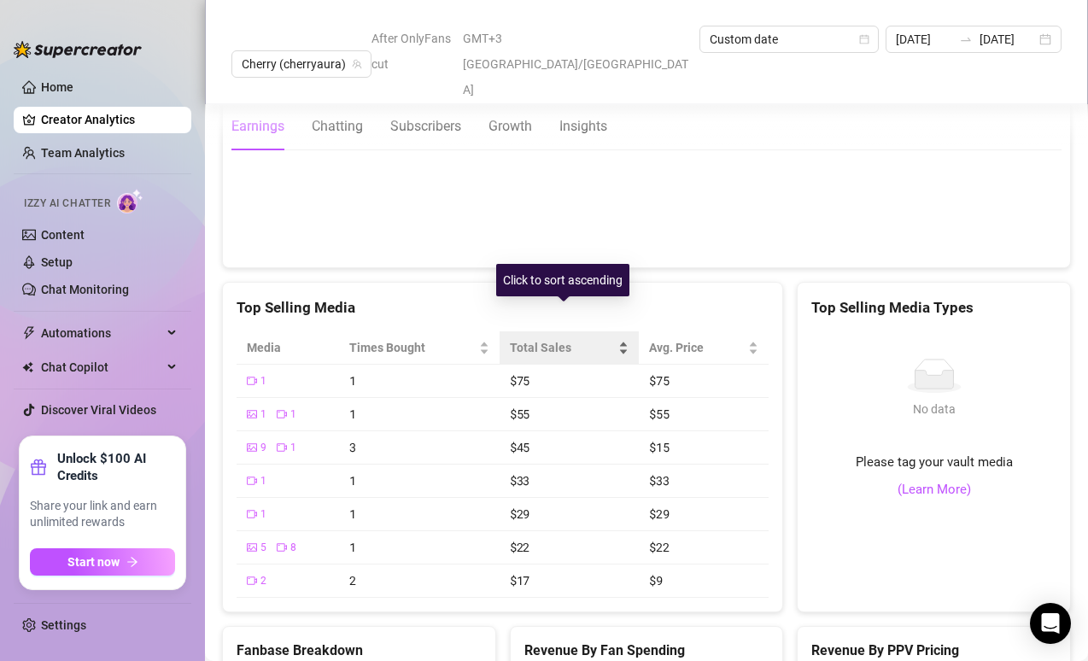
click at [612, 338] on div "Total Sales" at bounding box center [569, 347] width 119 height 19
click at [614, 338] on div "Total Sales" at bounding box center [569, 347] width 119 height 19
click at [611, 338] on div "Total Sales" at bounding box center [569, 347] width 119 height 19
click at [614, 338] on div "Total Sales" at bounding box center [569, 347] width 119 height 19
click at [613, 338] on div "Total Sales" at bounding box center [569, 347] width 119 height 19
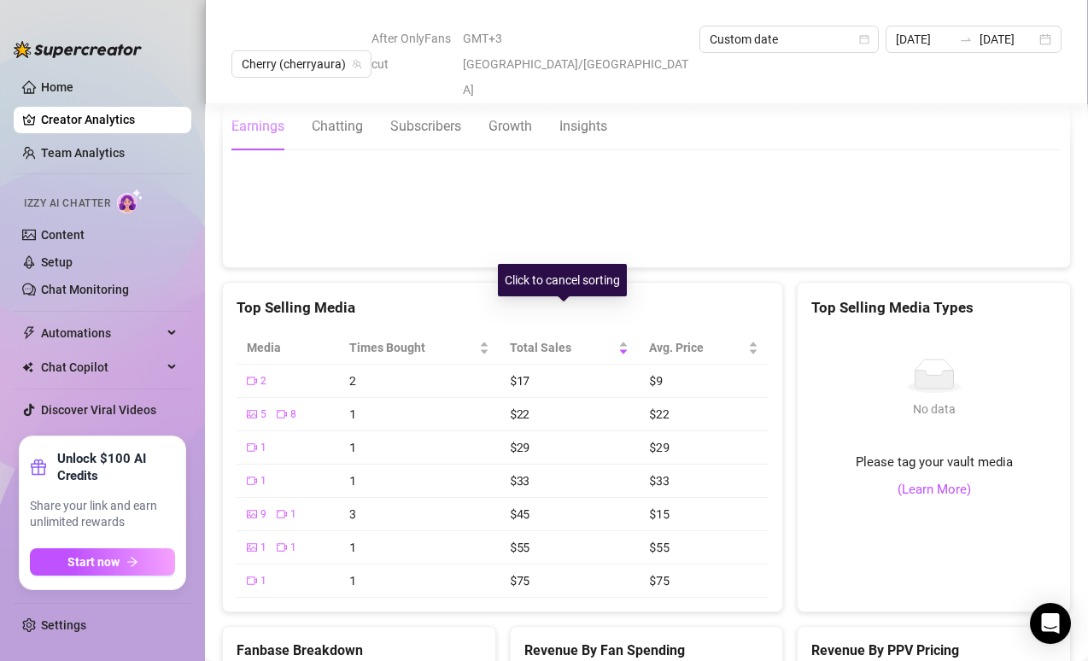
click at [607, 290] on div "Click to cancel sorting" at bounding box center [562, 280] width 129 height 32
click at [608, 338] on div "Total Sales" at bounding box center [569, 347] width 119 height 19
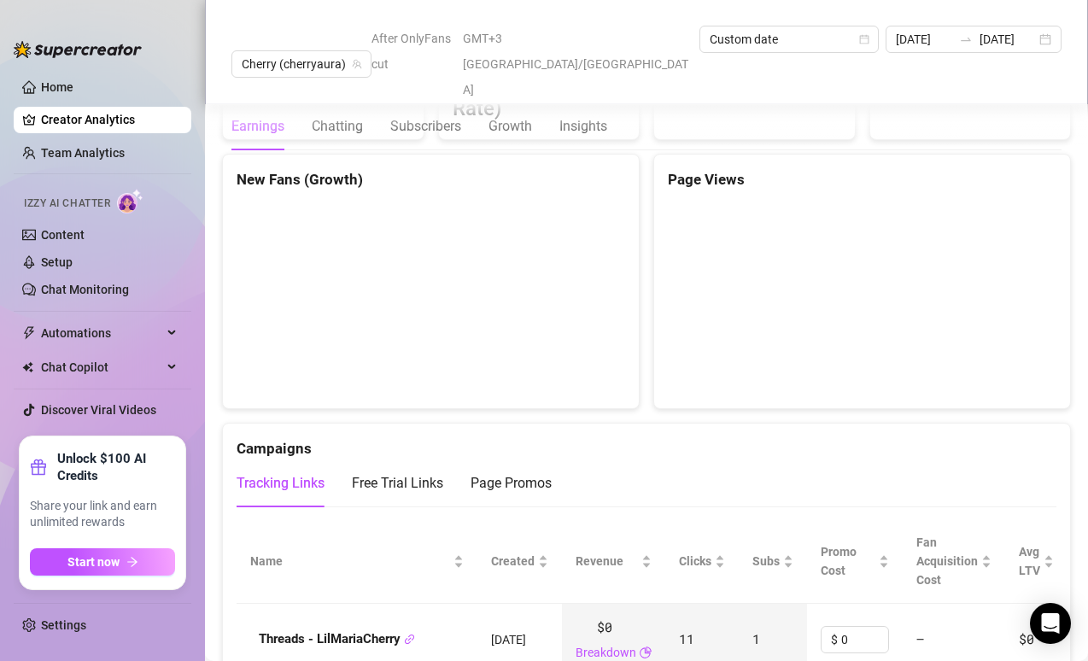
scroll to position [0, 0]
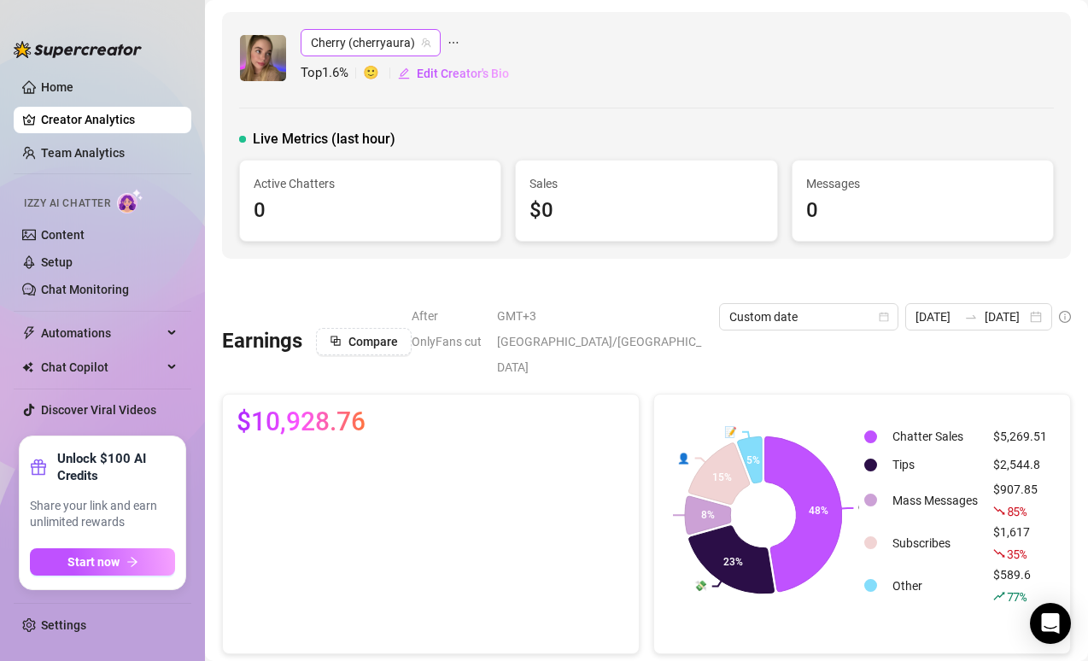
click at [395, 36] on span "Cherry (cherryaura)" at bounding box center [371, 43] width 120 height 26
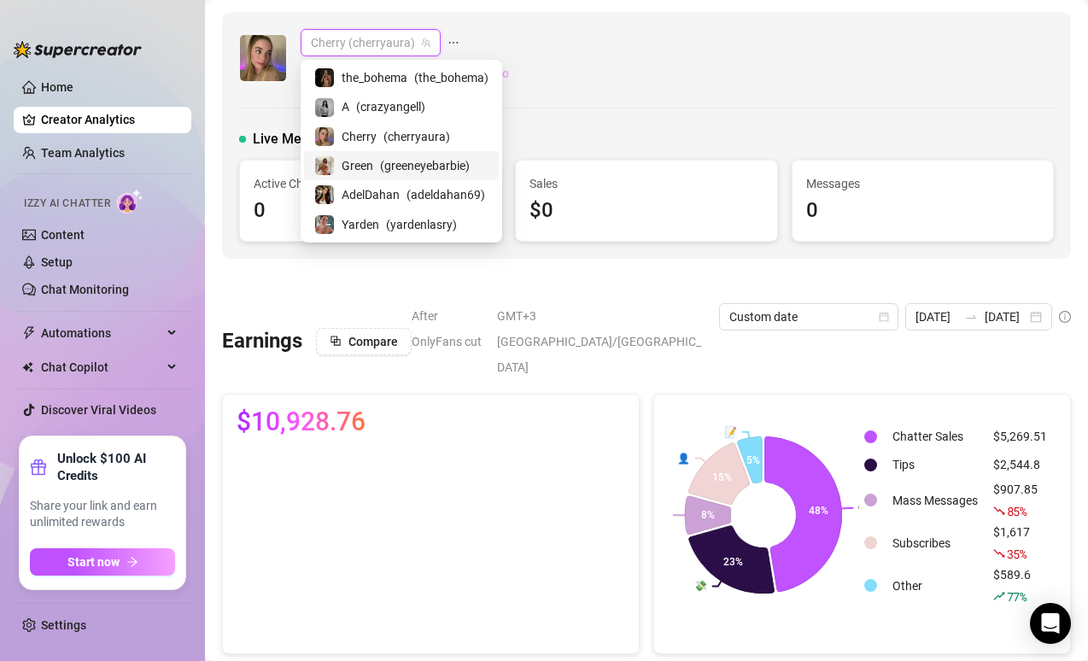
click at [391, 170] on span "( greeneyebarbie )" at bounding box center [425, 165] width 90 height 19
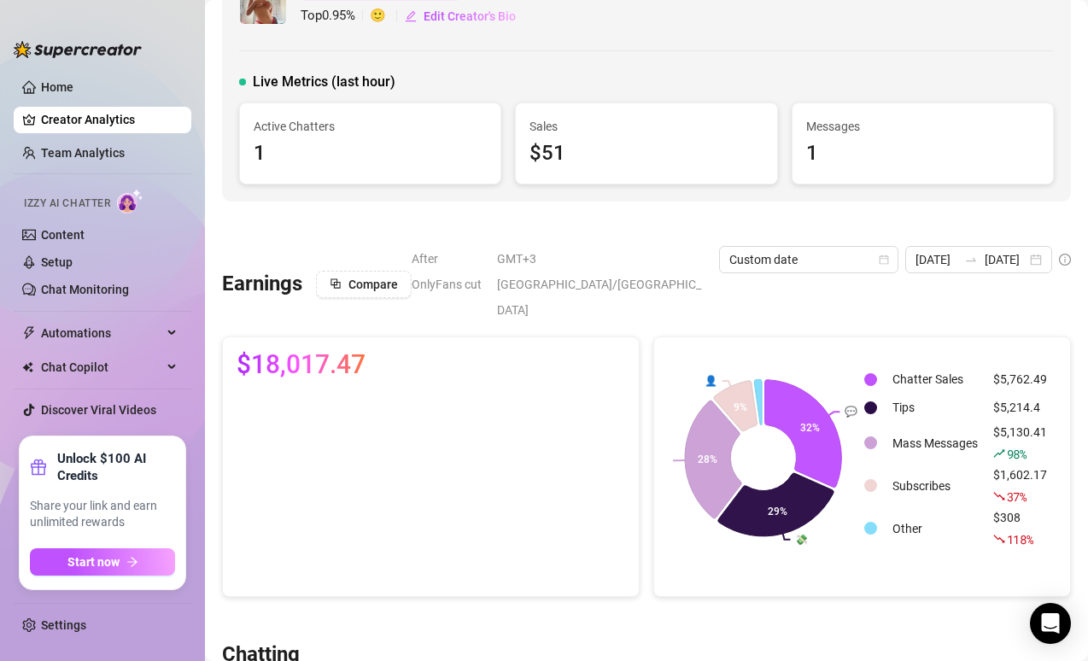
scroll to position [135, 0]
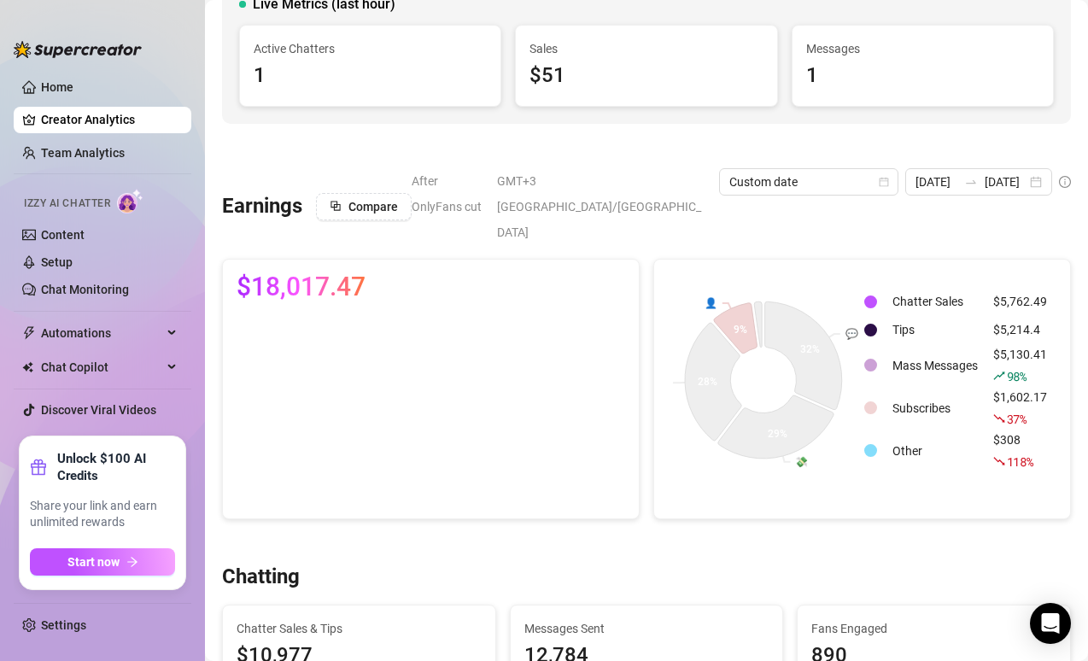
click at [1019, 410] on div "37 %" at bounding box center [1020, 419] width 54 height 19
drag, startPoint x: 1022, startPoint y: 345, endPoint x: 979, endPoint y: 337, distance: 43.4
click at [987, 345] on td "$5,130.41 98 %" at bounding box center [1020, 365] width 67 height 41
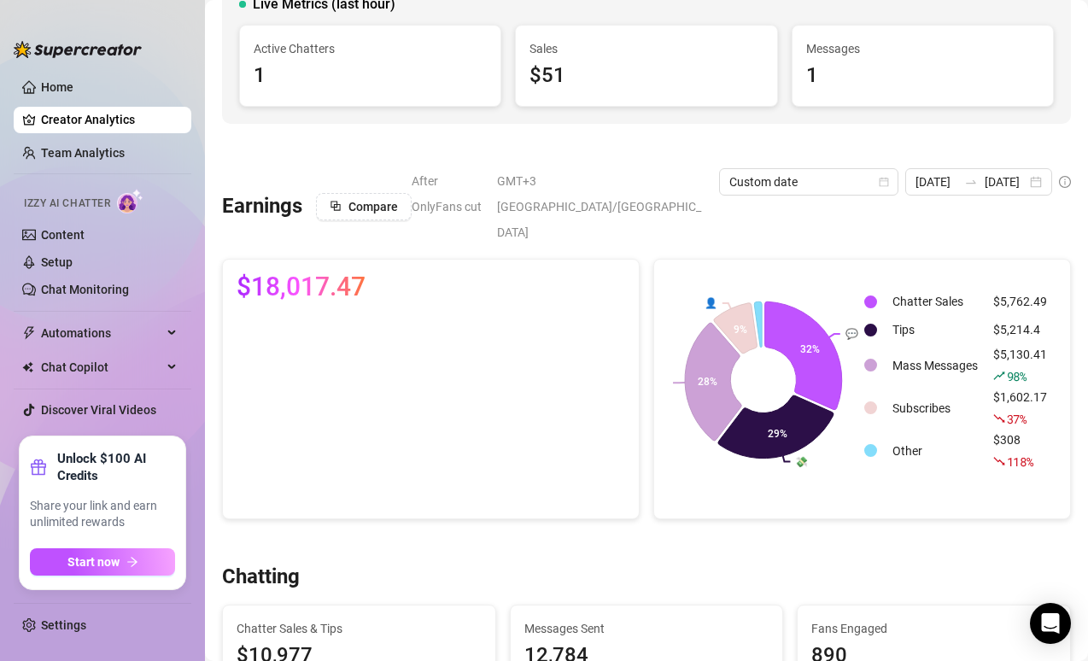
click at [789, 533] on div at bounding box center [646, 541] width 849 height 17
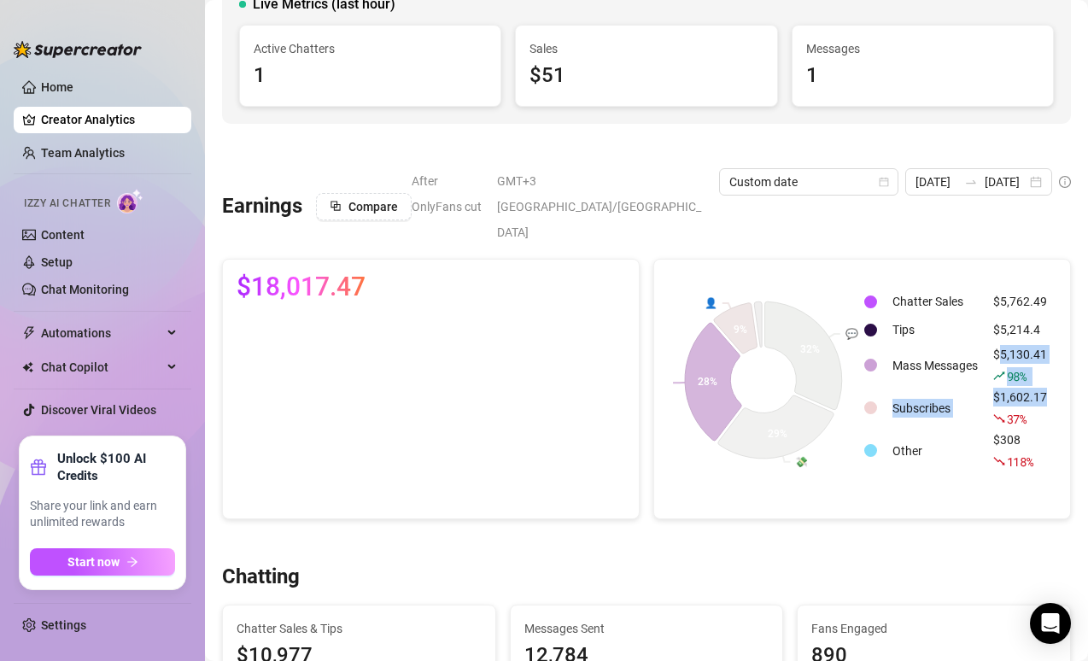
drag, startPoint x: 1032, startPoint y: 363, endPoint x: 988, endPoint y: 324, distance: 58.7
click at [988, 324] on tbody "Chatter Sales $5,762.49 Tips $5,214.4 Mass Messages $5,130.41 98 % Subscribes $…" at bounding box center [959, 380] width 190 height 183
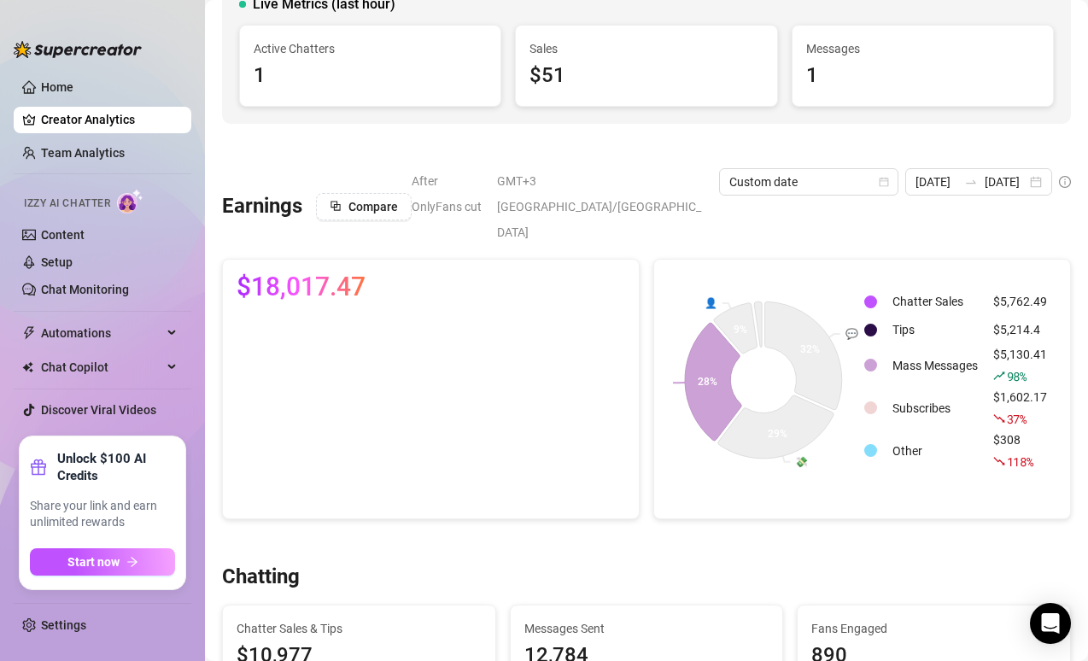
click at [987, 345] on td "$5,130.41 98 %" at bounding box center [1020, 365] width 67 height 41
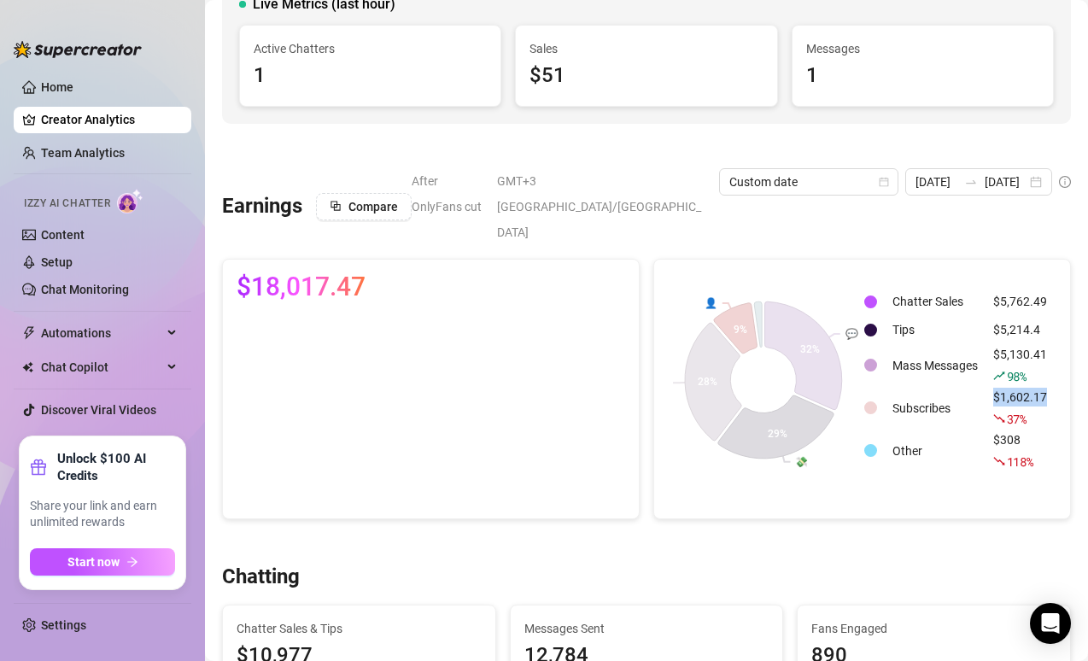
drag, startPoint x: 967, startPoint y: 403, endPoint x: 999, endPoint y: 388, distance: 35.9
click at [999, 388] on table "Chatter Sales $5,762.49 Tips $5,214.4 Mass Messages $5,130.41 98 % Subscribes $…" at bounding box center [959, 380] width 193 height 186
click at [952, 388] on td "Subscribes" at bounding box center [935, 408] width 99 height 41
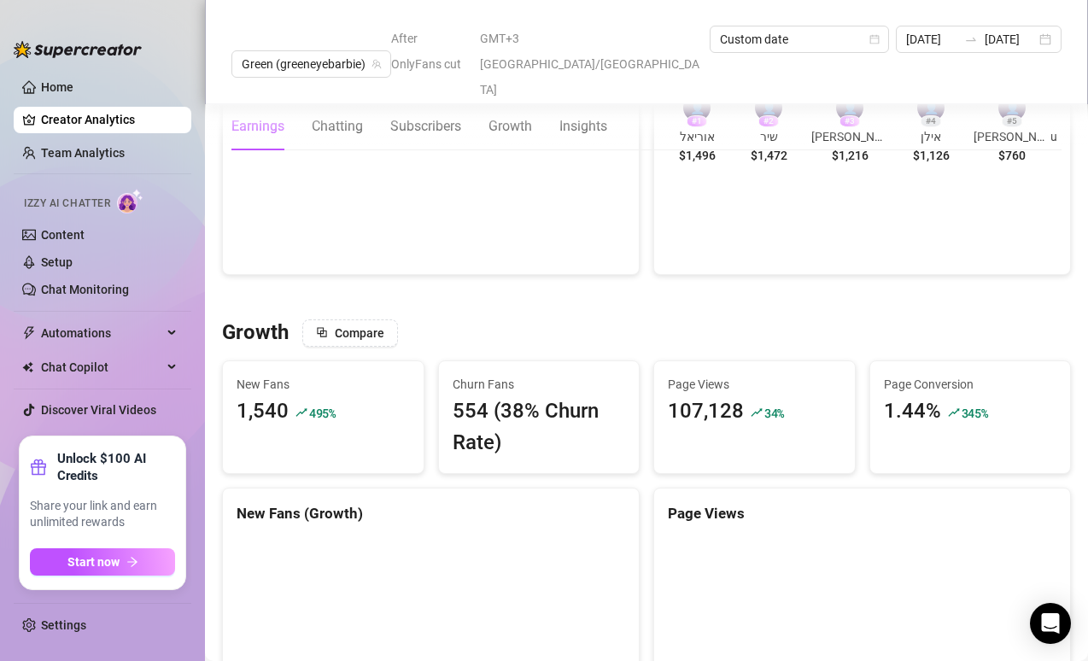
scroll to position [1514, 0]
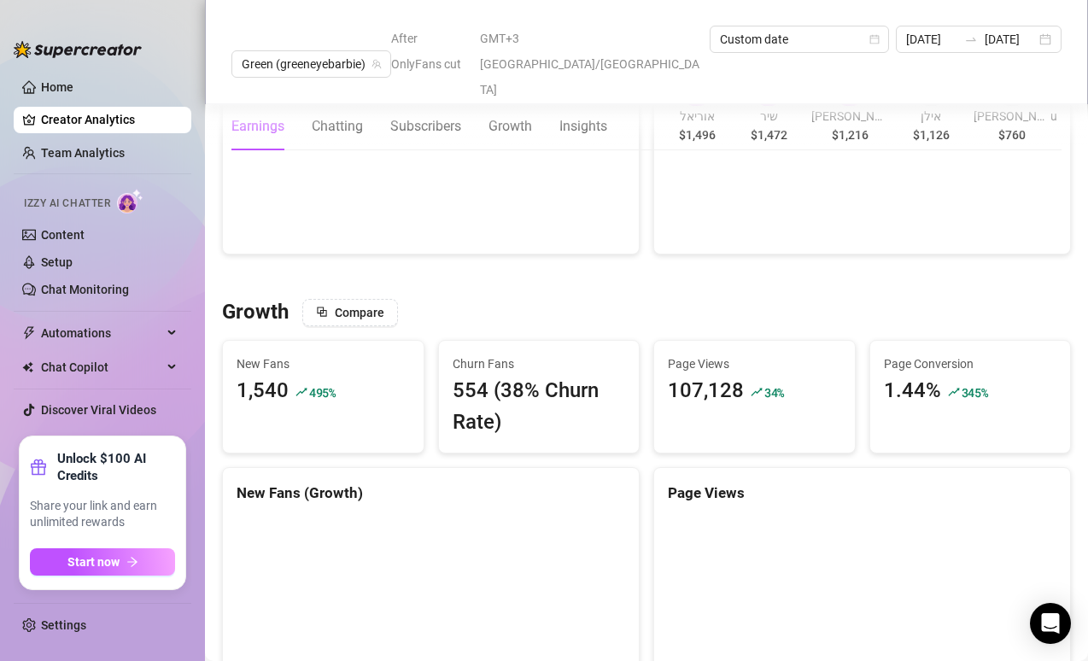
click at [281, 388] on div "New Fans 1,540 495 %" at bounding box center [323, 397] width 202 height 114
click at [767, 383] on div "Page Views 107,128 34 %" at bounding box center [754, 381] width 201 height 80
drag, startPoint x: 738, startPoint y: 381, endPoint x: 669, endPoint y: 325, distance: 89.3
click at [671, 341] on div "Page Views 107,128 34 %" at bounding box center [754, 381] width 201 height 80
click at [666, 341] on div "Page Views 107,128 34 %" at bounding box center [754, 381] width 201 height 80
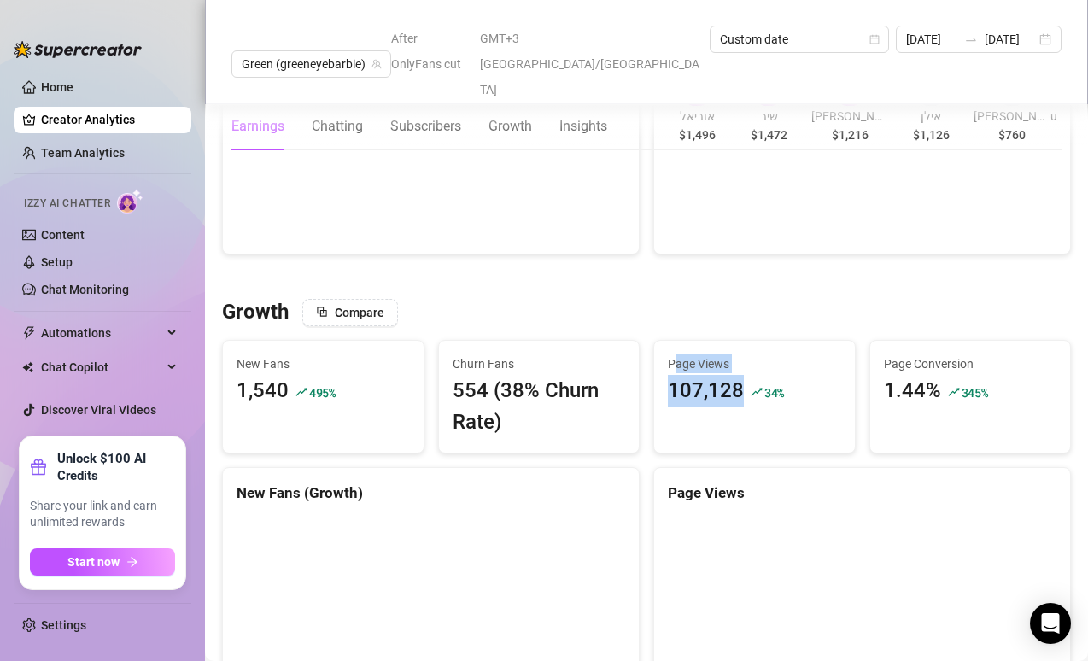
drag, startPoint x: 684, startPoint y: 395, endPoint x: 668, endPoint y: 343, distance: 55.4
click at [668, 343] on div "Page Views 107,128 34 %" at bounding box center [754, 397] width 202 height 114
drag, startPoint x: 955, startPoint y: 357, endPoint x: 890, endPoint y: 315, distance: 77.2
click at [890, 341] on div "Page Conversion 1.44% 345 %" at bounding box center [970, 381] width 201 height 80
click at [870, 369] on div "Page Conversion 1.44% 345 %" at bounding box center [970, 381] width 201 height 80
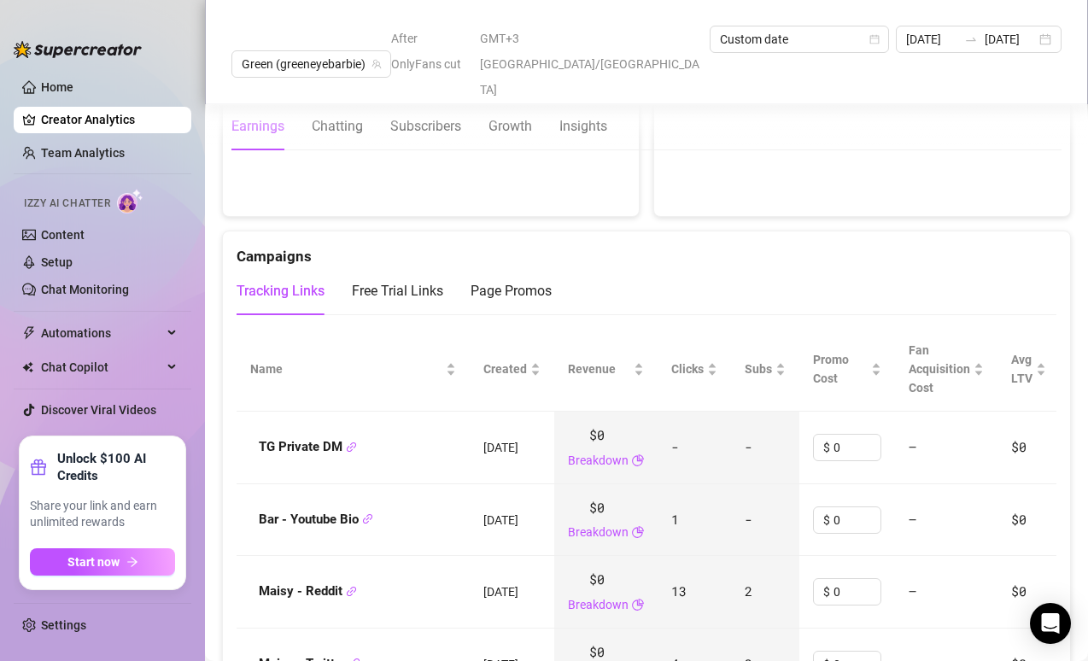
scroll to position [2132, 0]
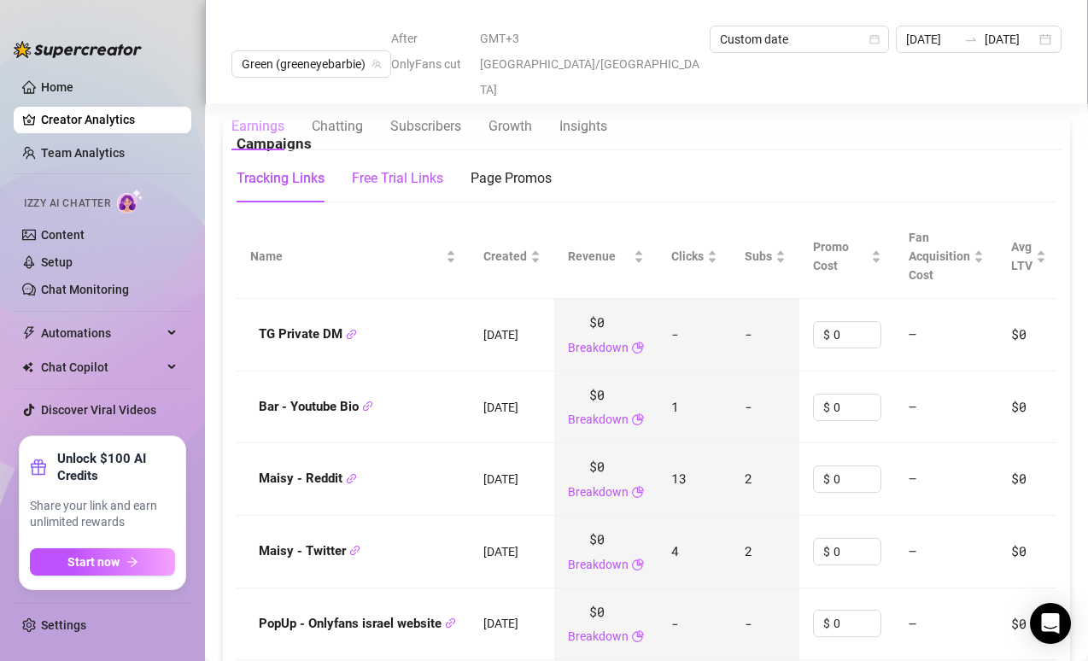
click at [422, 168] on div "Free Trial Links" at bounding box center [397, 178] width 91 height 21
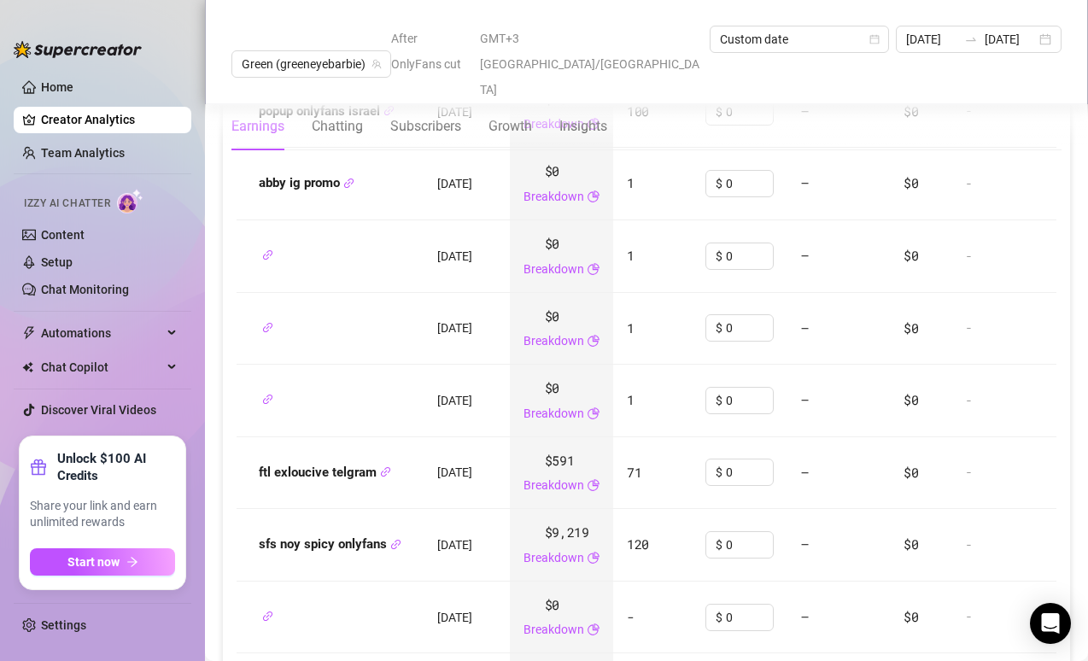
scroll to position [2478, 0]
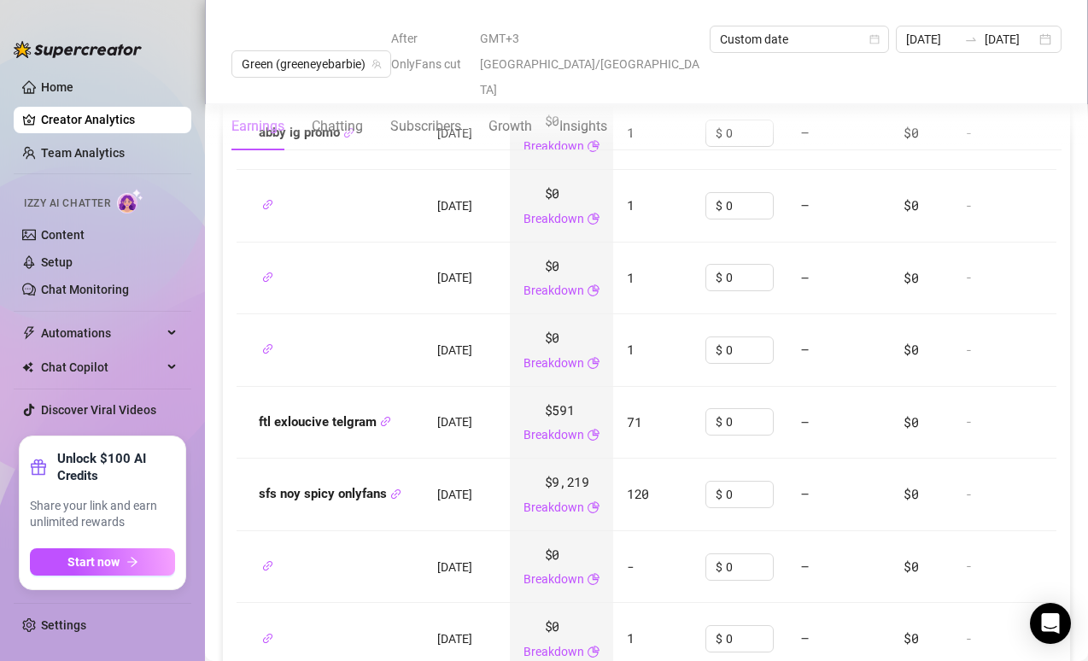
click at [343, 486] on strong "sfs noy spicy onlyfans" at bounding box center [330, 493] width 143 height 15
click at [337, 484] on span "sfs noy spicy onlyfans" at bounding box center [330, 494] width 143 height 21
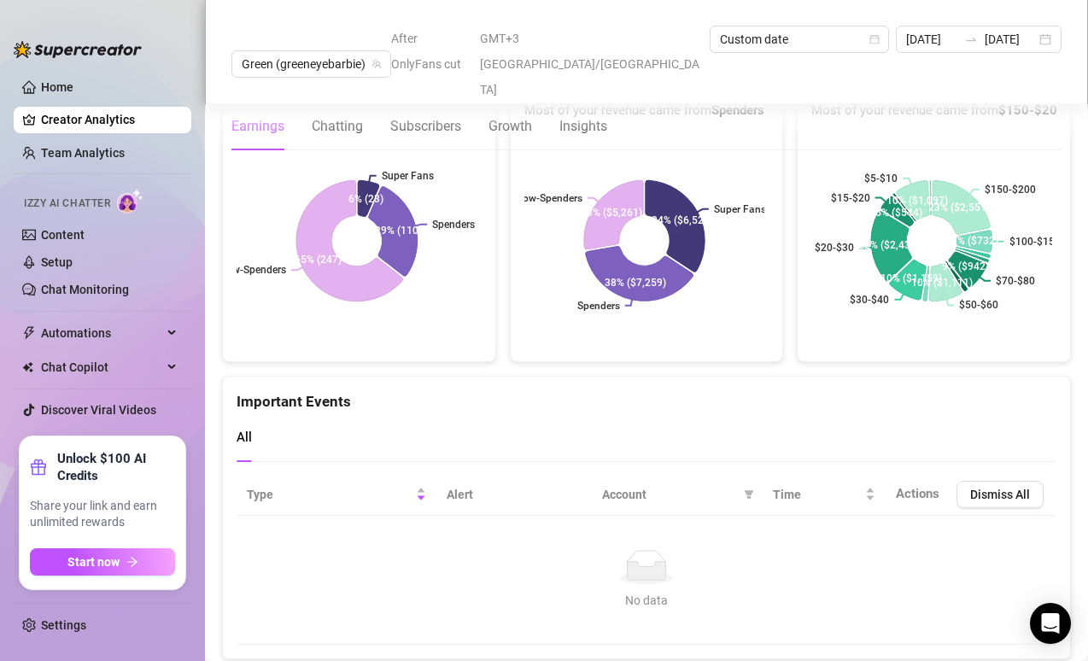
scroll to position [3891, 0]
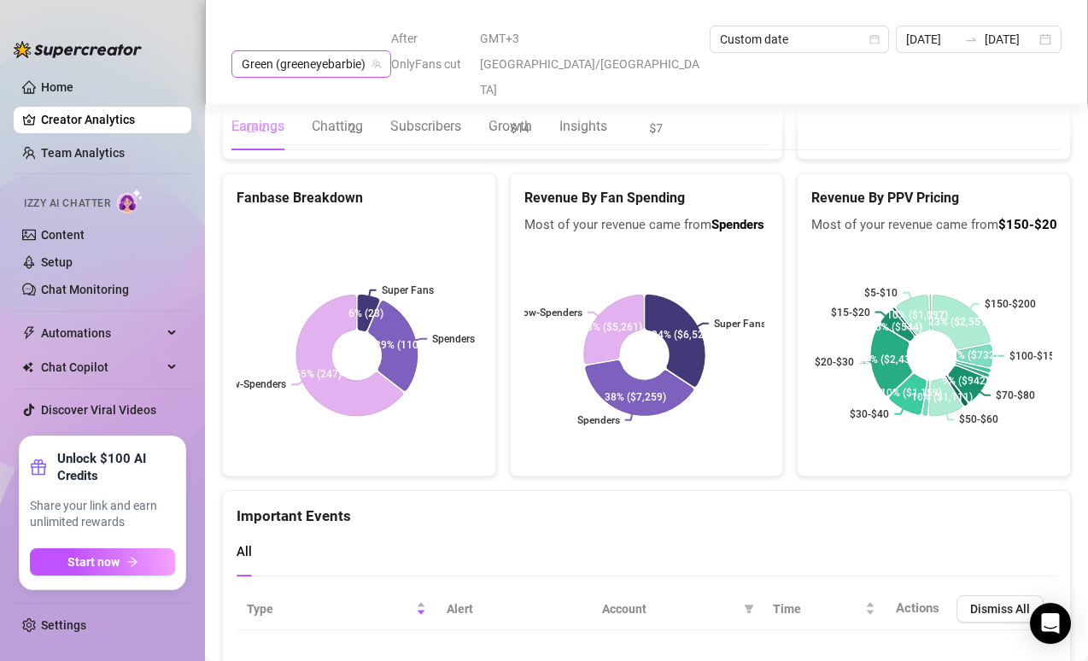
click at [374, 51] on span "Green (greeneyebarbie)" at bounding box center [311, 64] width 139 height 26
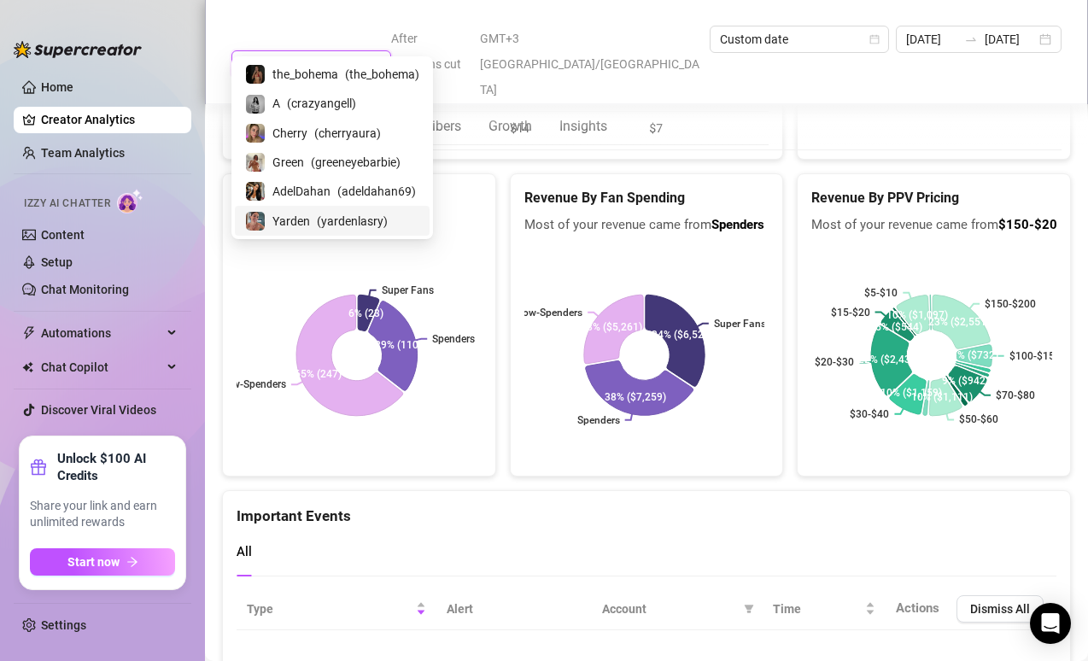
click at [339, 217] on span "( yardenlasry )" at bounding box center [352, 221] width 71 height 19
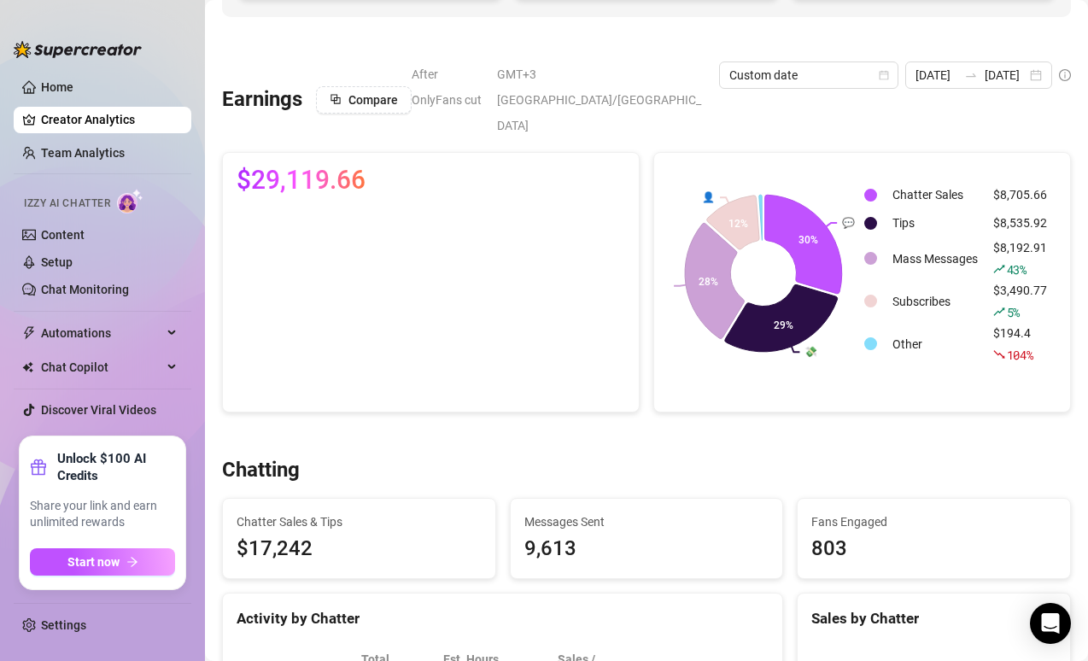
scroll to position [243, 0]
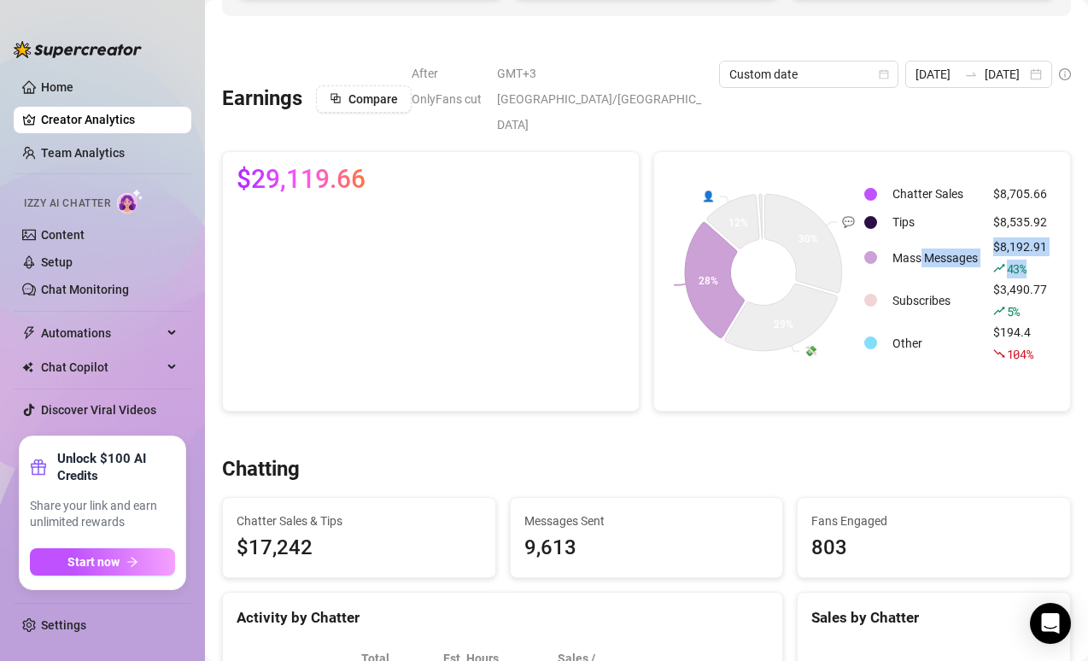
drag, startPoint x: 1039, startPoint y: 251, endPoint x: 949, endPoint y: 220, distance: 95.1
click at [949, 237] on tr "Mass Messages $8,192.91 43 %" at bounding box center [959, 257] width 190 height 41
click at [949, 237] on td "Mass Messages" at bounding box center [935, 257] width 99 height 41
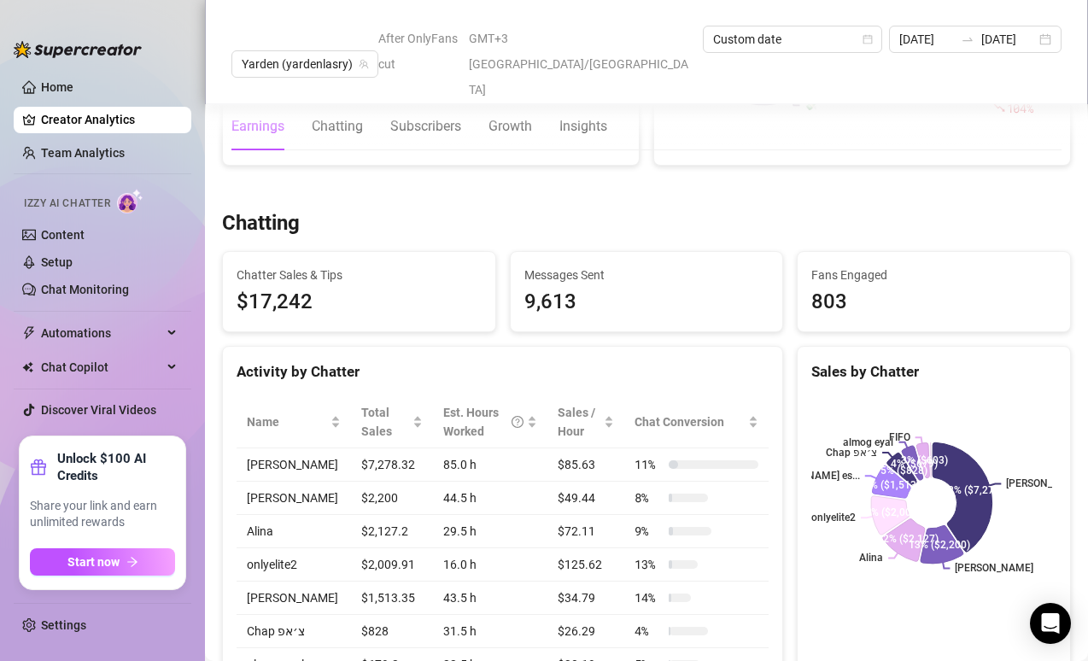
scroll to position [660, 0]
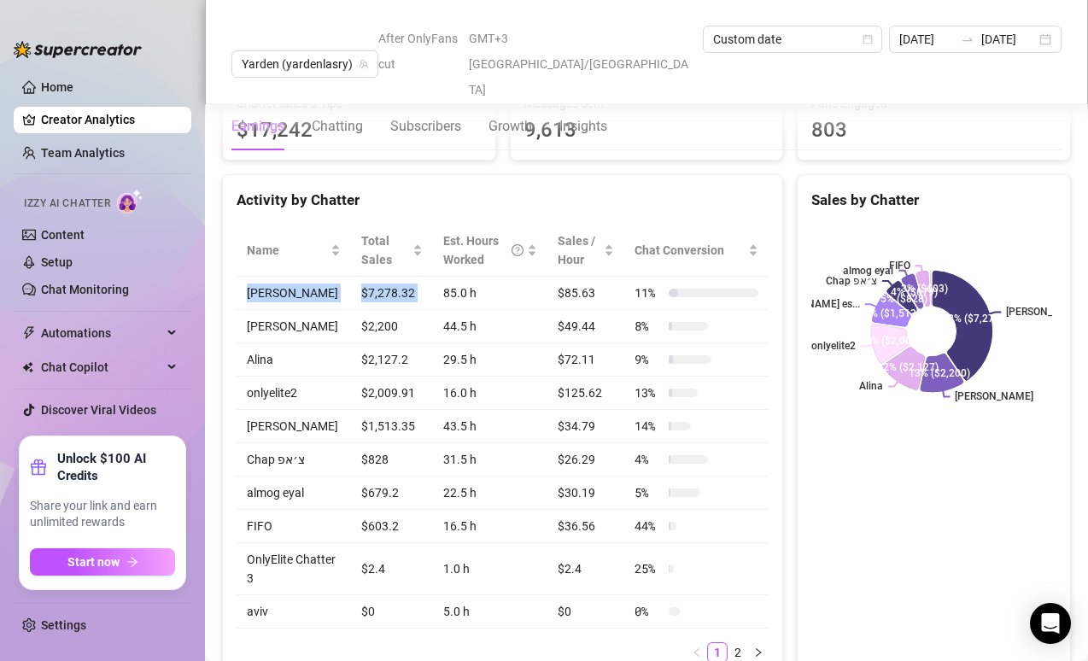
drag, startPoint x: 237, startPoint y: 274, endPoint x: 490, endPoint y: 258, distance: 254.2
click at [490, 277] on tr "[PERSON_NAME] $7,278.32 85.0 h $85.63 11 %" at bounding box center [503, 293] width 532 height 33
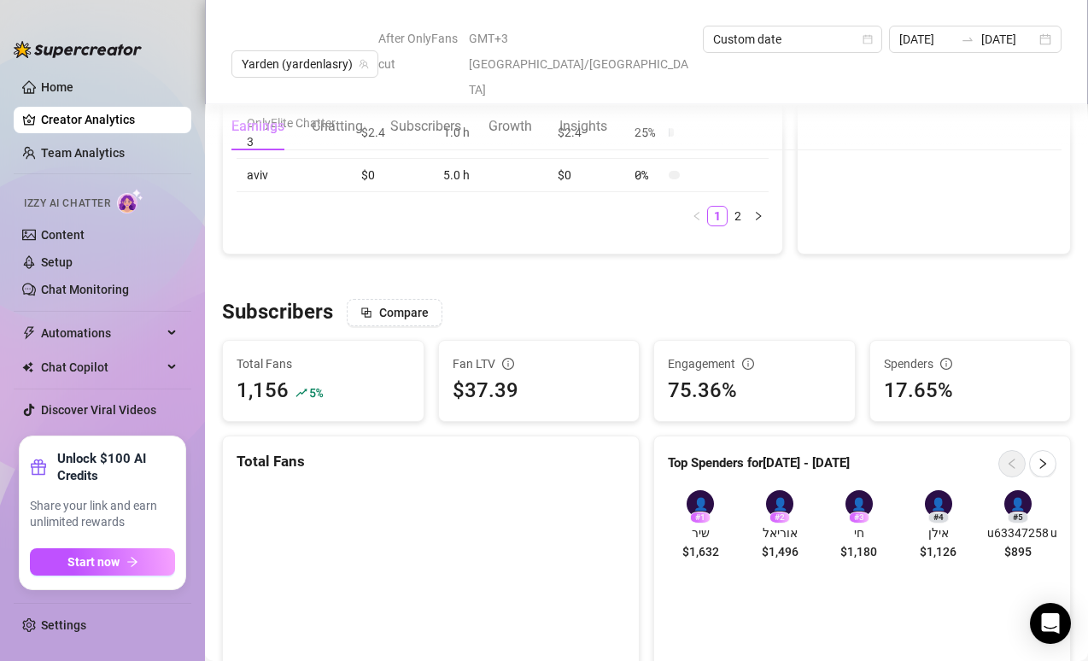
scroll to position [1102, 0]
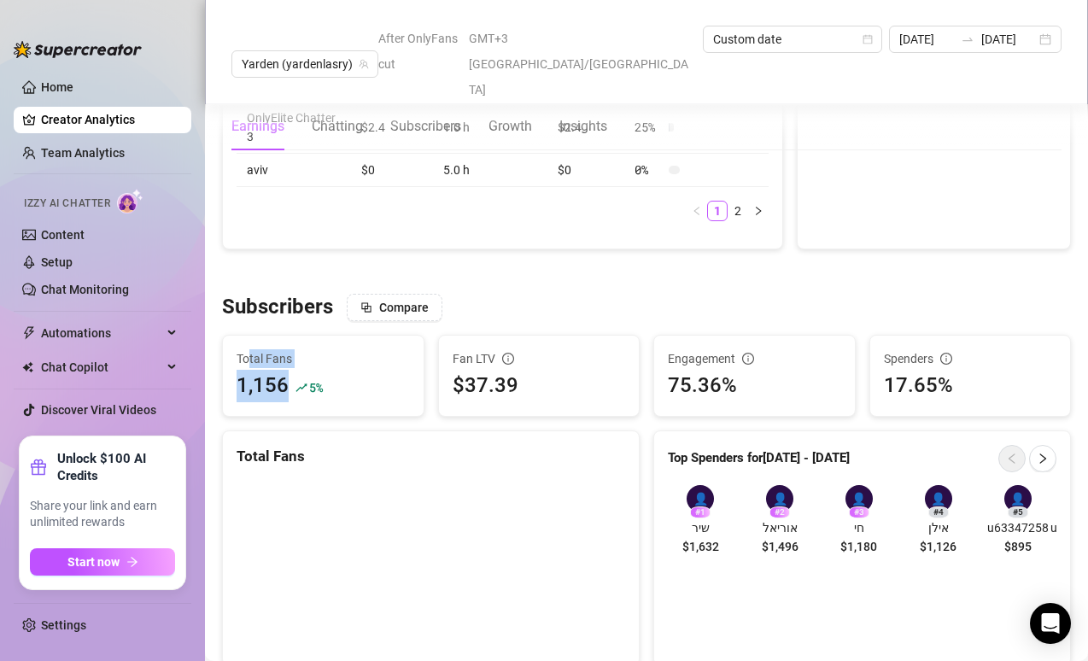
drag, startPoint x: 303, startPoint y: 378, endPoint x: 249, endPoint y: 341, distance: 65.9
click at [249, 341] on div "Total Fans 1,156 5 %" at bounding box center [323, 376] width 201 height 80
click at [354, 308] on div "Subscribers Compare Total Fans 1,156 5 % Fan LTV $37.39 Engagement 75.36% Spend…" at bounding box center [646, 480] width 863 height 372
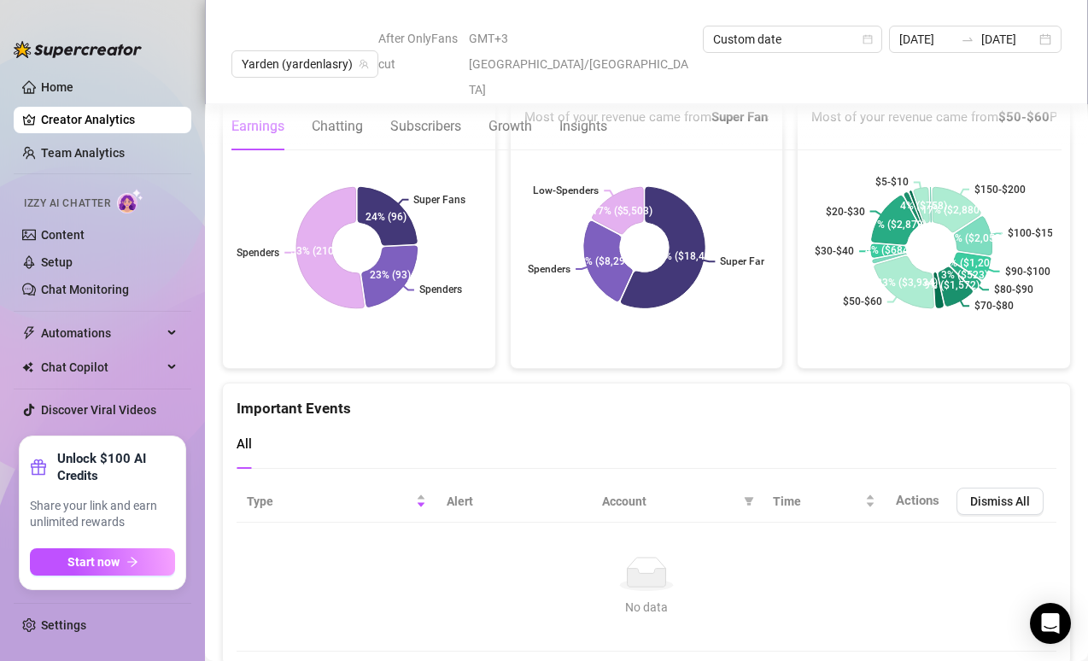
scroll to position [4110, 0]
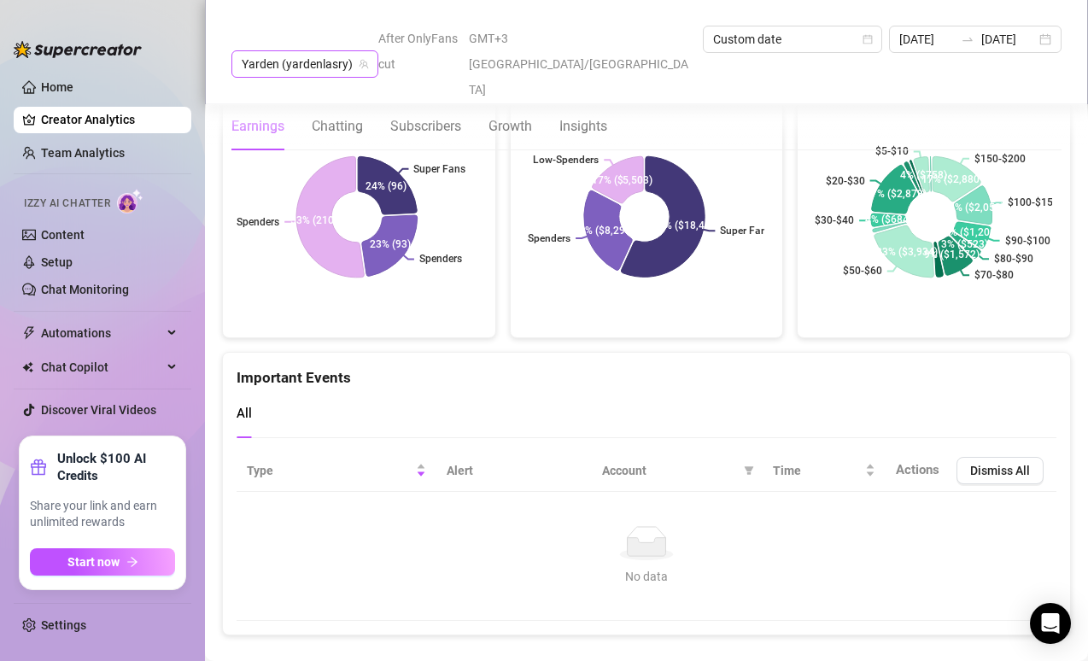
click at [313, 51] on span "Yarden (yardenlasry)" at bounding box center [305, 64] width 126 height 26
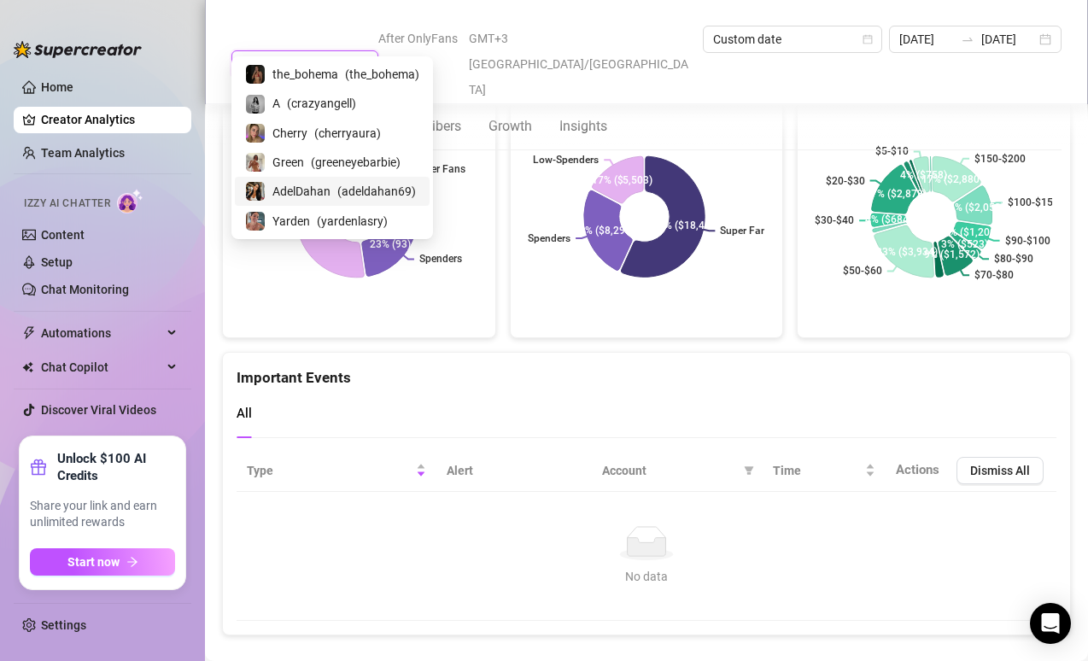
click at [320, 197] on span "AdelDahan" at bounding box center [301, 191] width 58 height 19
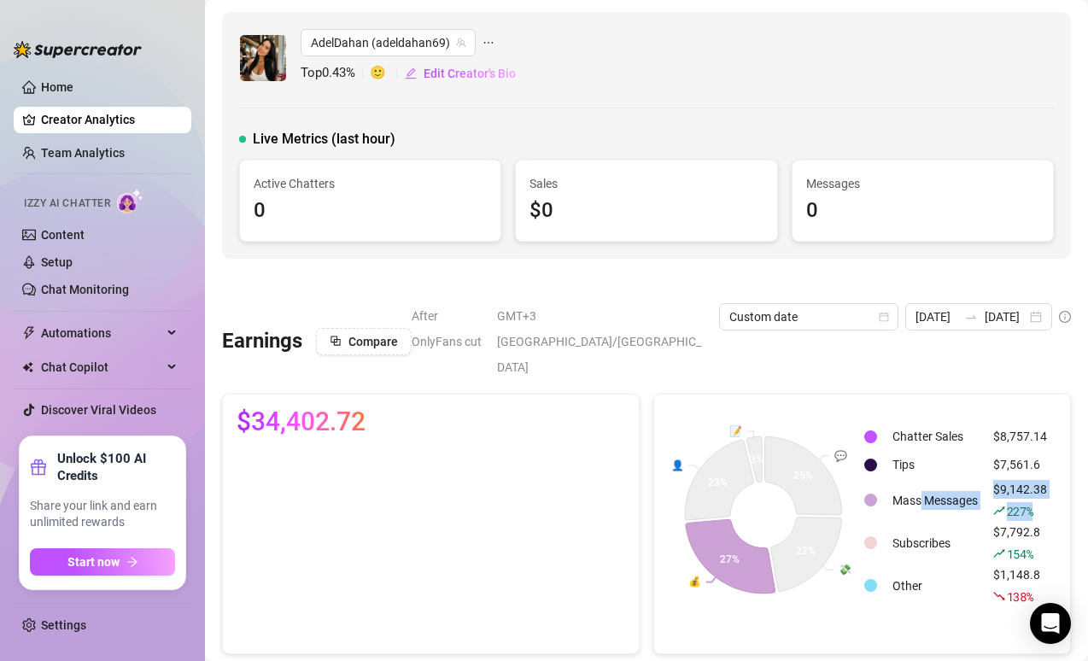
drag, startPoint x: 1002, startPoint y: 478, endPoint x: 937, endPoint y: 465, distance: 66.2
click at [937, 480] on tr "Mass Messages $9,142.38 227 %" at bounding box center [959, 500] width 190 height 41
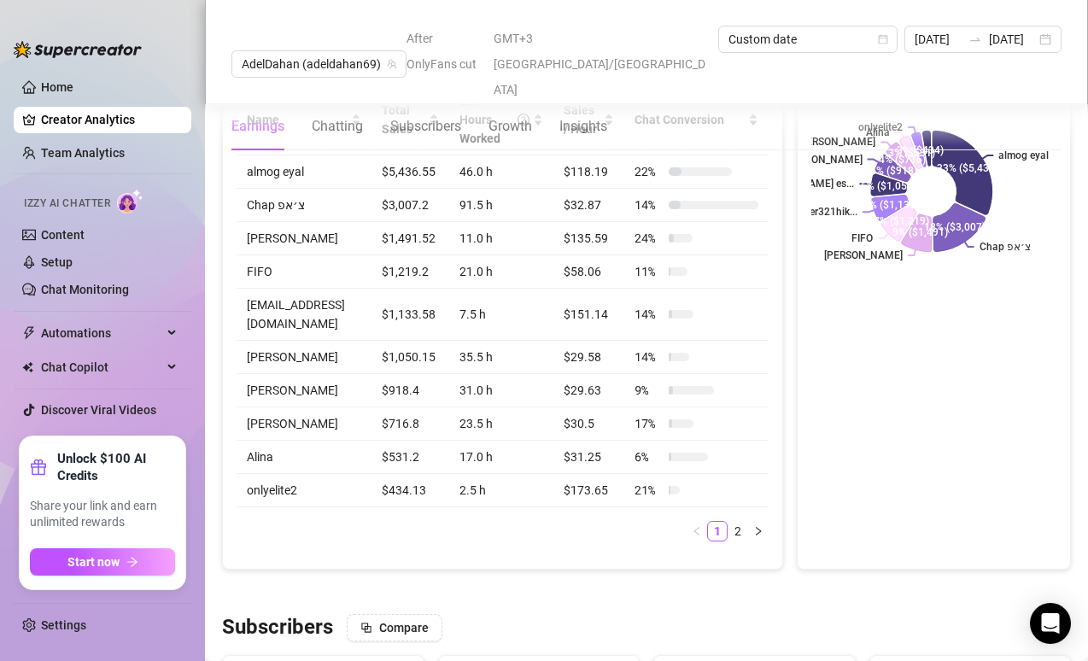
scroll to position [674, 0]
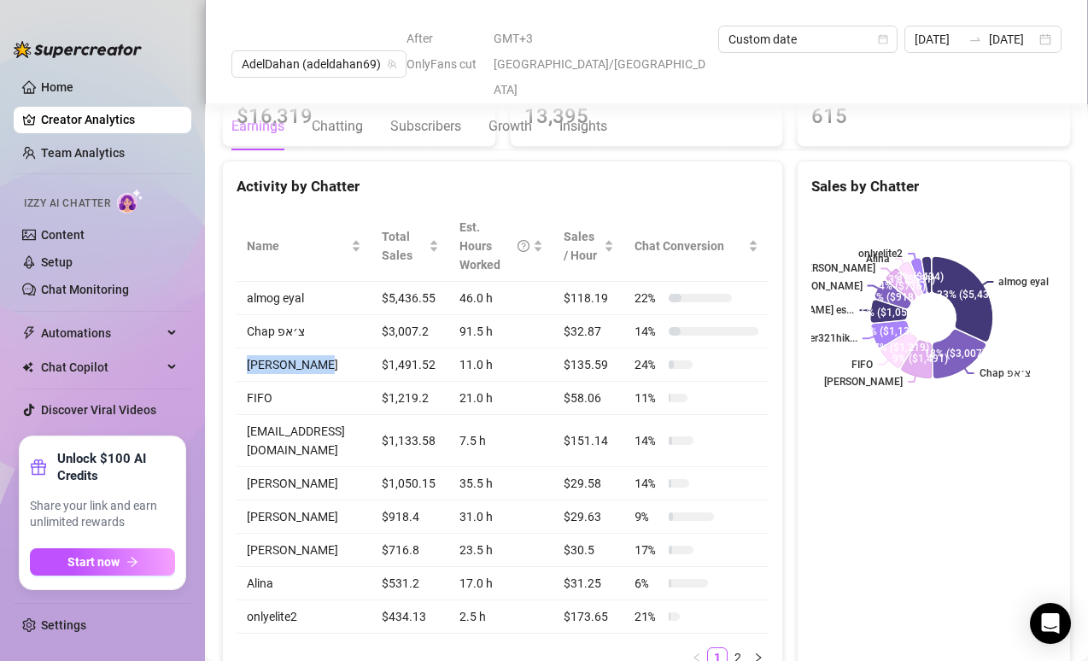
drag, startPoint x: 329, startPoint y: 341, endPoint x: 238, endPoint y: 339, distance: 90.6
click at [238, 349] on td "[PERSON_NAME]" at bounding box center [304, 365] width 135 height 33
click at [244, 349] on td "[PERSON_NAME]" at bounding box center [304, 365] width 135 height 33
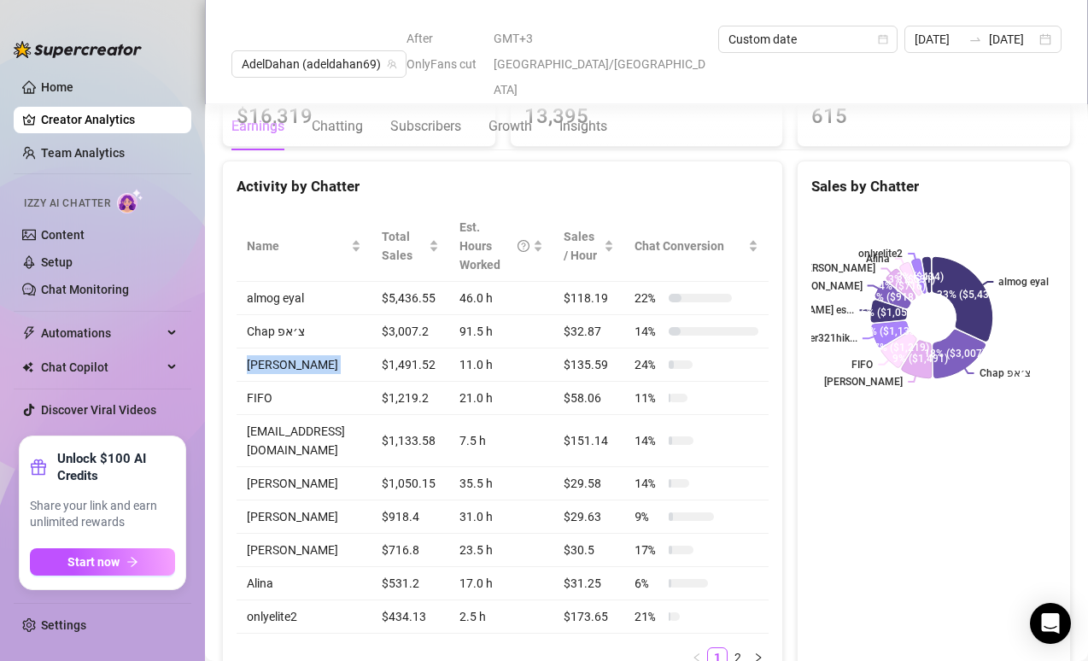
click at [244, 349] on td "[PERSON_NAME]" at bounding box center [304, 365] width 135 height 33
click at [349, 349] on td "[PERSON_NAME]" at bounding box center [304, 365] width 135 height 33
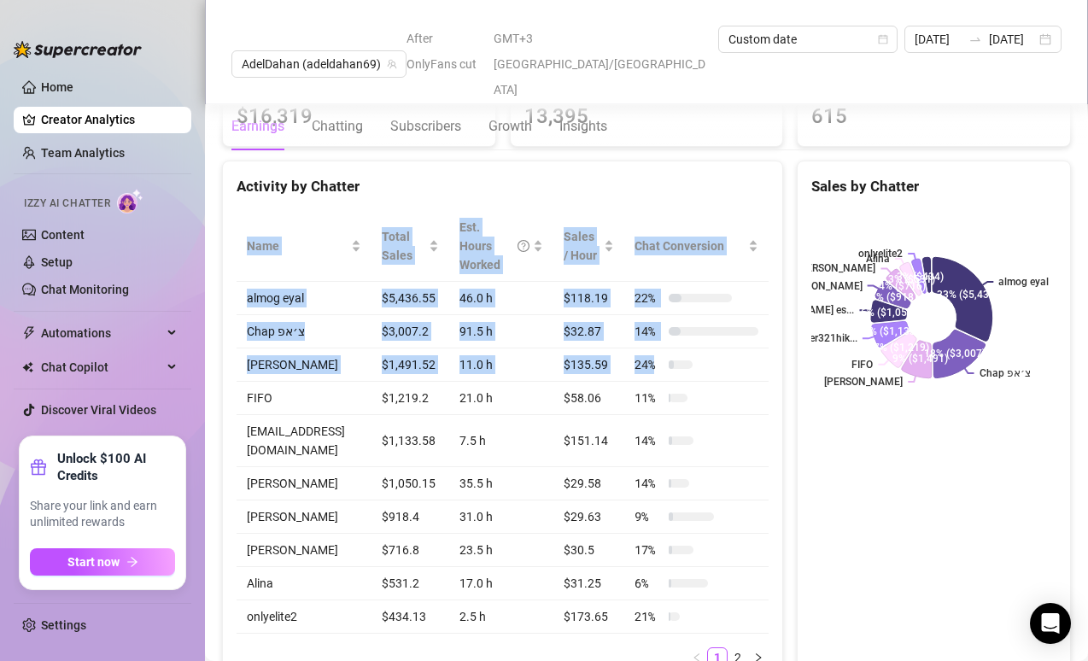
drag, startPoint x: 694, startPoint y: 338, endPoint x: 227, endPoint y: 343, distance: 467.3
click at [227, 343] on div "Name Total Sales Est. Hours Worked Sales / Hour Chat Conversion [PERSON_NAME] $…" at bounding box center [503, 446] width 560 height 498
click at [259, 349] on td "[PERSON_NAME]" at bounding box center [304, 365] width 135 height 33
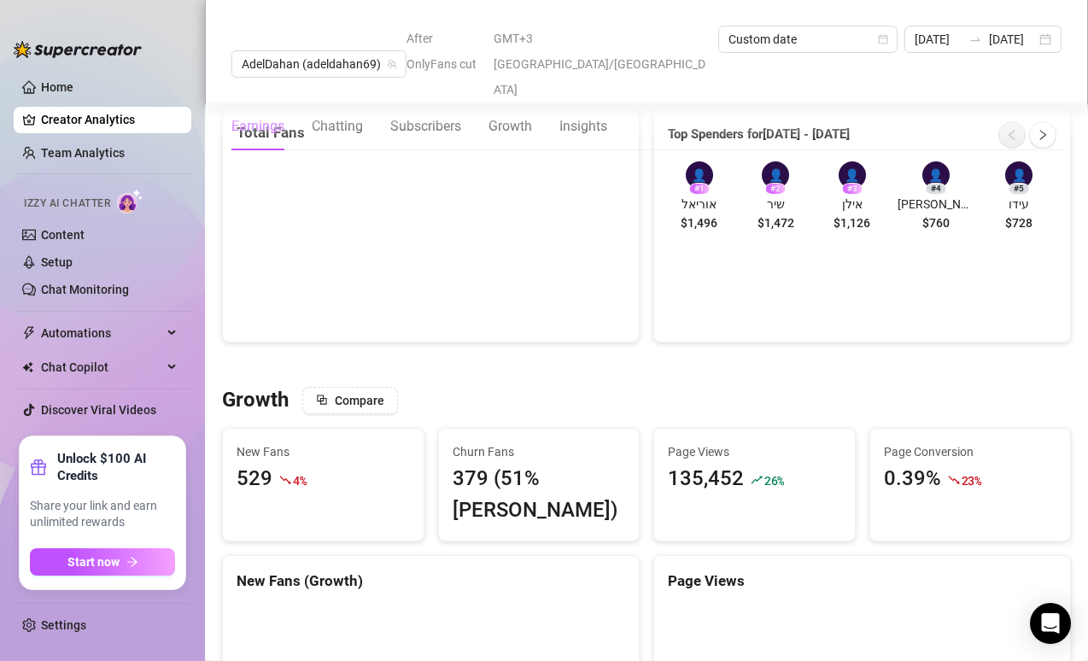
scroll to position [1508, 0]
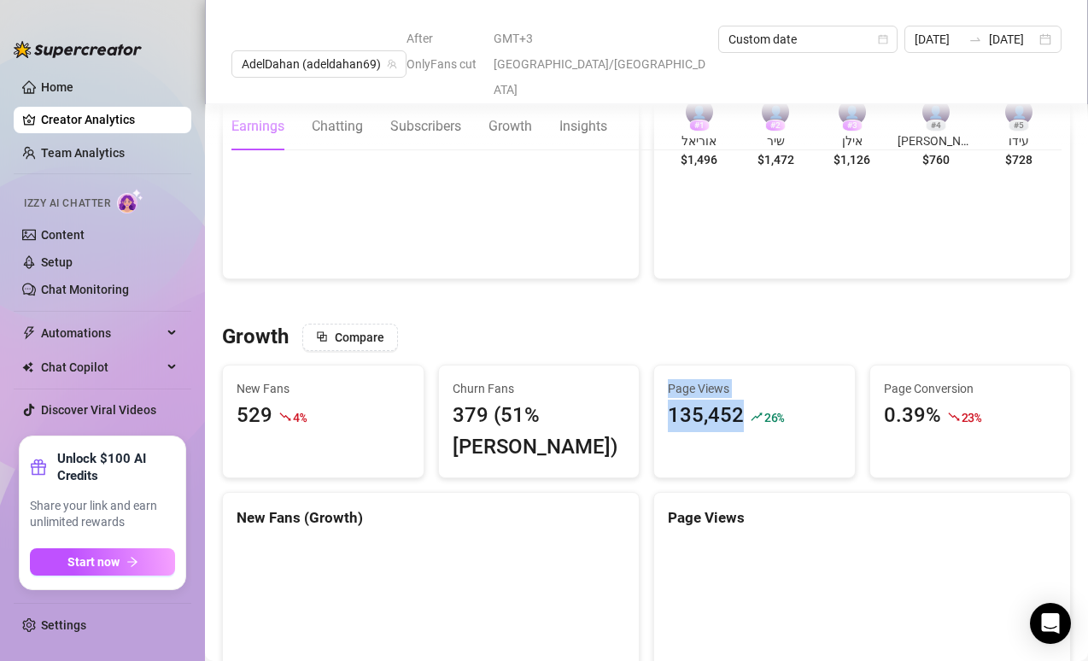
drag, startPoint x: 743, startPoint y: 408, endPoint x: 661, endPoint y: 339, distance: 107.3
click at [660, 366] on div "Page Views 135,452 26 %" at bounding box center [754, 406] width 201 height 80
click at [675, 366] on div "Page Views 135,452 26 %" at bounding box center [754, 406] width 201 height 80
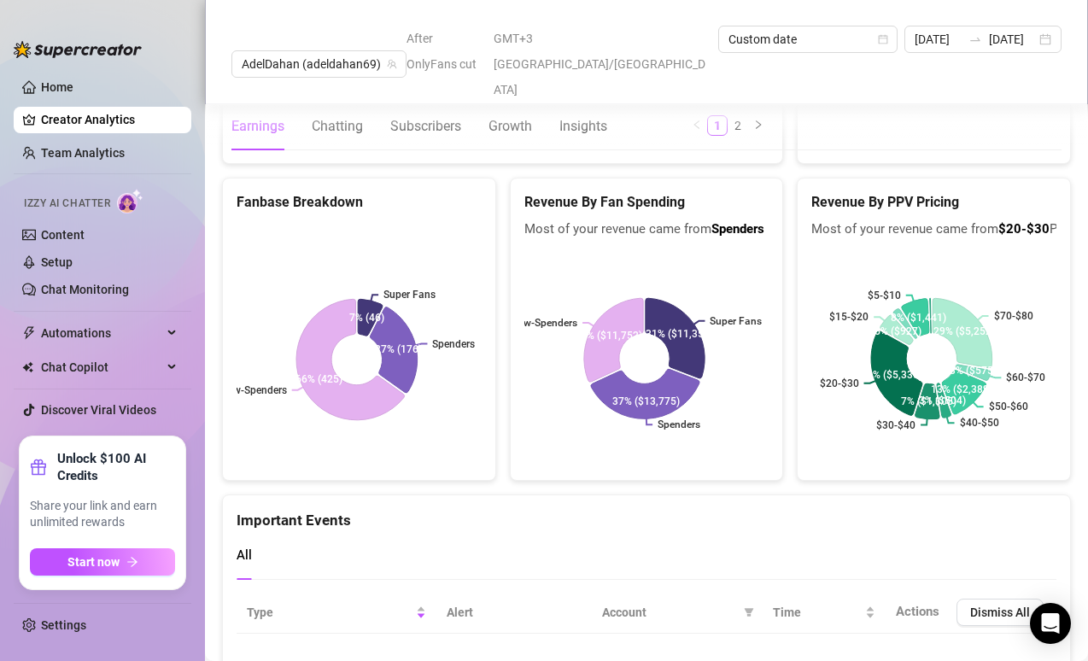
scroll to position [4063, 0]
